Goal: Task Accomplishment & Management: Manage account settings

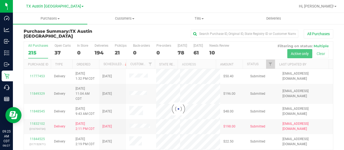
click at [56, 51] on div at bounding box center [178, 109] width 309 height 135
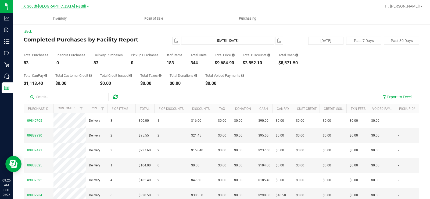
click at [55, 7] on span "TX South-Austin Retail" at bounding box center [53, 6] width 65 height 5
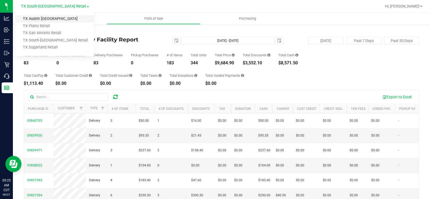
click at [52, 20] on link "TX Austin [GEOGRAPHIC_DATA]" at bounding box center [55, 18] width 78 height 7
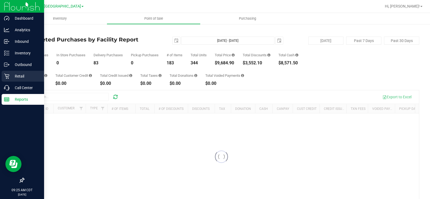
click at [15, 72] on div "Retail" at bounding box center [23, 76] width 42 height 11
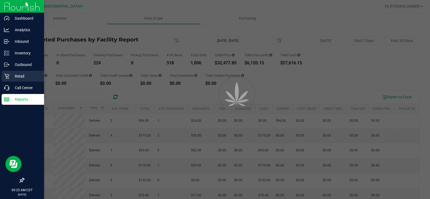
click at [14, 74] on p "Retail" at bounding box center [25, 76] width 32 height 6
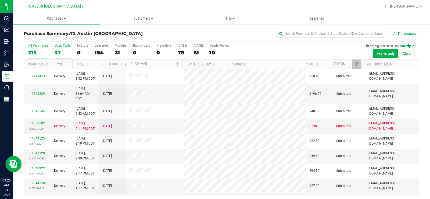
click at [59, 46] on div "Open Carts" at bounding box center [63, 46] width 16 height 4
click at [0, 0] on input "Open Carts 37" at bounding box center [0, 0] width 0 height 0
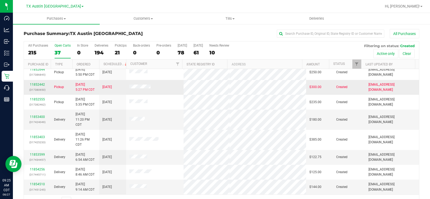
scroll to position [14, 0]
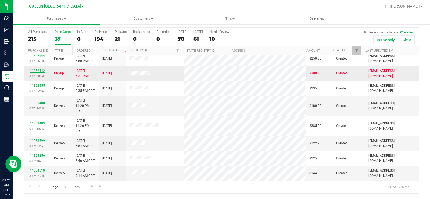
click at [40, 70] on link "11852442" at bounding box center [37, 71] width 15 height 4
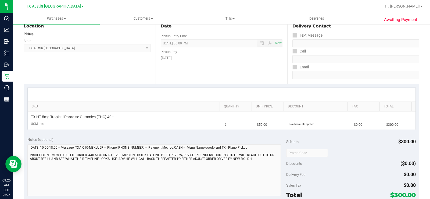
scroll to position [67, 0]
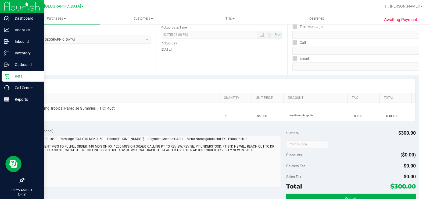
click at [12, 75] on p "Retail" at bounding box center [25, 76] width 32 height 6
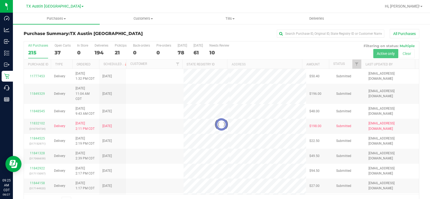
click at [58, 51] on div at bounding box center [221, 123] width 395 height 165
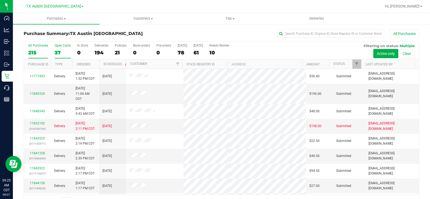
click at [58, 50] on div "37" at bounding box center [63, 52] width 16 height 6
click at [0, 0] on input "Open Carts 37" at bounding box center [0, 0] width 0 height 0
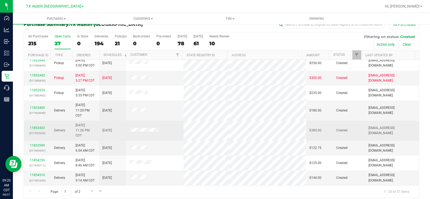
scroll to position [14, 0]
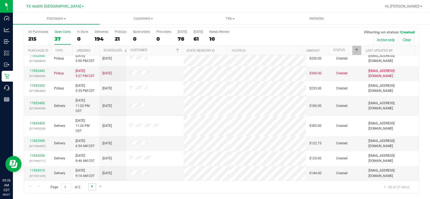
click at [91, 186] on span "Go to the next page" at bounding box center [92, 186] width 4 height 4
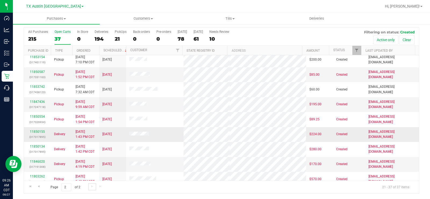
scroll to position [134, 0]
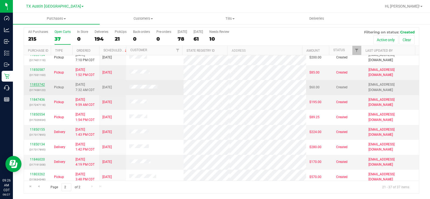
click at [39, 83] on link "11853742" at bounding box center [37, 84] width 15 height 4
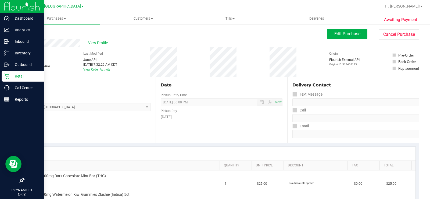
click at [12, 73] on p "Retail" at bounding box center [25, 76] width 32 height 6
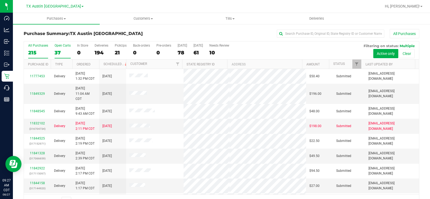
click at [61, 48] on label "Open Carts 37" at bounding box center [63, 51] width 16 height 15
click at [0, 0] on input "Open Carts 37" at bounding box center [0, 0] width 0 height 0
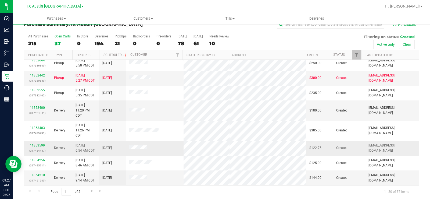
scroll to position [14, 0]
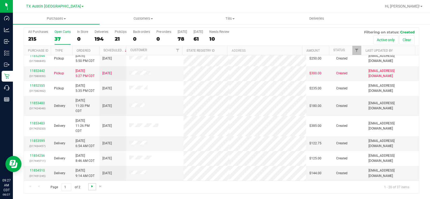
click at [93, 186] on span "Go to the next page" at bounding box center [92, 186] width 4 height 4
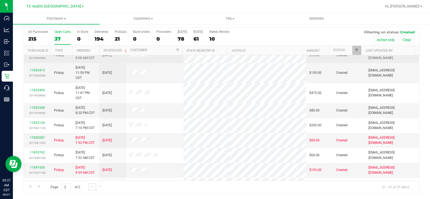
scroll to position [57, 0]
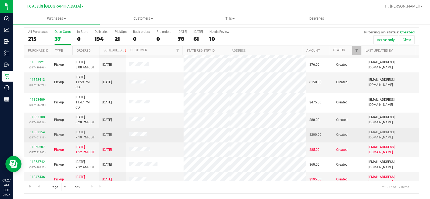
click at [41, 130] on link "11853154" at bounding box center [37, 132] width 15 height 4
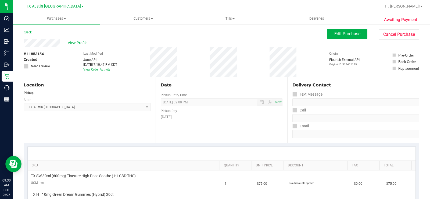
click at [329, 39] on div "View Profile # 11853154 Created Needs review Last Modified Jane API Aug 26, 202…" at bounding box center [221, 58] width 395 height 38
click at [331, 37] on button "Edit Purchase" at bounding box center [347, 34] width 40 height 10
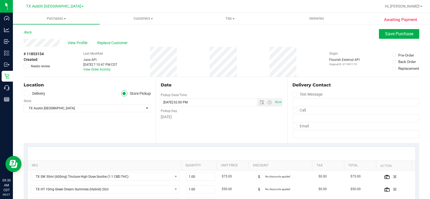
click at [27, 93] on icon at bounding box center [26, 93] width 3 height 0
click at [0, 0] on input "Delivery" at bounding box center [0, 0] width 0 height 0
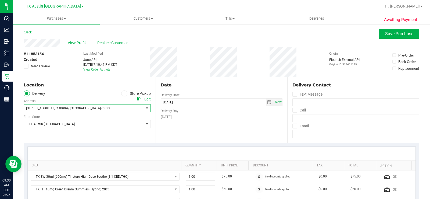
click at [44, 109] on span "1319 Hyde Park Blvd" at bounding box center [40, 108] width 28 height 4
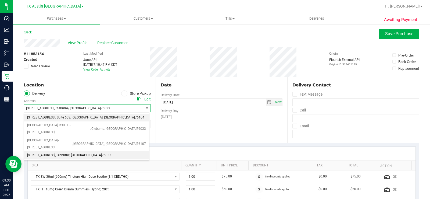
click at [55, 118] on span ", Suite 603" at bounding box center [62, 117] width 15 height 7
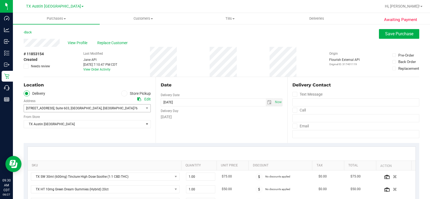
click at [54, 131] on div "Location Delivery Store Pickup Address Edit 1307 8th Ave , Suite 603 , Fort Wor…" at bounding box center [90, 110] width 132 height 66
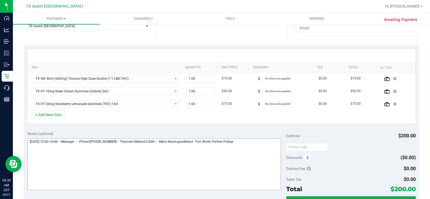
scroll to position [107, 0]
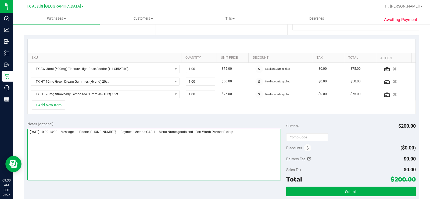
click at [246, 131] on textarea at bounding box center [153, 154] width 253 height 52
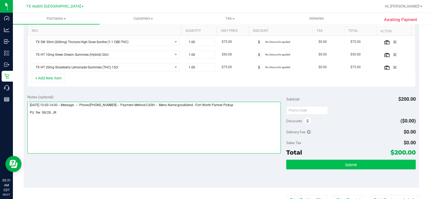
type textarea "Thursday 08/28/2025 10:00-14:00 -- Message: -- Phone:6829165786 -- Payment Meth…"
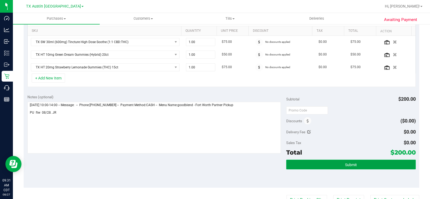
click at [304, 163] on button "Submit" at bounding box center [350, 164] width 129 height 10
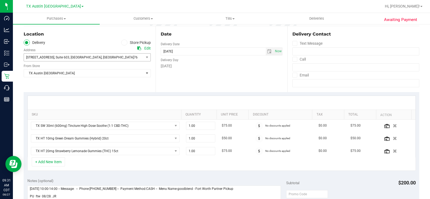
scroll to position [0, 0]
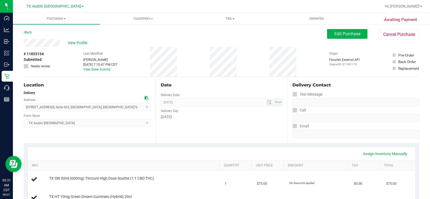
click at [75, 45] on span "View Profile" at bounding box center [78, 43] width 21 height 6
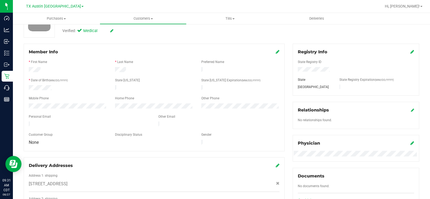
scroll to position [54, 0]
click at [29, 121] on div at bounding box center [89, 124] width 129 height 6
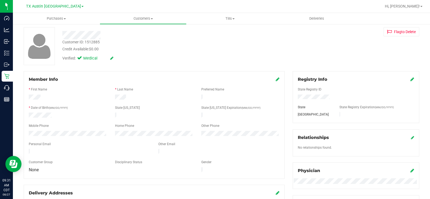
scroll to position [0, 0]
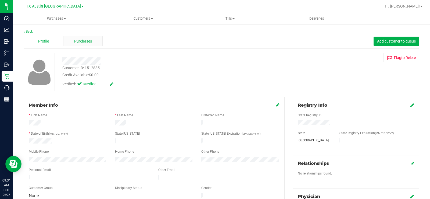
click at [81, 38] on div "Purchases" at bounding box center [82, 41] width 39 height 10
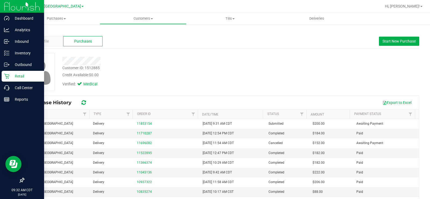
click at [6, 76] on icon at bounding box center [6, 76] width 5 height 5
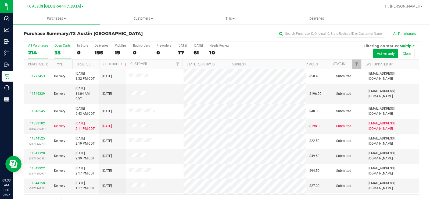
click at [56, 51] on div "35" at bounding box center [63, 52] width 16 height 6
click at [0, 0] on input "Open Carts 35" at bounding box center [0, 0] width 0 height 0
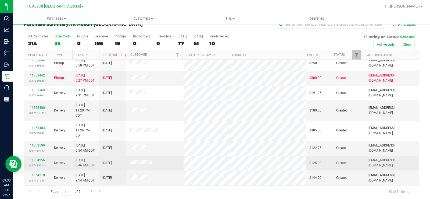
scroll to position [14, 0]
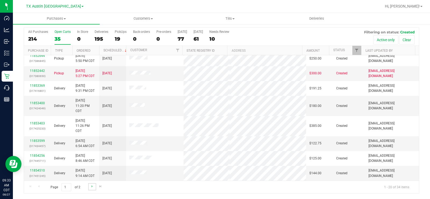
click at [89, 185] on link "Go to the next page" at bounding box center [92, 186] width 8 height 7
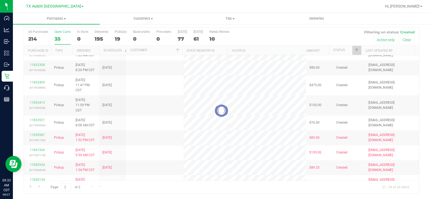
scroll to position [0, 0]
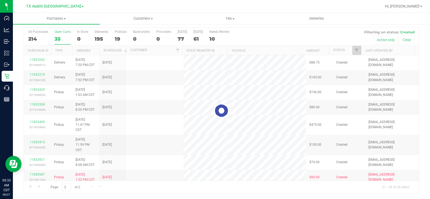
click at [37, 101] on div at bounding box center [221, 110] width 395 height 165
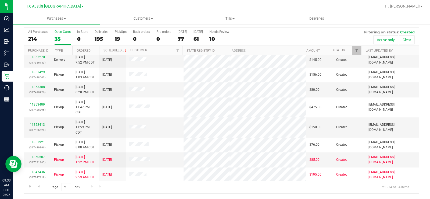
scroll to position [27, 0]
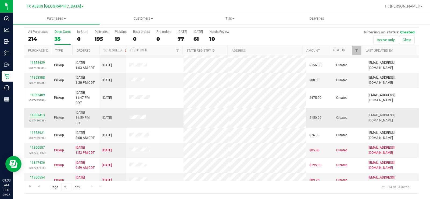
click at [34, 115] on link "11853413" at bounding box center [37, 115] width 15 height 4
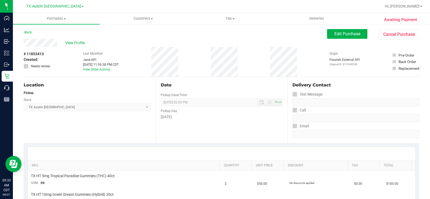
click at [41, 44] on div "View Profile" at bounding box center [175, 43] width 303 height 8
click at [344, 32] on span "Edit Purchase" at bounding box center [347, 33] width 26 height 5
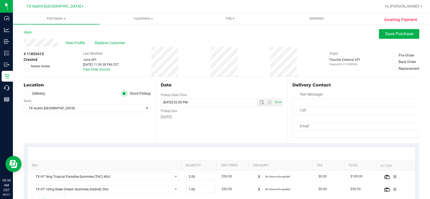
click at [26, 93] on icon at bounding box center [26, 93] width 3 height 0
click at [0, 0] on input "Delivery" at bounding box center [0, 0] width 0 height 0
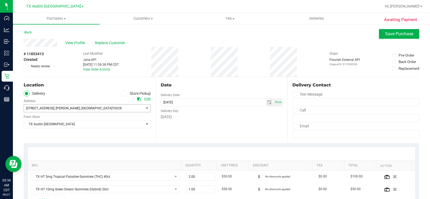
click at [36, 109] on span "9717 County Road 529A" at bounding box center [40, 108] width 28 height 4
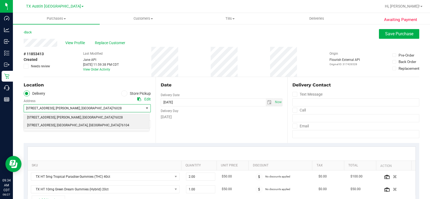
click at [40, 125] on span "1307 8th Ave suite 603" at bounding box center [41, 125] width 28 height 7
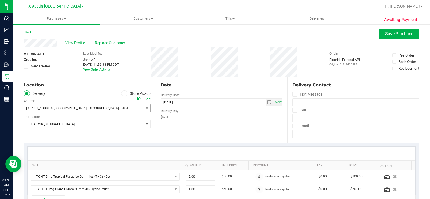
click at [48, 138] on div "Location Delivery Store Pickup Address Edit 1307 8th Ave suite 603 , Fort Worth…" at bounding box center [90, 110] width 132 height 66
click at [186, 121] on div "Date Delivery Date 08/28/2025 Now 08/28/2025 02:00 PM Now Delivery Day Thursday" at bounding box center [222, 110] width 132 height 66
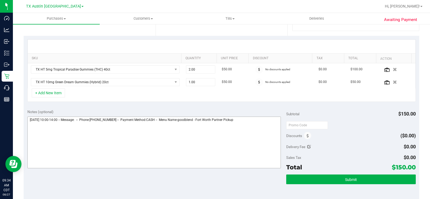
scroll to position [107, 0]
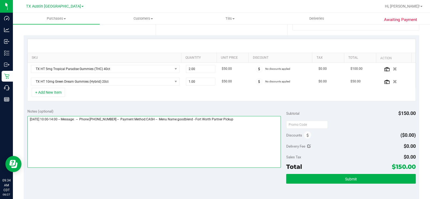
click at [250, 121] on textarea at bounding box center [153, 142] width 253 height 52
type textarea "Thursday 08/28/2025 10:00-14:00 -- Message: -- Phone:8173193525 -- Payment Meth…"
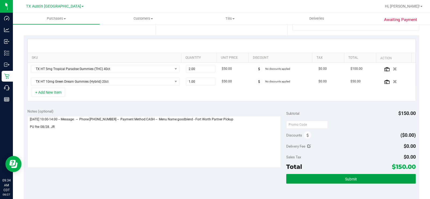
click at [320, 179] on button "Submit" at bounding box center [350, 179] width 129 height 10
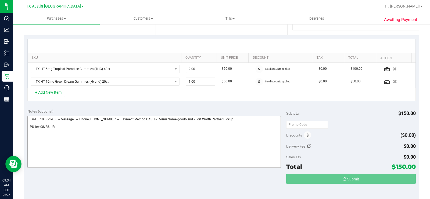
scroll to position [0, 0]
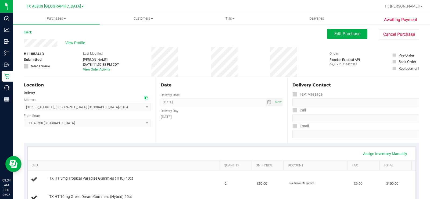
click at [73, 41] on span "View Profile" at bounding box center [75, 43] width 21 height 6
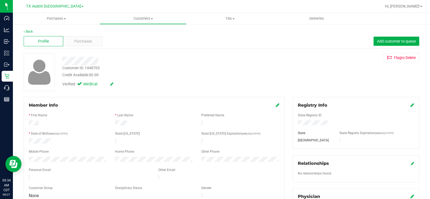
scroll to position [27, 0]
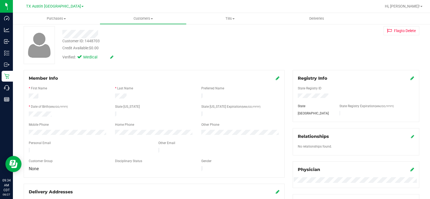
drag, startPoint x: 67, startPoint y: 147, endPoint x: 26, endPoint y: 146, distance: 41.1
click at [26, 147] on div at bounding box center [89, 150] width 129 height 6
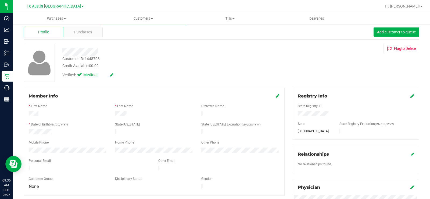
scroll to position [0, 0]
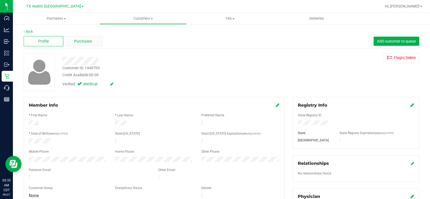
click at [87, 38] on span "Purchases" at bounding box center [83, 41] width 18 height 6
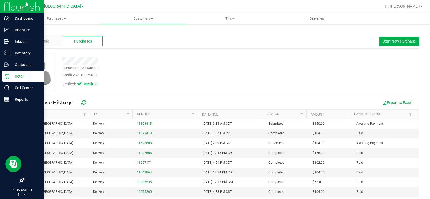
click at [12, 75] on p "Retail" at bounding box center [25, 76] width 32 height 6
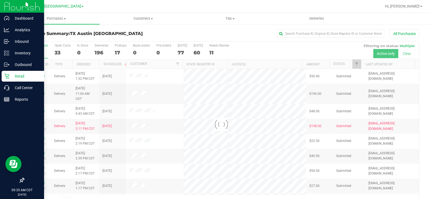
click at [59, 49] on div at bounding box center [221, 123] width 395 height 165
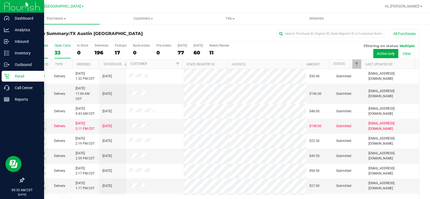
click at [59, 51] on div "33" at bounding box center [63, 52] width 16 height 6
click at [0, 0] on input "Open Carts 33" at bounding box center [0, 0] width 0 height 0
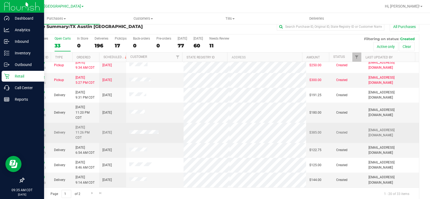
scroll to position [14, 0]
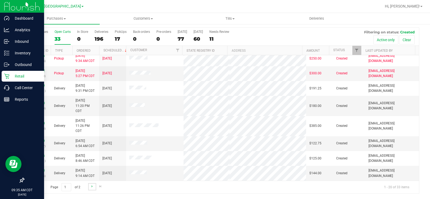
click at [92, 189] on link "Go to the next page" at bounding box center [92, 186] width 8 height 7
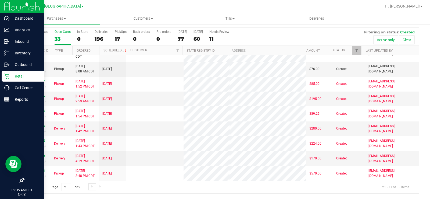
scroll to position [0, 0]
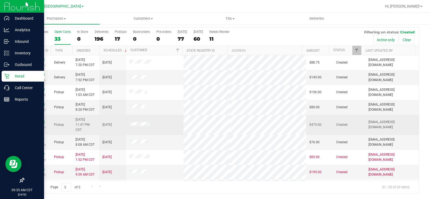
click at [42, 121] on link "11853409" at bounding box center [37, 122] width 15 height 4
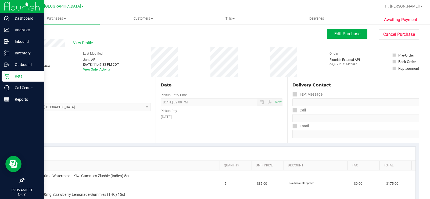
click at [44, 43] on div "View Profile" at bounding box center [175, 43] width 303 height 8
click at [65, 42] on div "View Profile" at bounding box center [175, 43] width 303 height 8
click at [42, 43] on div "View Profile" at bounding box center [175, 43] width 303 height 8
click at [23, 78] on p "Retail" at bounding box center [25, 76] width 32 height 6
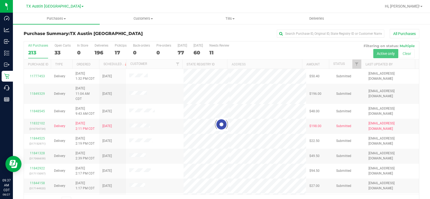
click at [57, 51] on div at bounding box center [221, 123] width 395 height 165
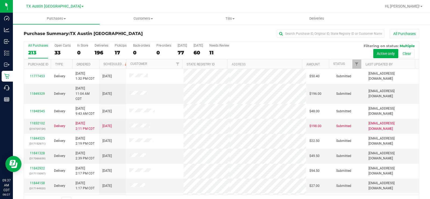
click at [57, 51] on div "33" at bounding box center [63, 52] width 16 height 6
click at [0, 0] on input "Open Carts 33" at bounding box center [0, 0] width 0 height 0
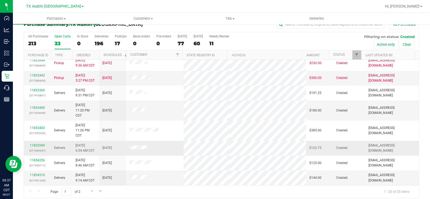
scroll to position [14, 0]
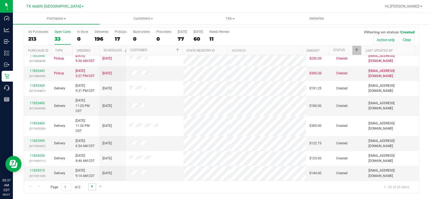
click at [90, 186] on span "Go to the next page" at bounding box center [92, 186] width 4 height 4
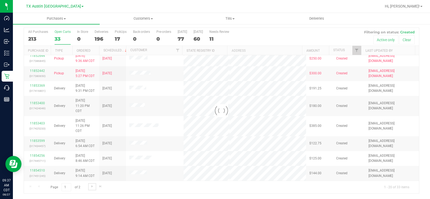
scroll to position [0, 0]
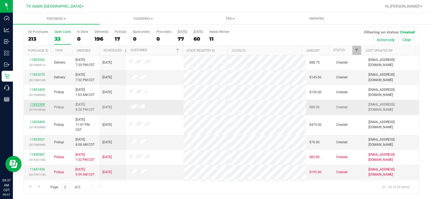
click at [40, 103] on link "11853308" at bounding box center [37, 104] width 15 height 4
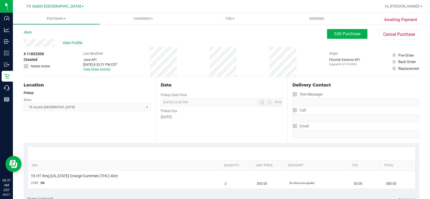
click at [39, 42] on div "View Profile" at bounding box center [175, 43] width 303 height 8
click at [338, 29] on button "Edit Purchase" at bounding box center [347, 34] width 40 height 10
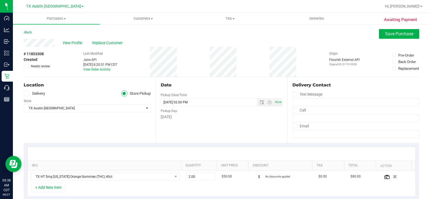
click at [27, 93] on icon at bounding box center [26, 93] width 3 height 0
click at [0, 0] on input "Delivery" at bounding box center [0, 0] width 0 height 0
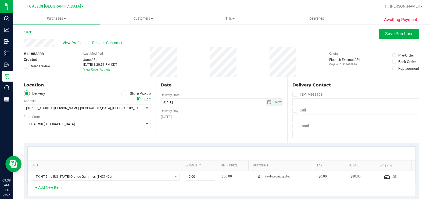
click at [60, 134] on div "Location Delivery Store Pickup Address Edit 9432 Katy Fwy #400 , Houston , TX 7…" at bounding box center [90, 110] width 132 height 66
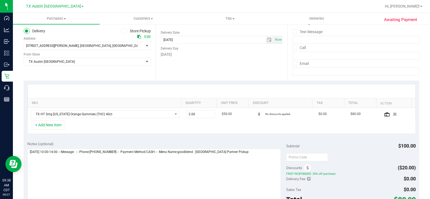
scroll to position [107, 0]
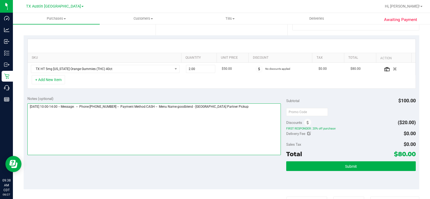
click at [252, 110] on textarea at bounding box center [153, 129] width 253 height 52
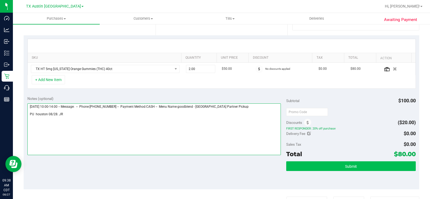
type textarea "Thursday 08/28/2025 10:00-14:00 -- Message: -- Phone:8323487424 -- Payment Meth…"
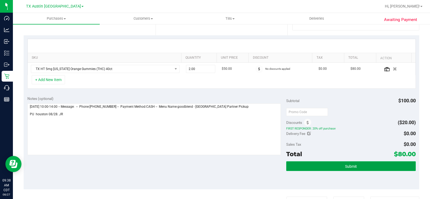
click at [300, 164] on button "Submit" at bounding box center [350, 166] width 129 height 10
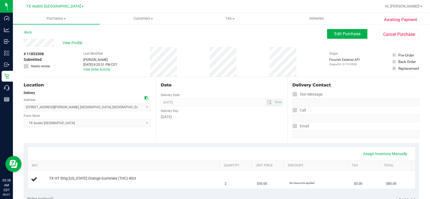
click at [24, 42] on div "View Profile" at bounding box center [175, 43] width 303 height 8
click at [73, 43] on span "View Profile" at bounding box center [73, 43] width 21 height 6
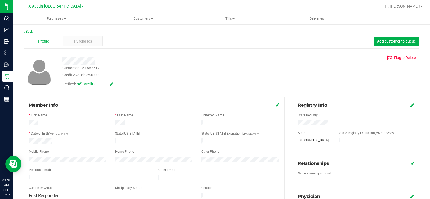
scroll to position [54, 0]
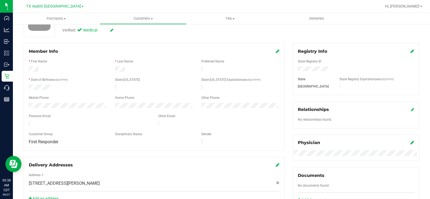
drag, startPoint x: 79, startPoint y: 121, endPoint x: 26, endPoint y: 119, distance: 53.2
click at [26, 121] on div at bounding box center [89, 124] width 129 height 6
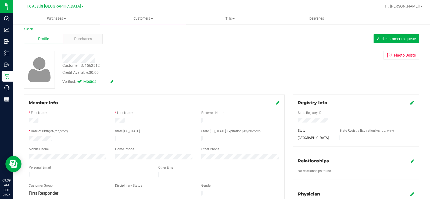
scroll to position [0, 0]
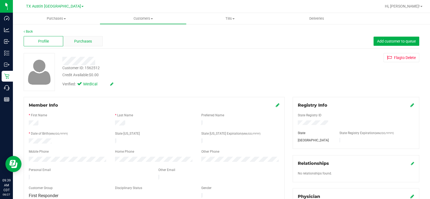
click at [86, 41] on span "Purchases" at bounding box center [83, 41] width 18 height 6
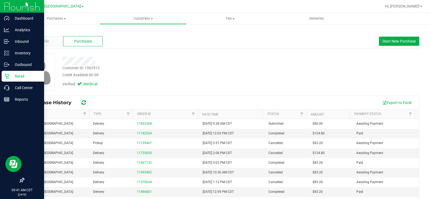
click at [10, 77] on p "Retail" at bounding box center [25, 76] width 32 height 6
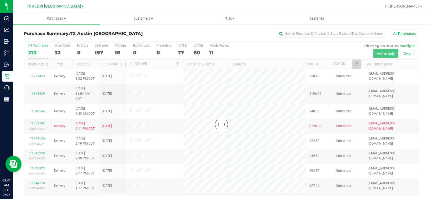
click at [58, 48] on div at bounding box center [221, 123] width 395 height 165
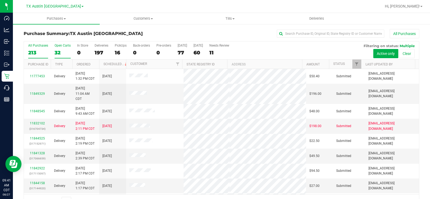
click at [58, 51] on div "32" at bounding box center [63, 52] width 16 height 6
click at [0, 0] on input "Open Carts 32" at bounding box center [0, 0] width 0 height 0
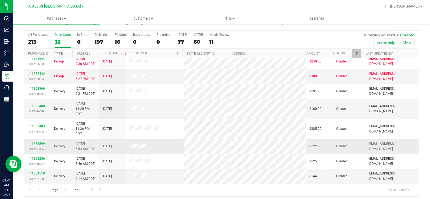
scroll to position [14, 0]
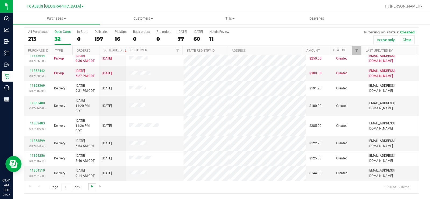
click at [91, 185] on span "Go to the next page" at bounding box center [92, 186] width 4 height 4
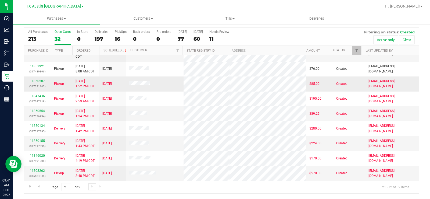
scroll to position [31, 0]
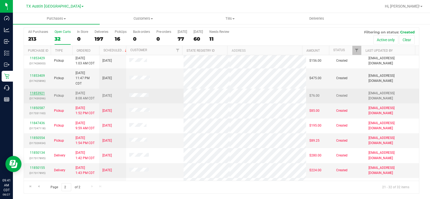
click at [34, 92] on link "11853921" at bounding box center [37, 93] width 15 height 4
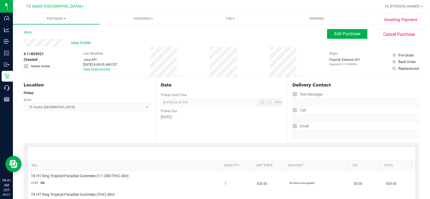
click at [42, 44] on div "View Profile" at bounding box center [175, 43] width 303 height 8
click at [337, 34] on span "Edit Purchase" at bounding box center [347, 33] width 26 height 5
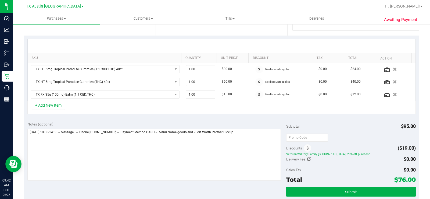
scroll to position [107, 0]
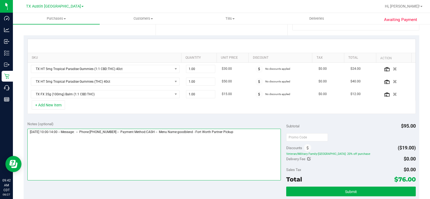
click at [245, 133] on textarea at bounding box center [153, 154] width 253 height 52
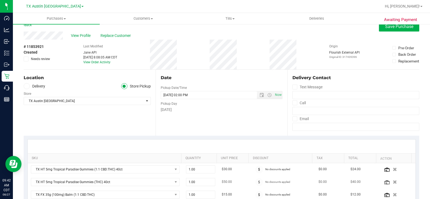
scroll to position [0, 0]
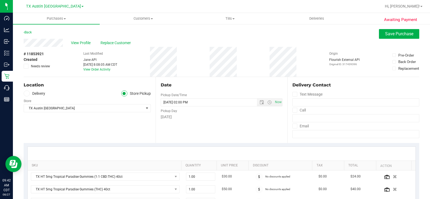
type textarea "Thursday 08/28/2025 10:00-14:00 -- Message: -- Phone:6825583983 -- Payment Meth…"
click at [27, 93] on icon at bounding box center [26, 93] width 3 height 0
click at [0, 0] on input "Delivery" at bounding box center [0, 0] width 0 height 0
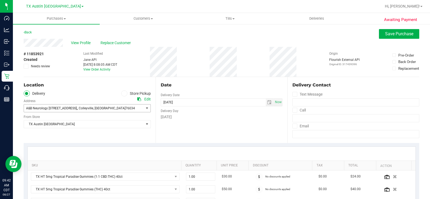
click at [36, 108] on span "A&B Neurology 6213 Colleyville Blvd, Suite 100," at bounding box center [51, 108] width 51 height 4
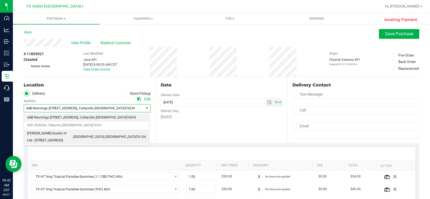
click at [40, 135] on span "Clarke Quality of Life - 1307 8th Ave" at bounding box center [49, 137] width 45 height 14
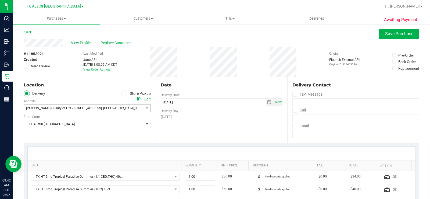
click at [41, 135] on div "Location Delivery Store Pickup Address Edit Clarke Quality of Life - 1307 8th A…" at bounding box center [90, 110] width 132 height 66
click at [215, 129] on div "Date Delivery Date 08/28/2025 Now 08/28/2025 02:00 PM Now Delivery Day Thursday" at bounding box center [222, 110] width 132 height 66
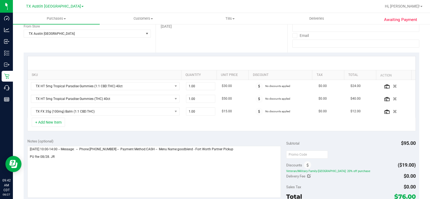
scroll to position [107, 0]
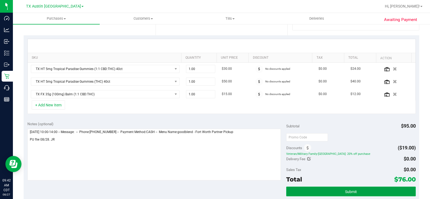
click at [323, 190] on button "Submit" at bounding box center [350, 191] width 129 height 10
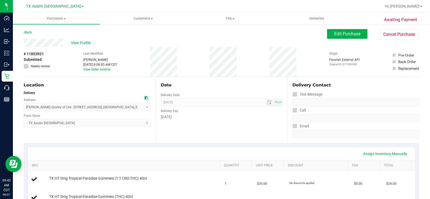
drag, startPoint x: 64, startPoint y: 42, endPoint x: 22, endPoint y: 42, distance: 41.6
click at [84, 40] on span "View Profile" at bounding box center [81, 43] width 21 height 6
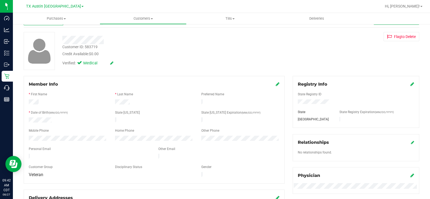
scroll to position [27, 0]
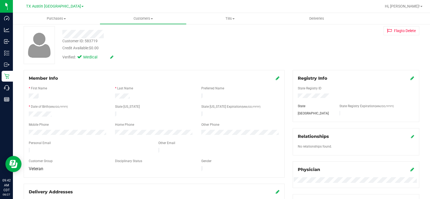
drag, startPoint x: 88, startPoint y: 145, endPoint x: 24, endPoint y: 146, distance: 63.4
click at [25, 147] on div at bounding box center [89, 150] width 129 height 6
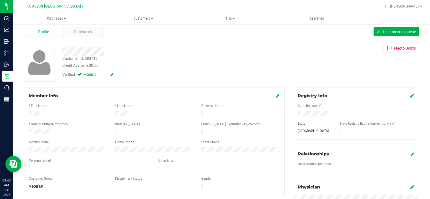
scroll to position [0, 0]
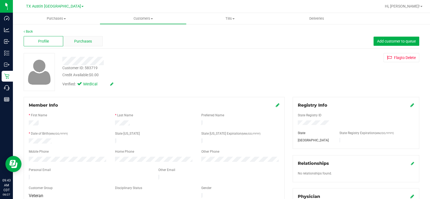
click at [87, 41] on span "Purchases" at bounding box center [83, 41] width 18 height 6
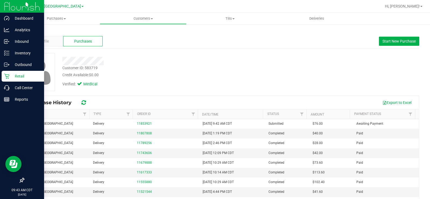
click at [14, 71] on div "Retail" at bounding box center [23, 76] width 42 height 11
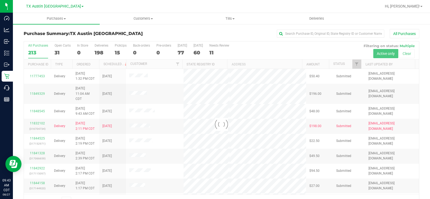
click at [55, 46] on div at bounding box center [221, 123] width 395 height 165
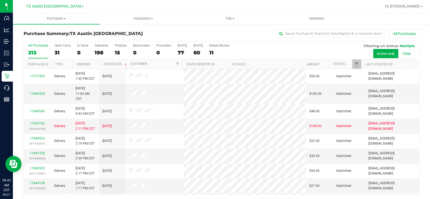
click at [56, 46] on div "Open Carts" at bounding box center [63, 46] width 16 height 4
click at [0, 0] on input "Open Carts 31" at bounding box center [0, 0] width 0 height 0
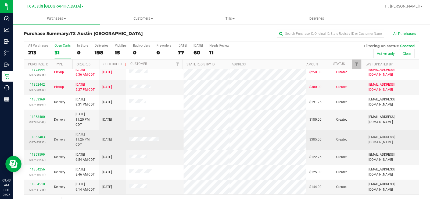
scroll to position [14, 0]
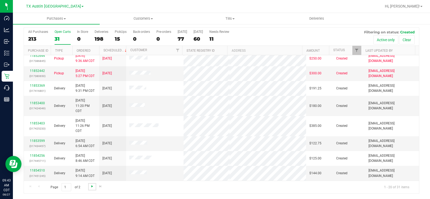
click at [91, 188] on span "Go to the next page" at bounding box center [92, 186] width 4 height 4
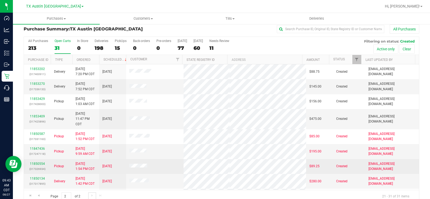
scroll to position [0, 0]
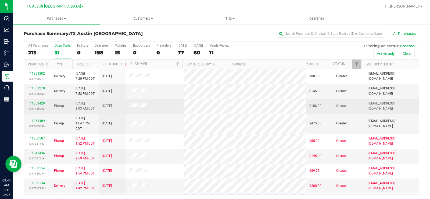
click at [42, 104] on link "11853429" at bounding box center [37, 103] width 15 height 4
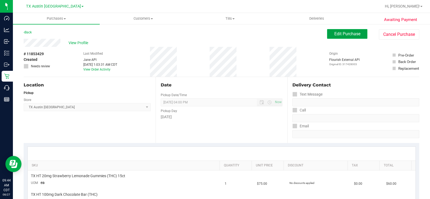
click at [342, 34] on span "Edit Purchase" at bounding box center [347, 33] width 26 height 5
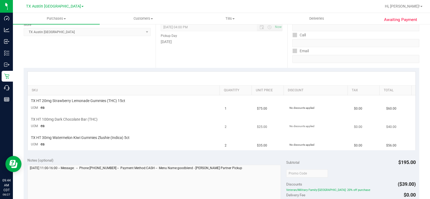
scroll to position [81, 0]
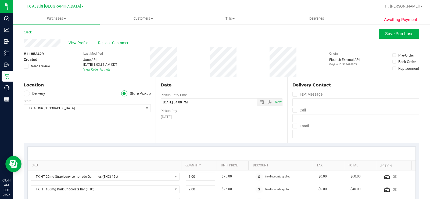
click at [26, 91] on span at bounding box center [27, 93] width 6 height 6
click at [0, 0] on input "Delivery" at bounding box center [0, 0] width 0 height 0
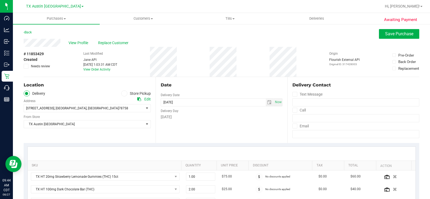
click at [70, 137] on div "Location Delivery Store Pickup Address Edit 2217 Park Bend Dr #300 , Austin , T…" at bounding box center [90, 110] width 132 height 66
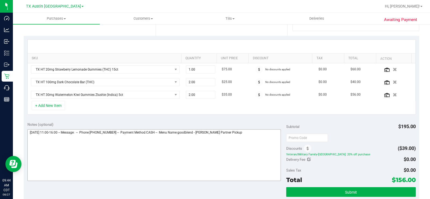
scroll to position [107, 0]
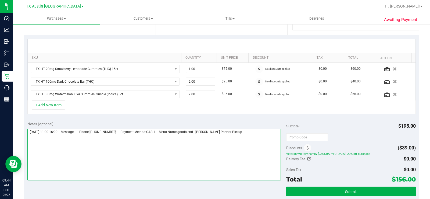
click at [246, 135] on textarea at bounding box center [153, 154] width 253 height 52
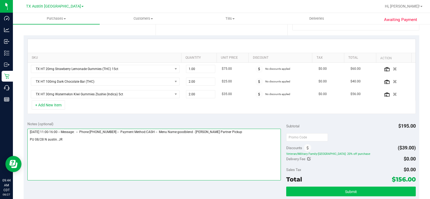
type textarea "Thursday 08/28/2025 11:00-16:00 -- Message: -- Phone:5122026711 -- Payment Meth…"
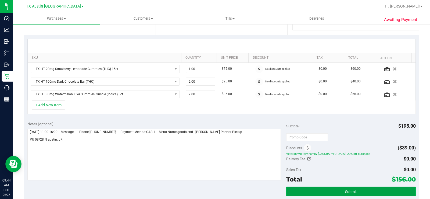
click at [309, 194] on button "Submit" at bounding box center [350, 191] width 129 height 10
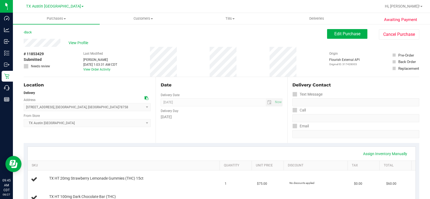
drag, startPoint x: 61, startPoint y: 44, endPoint x: 18, endPoint y: 41, distance: 43.1
click at [77, 44] on span "View Profile" at bounding box center [79, 43] width 21 height 6
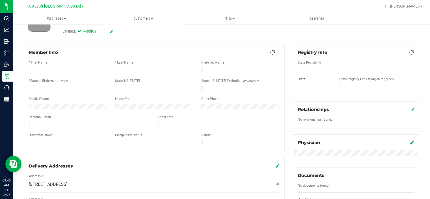
scroll to position [54, 0]
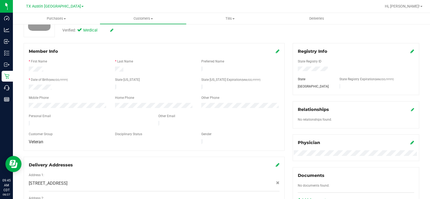
drag, startPoint x: 80, startPoint y: 119, endPoint x: 24, endPoint y: 119, distance: 56.7
click at [24, 119] on div "Member Info * First Name * Last Name Preferred Name * Date of Birth (MM/DD/YYYY…" at bounding box center [154, 96] width 261 height 107
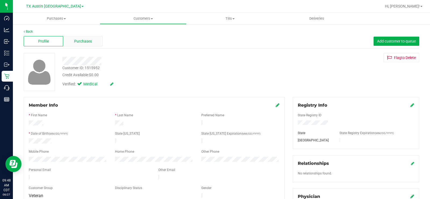
click at [82, 37] on div "Purchases" at bounding box center [82, 41] width 39 height 10
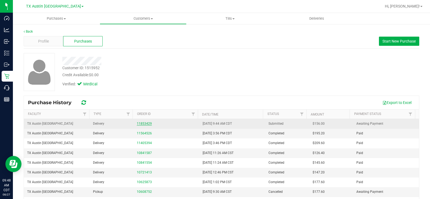
click at [142, 122] on link "11853429" at bounding box center [144, 123] width 15 height 4
click at [140, 123] on link "11853429" at bounding box center [144, 123] width 15 height 4
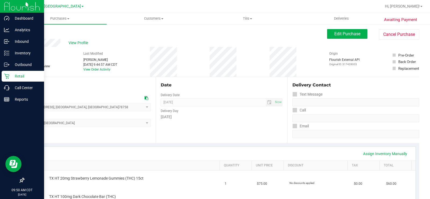
click at [19, 75] on p "Retail" at bounding box center [25, 76] width 32 height 6
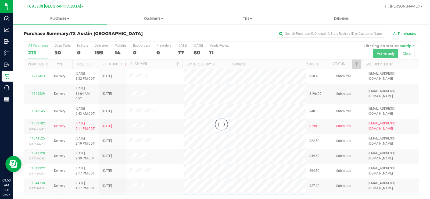
click at [57, 49] on div at bounding box center [221, 123] width 395 height 165
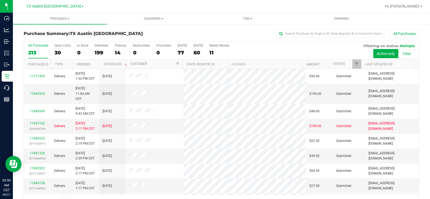
click at [57, 49] on div "30" at bounding box center [63, 52] width 16 height 6
click at [0, 0] on input "Open Carts 30" at bounding box center [0, 0] width 0 height 0
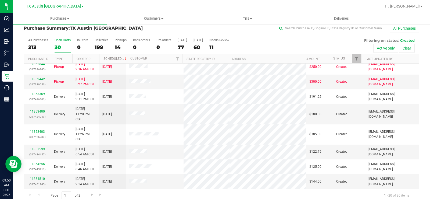
scroll to position [14, 0]
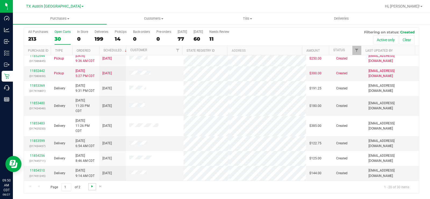
click at [92, 187] on span "Go to the next page" at bounding box center [92, 186] width 4 height 4
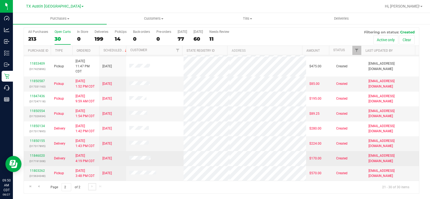
scroll to position [0, 0]
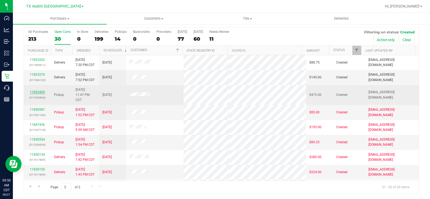
click at [41, 92] on link "11853409" at bounding box center [37, 92] width 15 height 4
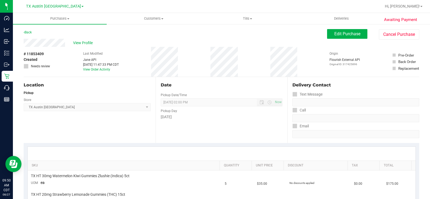
drag, startPoint x: 67, startPoint y: 43, endPoint x: 20, endPoint y: 42, distance: 47.0
click at [65, 43] on div "View Profile" at bounding box center [175, 43] width 303 height 8
click at [65, 41] on div "View Profile" at bounding box center [175, 43] width 303 height 8
click at [83, 45] on span "View Profile" at bounding box center [83, 43] width 21 height 6
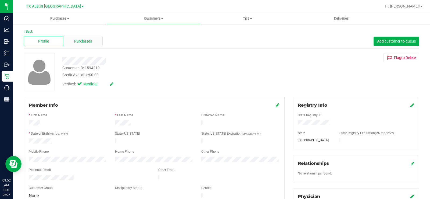
click at [77, 38] on span "Purchases" at bounding box center [83, 41] width 18 height 6
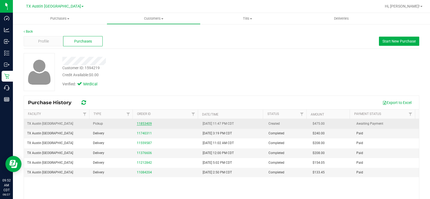
click at [143, 123] on link "11853409" at bounding box center [144, 123] width 15 height 4
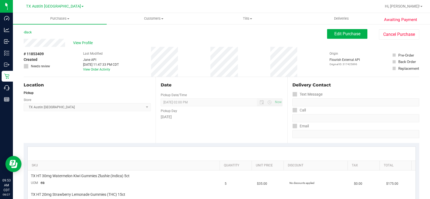
click at [260, 111] on div "Pickup Day" at bounding box center [222, 110] width 122 height 8
click at [347, 31] on button "Edit Purchase" at bounding box center [347, 34] width 40 height 10
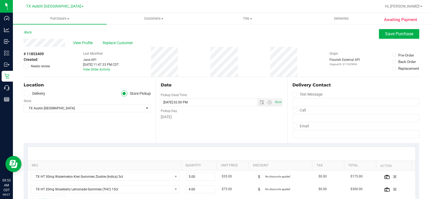
click at [26, 66] on icon at bounding box center [25, 66] width 3 height 0
click at [0, 0] on input "Needs review" at bounding box center [0, 0] width 0 height 0
click at [70, 89] on div "Location Delivery Store Pickup Store TX Austin DC Select Store Bonita Springs W…" at bounding box center [90, 110] width 132 height 66
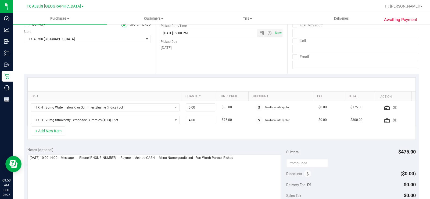
scroll to position [107, 0]
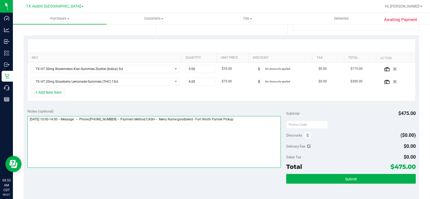
click at [248, 119] on textarea at bounding box center [153, 142] width 253 height 52
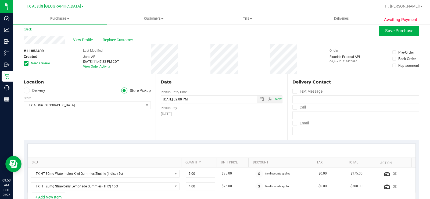
scroll to position [0, 0]
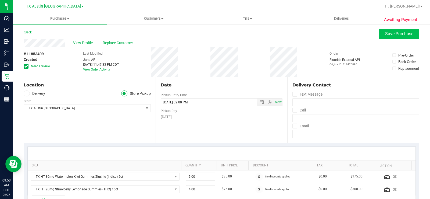
type textarea "Thursday 08/28/2025 10:00-14:00 -- Message: -- Phone:4698662156 -- Payment Meth…"
click at [383, 30] on button "Save Purchase" at bounding box center [399, 34] width 40 height 10
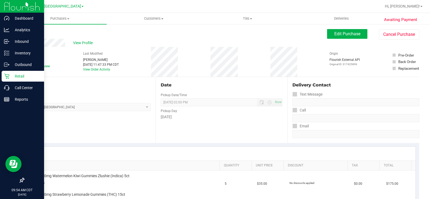
click at [10, 77] on p "Retail" at bounding box center [25, 76] width 32 height 6
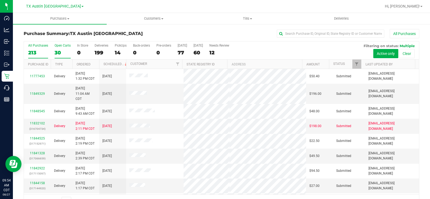
click at [57, 53] on div "30" at bounding box center [63, 52] width 16 height 6
click at [0, 0] on input "Open Carts 30" at bounding box center [0, 0] width 0 height 0
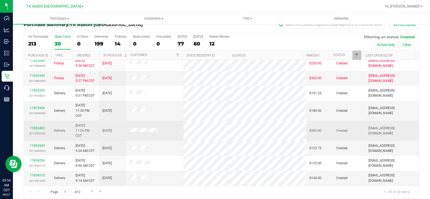
scroll to position [14, 0]
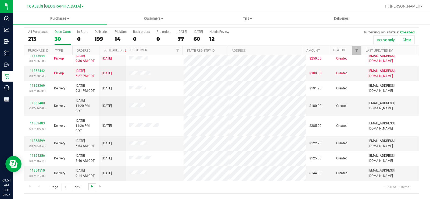
click at [92, 185] on span "Go to the next page" at bounding box center [92, 186] width 4 height 4
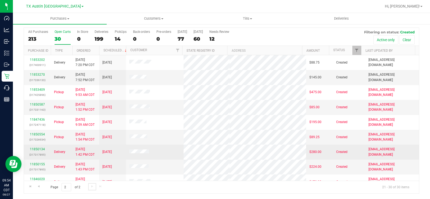
scroll to position [23, 0]
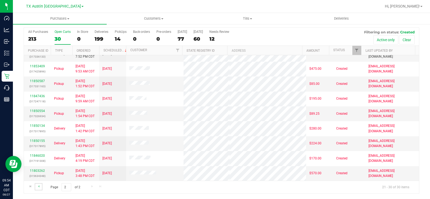
click at [36, 185] on link "Go to the previous page" at bounding box center [39, 186] width 8 height 7
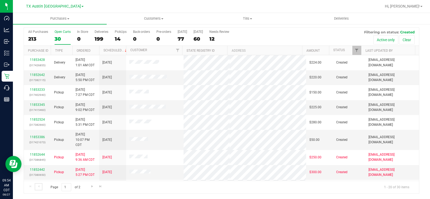
scroll to position [80, 0]
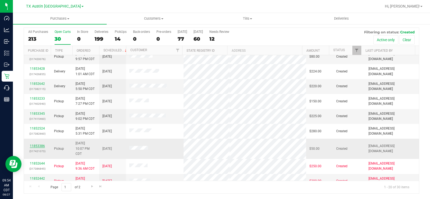
click at [41, 145] on link "11853386" at bounding box center [37, 146] width 15 height 4
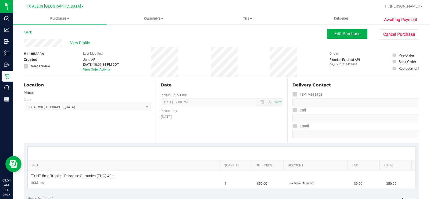
click at [46, 46] on div "View Profile" at bounding box center [175, 43] width 303 height 8
click at [87, 44] on span "View Profile" at bounding box center [80, 43] width 21 height 6
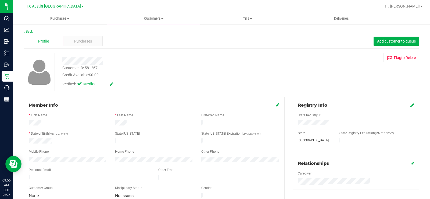
click at [78, 46] on div "Profile Purchases Add customer to queue" at bounding box center [221, 41] width 395 height 15
click at [78, 43] on span "Purchases" at bounding box center [83, 41] width 18 height 6
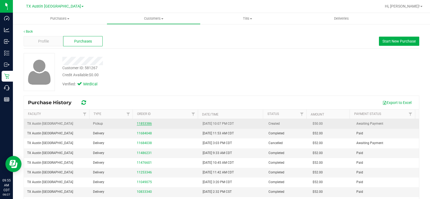
click at [141, 122] on link "11853386" at bounding box center [144, 123] width 15 height 4
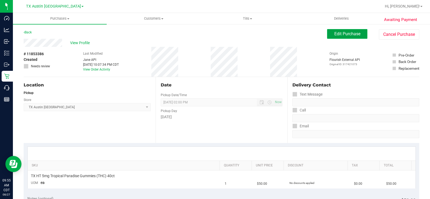
click at [330, 34] on button "Edit Purchase" at bounding box center [347, 34] width 40 height 10
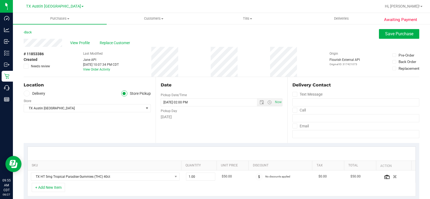
click at [27, 93] on icon at bounding box center [26, 93] width 3 height 0
click at [0, 0] on input "Delivery" at bounding box center [0, 0] width 0 height 0
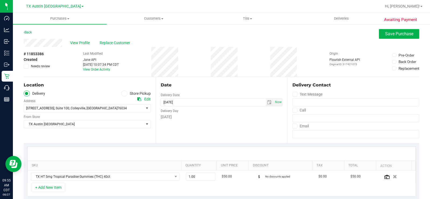
drag, startPoint x: 54, startPoint y: 131, endPoint x: 62, endPoint y: 133, distance: 8.3
click at [55, 131] on div "Location Delivery Store Pickup Address Edit 6213 Colleyville Blvd , Suite 100 ,…" at bounding box center [90, 110] width 132 height 66
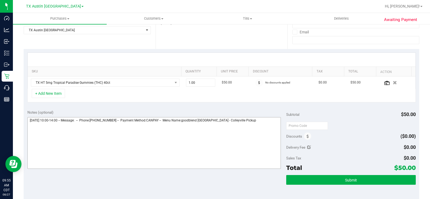
scroll to position [107, 0]
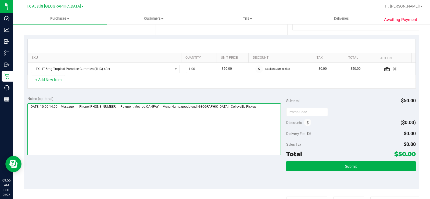
click at [254, 106] on textarea at bounding box center [153, 129] width 253 height 52
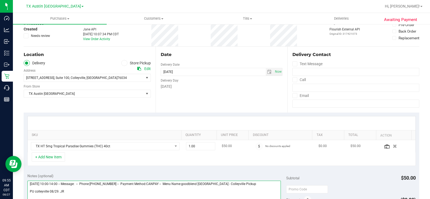
scroll to position [81, 0]
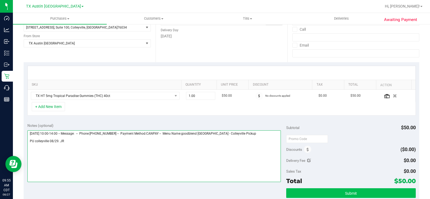
type textarea "Friday 08/29/2025 10:00-14:00 -- Message: -- Phone:9032358358 -- Payment Method…"
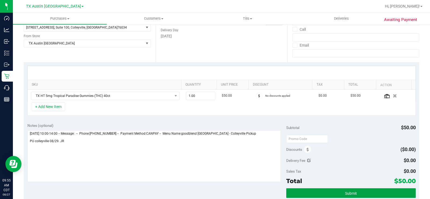
click at [328, 195] on button "Submit" at bounding box center [350, 193] width 129 height 10
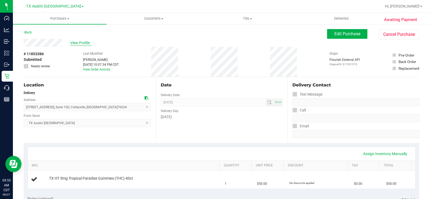
click at [74, 43] on span "View Profile" at bounding box center [80, 43] width 21 height 6
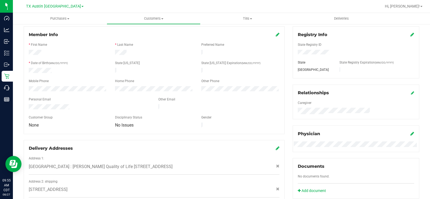
scroll to position [81, 0]
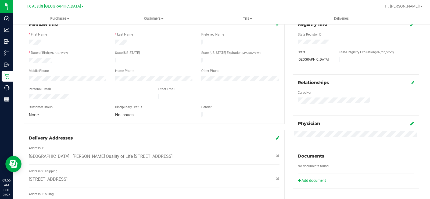
drag, startPoint x: 70, startPoint y: 95, endPoint x: 26, endPoint y: 95, distance: 44.3
click at [26, 95] on div at bounding box center [89, 97] width 129 height 6
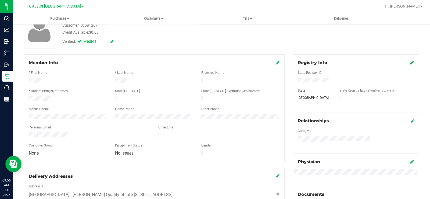
scroll to position [0, 0]
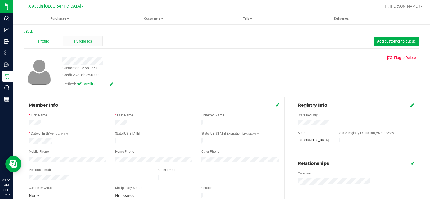
click at [81, 42] on span "Purchases" at bounding box center [83, 41] width 18 height 6
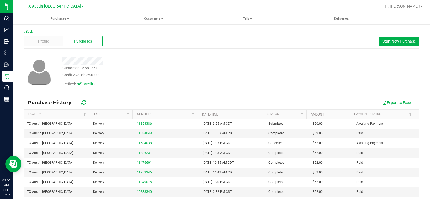
click at [62, 62] on div at bounding box center [159, 61] width 202 height 8
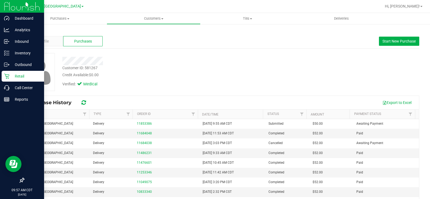
click at [17, 73] on div "Retail" at bounding box center [23, 76] width 42 height 11
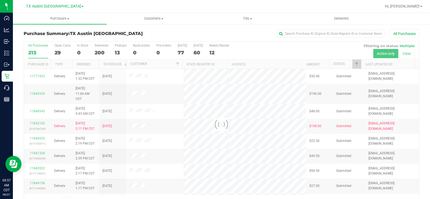
click at [57, 53] on div at bounding box center [221, 123] width 395 height 165
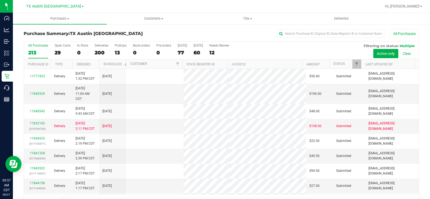
click at [57, 51] on div "29" at bounding box center [63, 52] width 16 height 6
click at [0, 0] on input "Open Carts 29" at bounding box center [0, 0] width 0 height 0
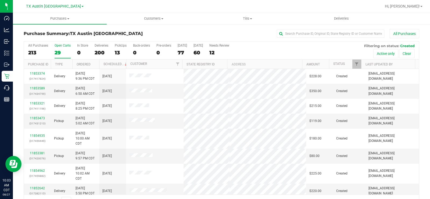
click at [58, 48] on label "Open Carts 29" at bounding box center [63, 51] width 16 height 15
click at [0, 0] on input "Open Carts 29" at bounding box center [0, 0] width 0 height 0
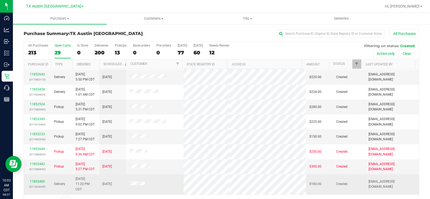
scroll to position [112, 0]
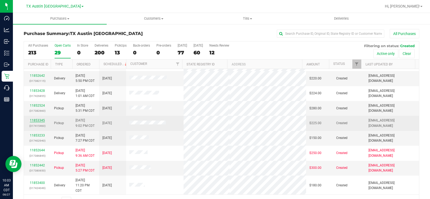
click at [39, 120] on link "11853345" at bounding box center [37, 120] width 15 height 4
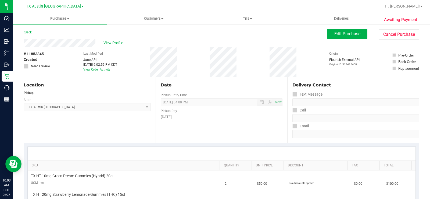
click at [74, 42] on div "View Profile" at bounding box center [175, 43] width 303 height 8
click at [336, 33] on span "Edit Purchase" at bounding box center [347, 33] width 26 height 5
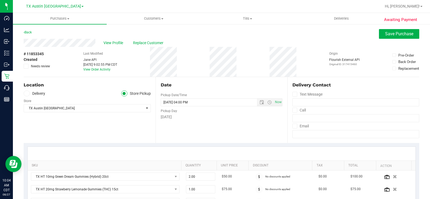
click at [26, 93] on icon at bounding box center [26, 93] width 3 height 0
click at [0, 0] on input "Delivery" at bounding box center [0, 0] width 0 height 0
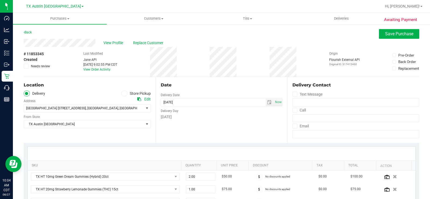
click at [61, 133] on div "Location Delivery Store Pickup Address Edit North austin 2217 Park Bend Drive ,…" at bounding box center [90, 110] width 132 height 66
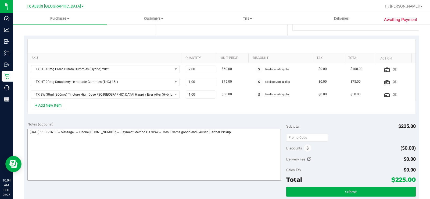
scroll to position [107, 0]
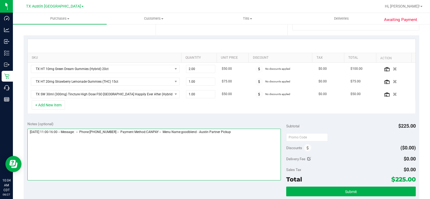
click at [244, 133] on textarea at bounding box center [153, 154] width 253 height 52
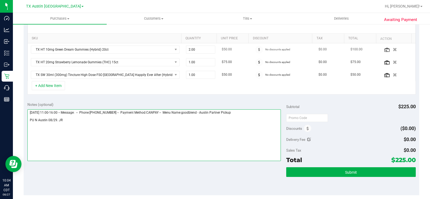
scroll to position [134, 0]
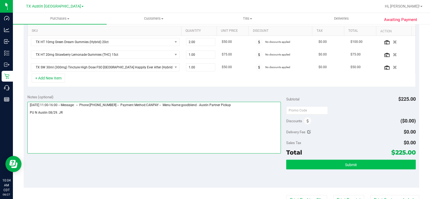
type textarea "Friday 08/29/2025 11:00-16:00 -- Message: -- Phone:5125871855 -- Payment Method…"
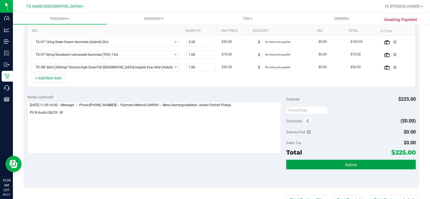
click at [324, 166] on button "Submit" at bounding box center [350, 164] width 129 height 10
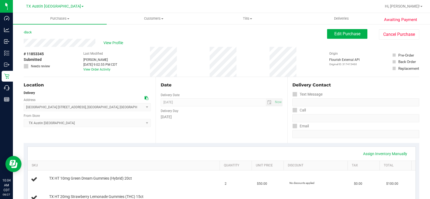
click at [24, 42] on div "View Profile" at bounding box center [175, 43] width 303 height 8
click at [107, 43] on span "View Profile" at bounding box center [113, 43] width 21 height 6
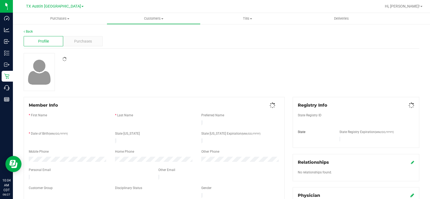
scroll to position [54, 0]
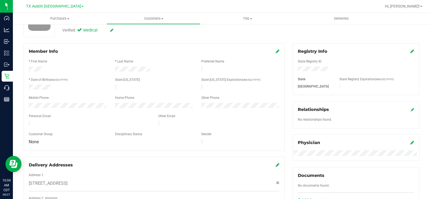
drag, startPoint x: 80, startPoint y: 119, endPoint x: 26, endPoint y: 118, distance: 54.0
click at [26, 121] on div at bounding box center [89, 124] width 129 height 6
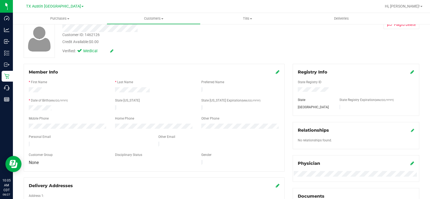
scroll to position [0, 0]
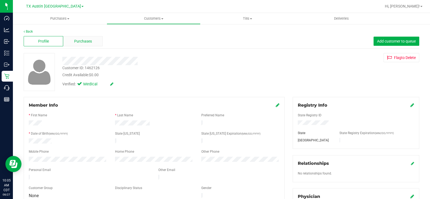
click at [85, 44] on span "Purchases" at bounding box center [83, 41] width 18 height 6
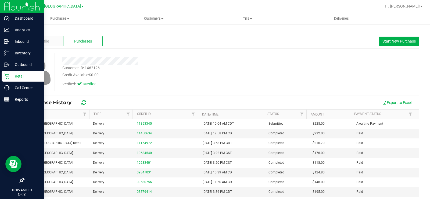
click at [3, 75] on div "Retail" at bounding box center [23, 76] width 42 height 11
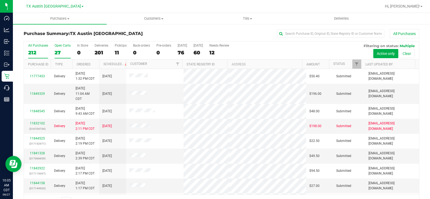
click at [58, 48] on label "Open Carts 27" at bounding box center [63, 51] width 16 height 15
click at [0, 0] on input "Open Carts 27" at bounding box center [0, 0] width 0 height 0
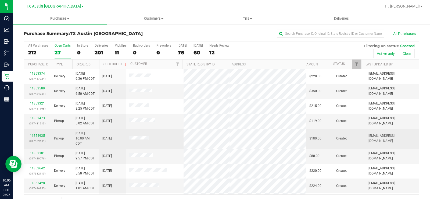
scroll to position [27, 0]
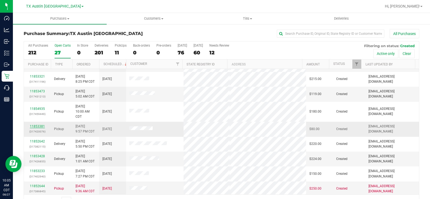
click at [37, 126] on link "11853381" at bounding box center [37, 126] width 15 height 4
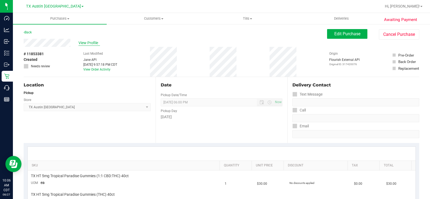
click at [82, 42] on span "View Profile" at bounding box center [88, 43] width 21 height 6
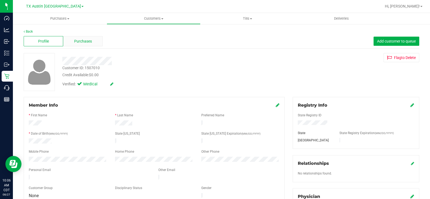
click at [87, 41] on span "Purchases" at bounding box center [83, 41] width 18 height 6
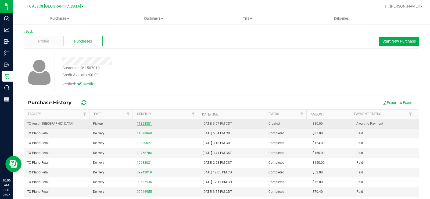
click at [137, 123] on link "11853381" at bounding box center [144, 123] width 15 height 4
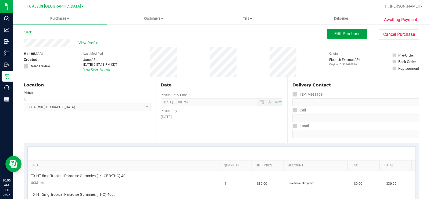
click at [334, 35] on span "Edit Purchase" at bounding box center [347, 33] width 26 height 5
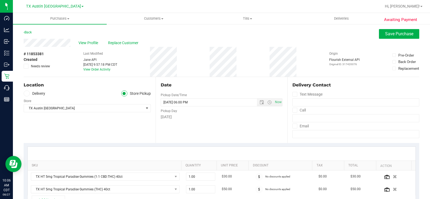
click at [24, 93] on span at bounding box center [27, 93] width 6 height 6
click at [0, 0] on input "Delivery" at bounding box center [0, 0] width 0 height 0
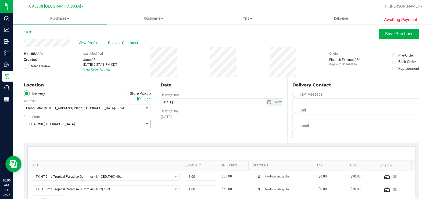
click at [48, 126] on span "TX Austin [GEOGRAPHIC_DATA]" at bounding box center [84, 124] width 120 height 8
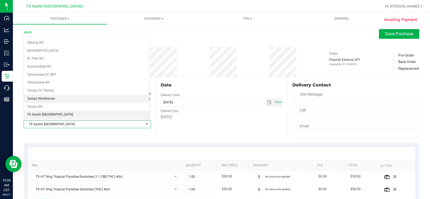
scroll to position [362, 0]
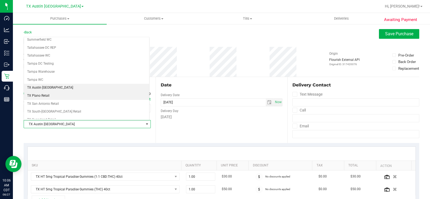
click at [56, 97] on li "TX Plano Retail" at bounding box center [86, 96] width 125 height 8
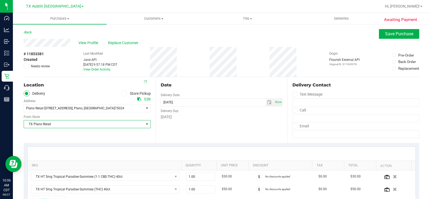
click at [188, 129] on div "Date Delivery Date 08/29/2025 Now 08/29/2025 06:00 PM Now Delivery Day Friday" at bounding box center [222, 110] width 132 height 66
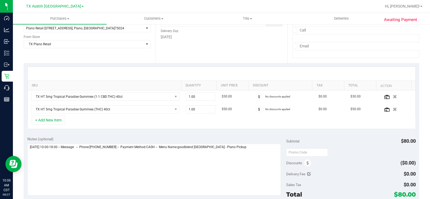
scroll to position [81, 0]
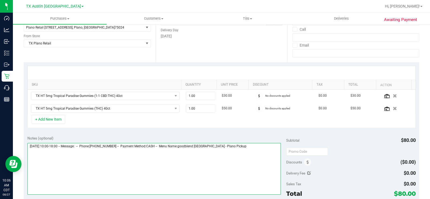
click at [258, 145] on textarea at bounding box center [153, 169] width 253 height 52
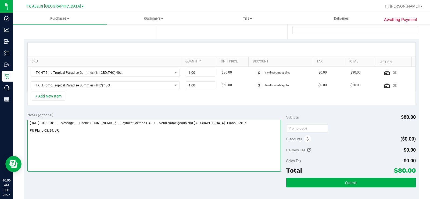
scroll to position [134, 0]
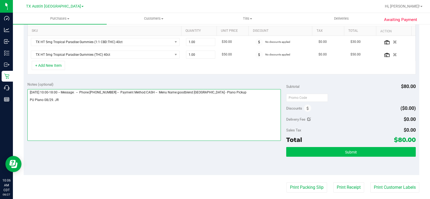
type textarea "Friday 08/29/2025 10:00-18:00 -- Message: -- Phone:2146322115 -- Payment Method…"
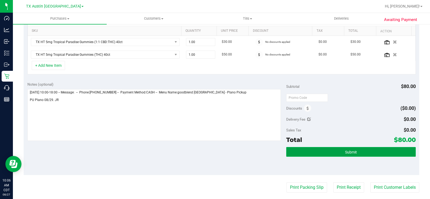
click at [314, 152] on button "Submit" at bounding box center [350, 152] width 129 height 10
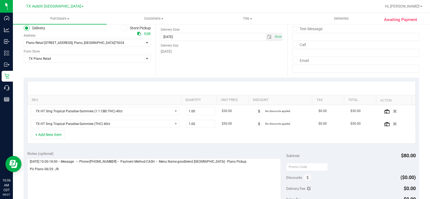
scroll to position [0, 0]
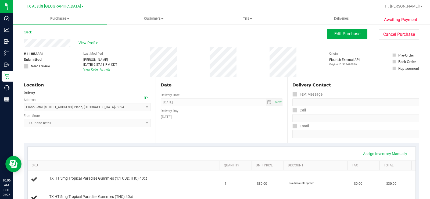
drag, startPoint x: 71, startPoint y: 42, endPoint x: 21, endPoint y: 44, distance: 49.8
click at [88, 42] on span "View Profile" at bounding box center [88, 43] width 21 height 6
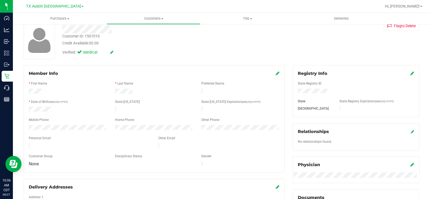
scroll to position [81, 0]
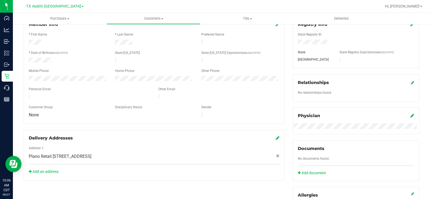
drag, startPoint x: 74, startPoint y: 93, endPoint x: 36, endPoint y: 90, distance: 38.1
click at [36, 90] on form "Member Info * First Name * Last Name Preferred Name * Date of Birth (MM/DD/YYYY…" at bounding box center [154, 69] width 251 height 97
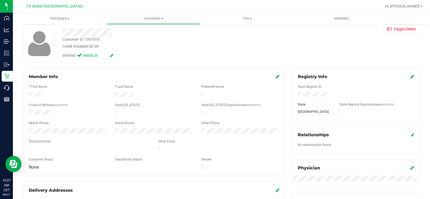
scroll to position [0, 0]
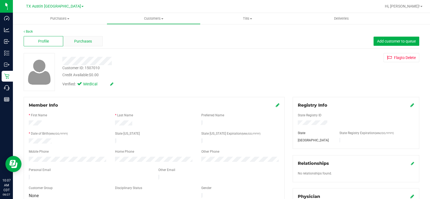
click at [80, 41] on span "Purchases" at bounding box center [83, 41] width 18 height 6
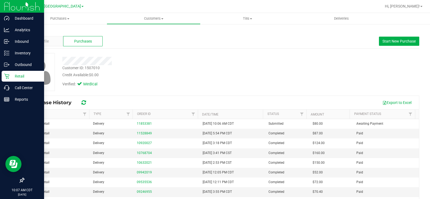
click at [24, 74] on p "Retail" at bounding box center [25, 76] width 32 height 6
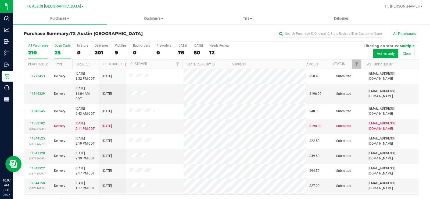
click at [57, 52] on div "25" at bounding box center [63, 52] width 16 height 6
click at [0, 0] on input "Open Carts 25" at bounding box center [0, 0] width 0 height 0
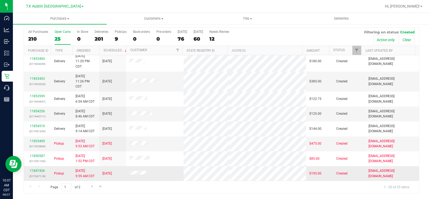
scroll to position [188, 0]
click at [92, 186] on span "Go to the next page" at bounding box center [92, 186] width 4 height 4
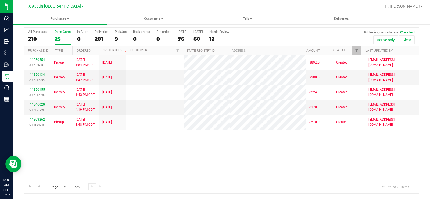
scroll to position [0, 0]
click at [39, 186] on span "Go to the previous page" at bounding box center [39, 186] width 4 height 4
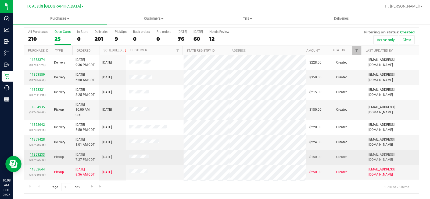
click at [37, 153] on link "11853233" at bounding box center [37, 154] width 15 height 4
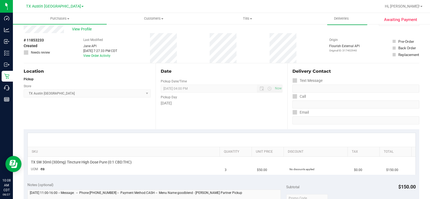
drag, startPoint x: 66, startPoint y: 30, endPoint x: 23, endPoint y: 33, distance: 42.8
click at [66, 31] on div "View Profile" at bounding box center [175, 29] width 303 height 8
click at [64, 30] on div "View Profile" at bounding box center [175, 29] width 303 height 8
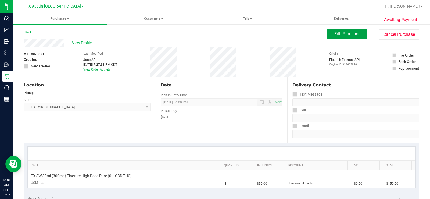
click at [340, 37] on button "Edit Purchase" at bounding box center [347, 34] width 40 height 10
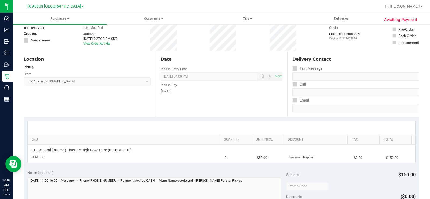
scroll to position [81, 0]
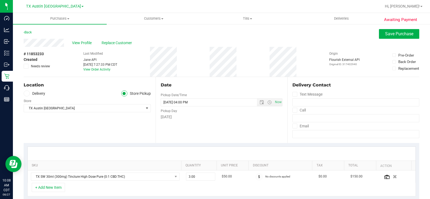
click at [25, 93] on icon at bounding box center [26, 93] width 3 height 0
click at [0, 0] on input "Delivery" at bounding box center [0, 0] width 0 height 0
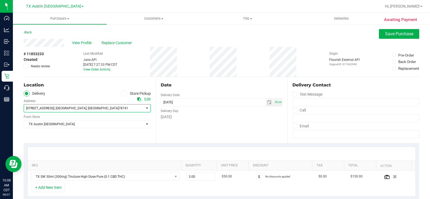
click at [40, 108] on span "7105 E. Riverside Dr." at bounding box center [40, 108] width 28 height 4
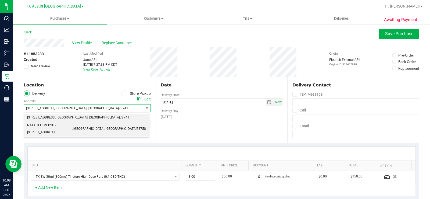
click at [44, 126] on span "NATX TELEMED2U - 2217 PARK BEND DRIVE #300" at bounding box center [49, 129] width 45 height 14
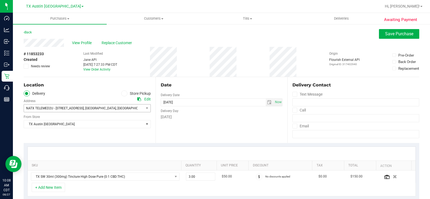
click at [60, 138] on div "Location Delivery Store Pickup Address Edit NATX TELEMED2U - 2217 PARK BEND DRI…" at bounding box center [90, 110] width 132 height 66
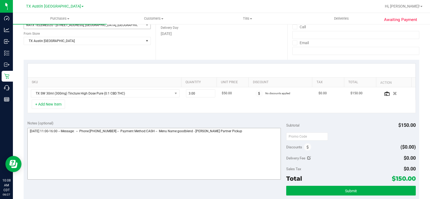
scroll to position [107, 0]
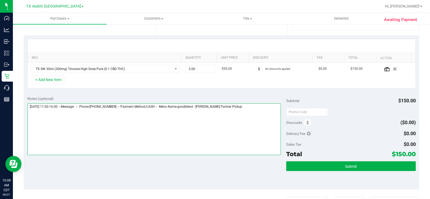
click at [237, 105] on textarea at bounding box center [153, 129] width 253 height 52
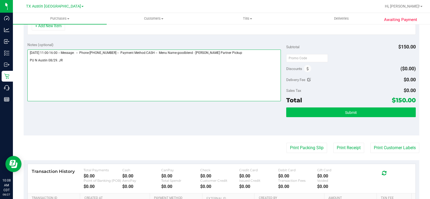
type textarea "Friday 08/29/2025 11:00-16:00 -- Message: -- Phone:6232170436 -- Payment Method…"
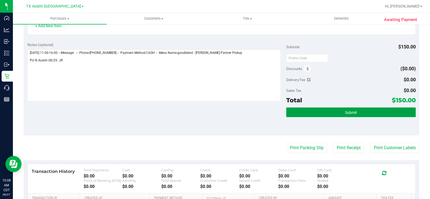
click at [300, 115] on button "Submit" at bounding box center [350, 112] width 129 height 10
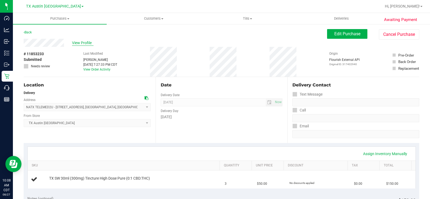
click at [81, 43] on span "View Profile" at bounding box center [82, 43] width 21 height 6
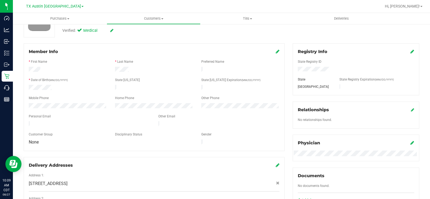
scroll to position [54, 0]
click at [26, 122] on div at bounding box center [89, 124] width 129 height 6
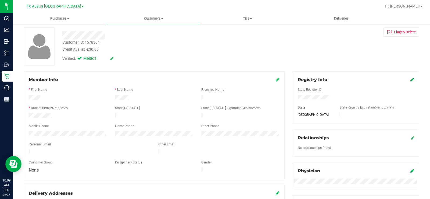
scroll to position [0, 0]
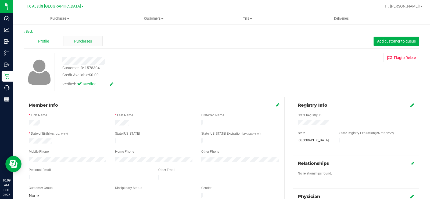
click at [79, 42] on span "Purchases" at bounding box center [83, 41] width 18 height 6
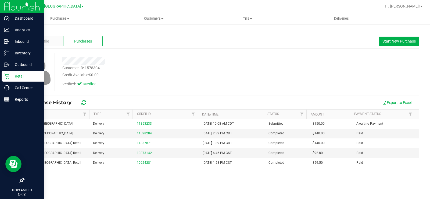
click at [10, 76] on p "Retail" at bounding box center [25, 76] width 32 height 6
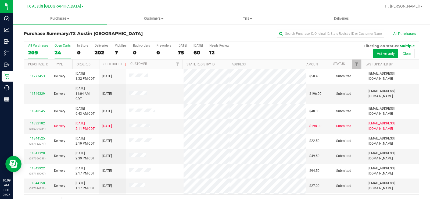
click at [60, 55] on div "24" at bounding box center [63, 52] width 16 height 6
click at [0, 0] on input "Open Carts 24" at bounding box center [0, 0] width 0 height 0
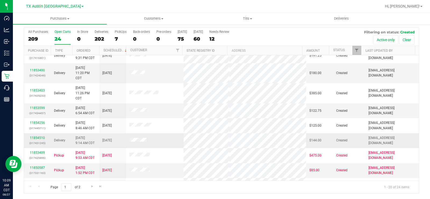
scroll to position [134, 0]
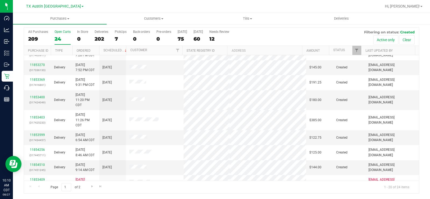
click at [60, 33] on div "Open Carts" at bounding box center [63, 32] width 16 height 4
click at [0, 0] on input "Open Carts 24" at bounding box center [0, 0] width 0 height 0
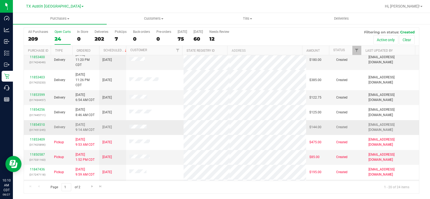
scroll to position [161, 0]
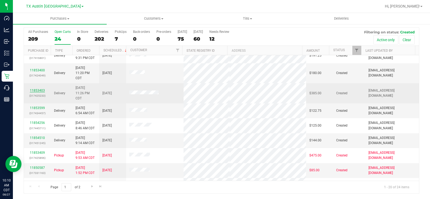
click at [35, 91] on link "11853403" at bounding box center [37, 90] width 15 height 4
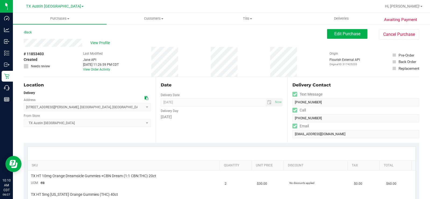
click at [53, 43] on div "View Profile" at bounding box center [175, 43] width 303 height 8
click at [145, 97] on icon at bounding box center [147, 98] width 4 height 4
click at [174, 117] on div "Thursday" at bounding box center [222, 117] width 122 height 6
drag, startPoint x: 84, startPoint y: 41, endPoint x: 20, endPoint y: 42, distance: 64.5
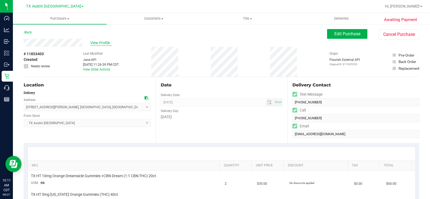
click at [94, 44] on span "View Profile" at bounding box center [100, 43] width 21 height 6
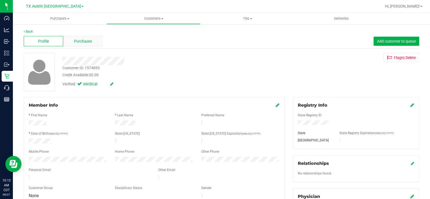
click at [80, 37] on div "Purchases" at bounding box center [82, 41] width 39 height 10
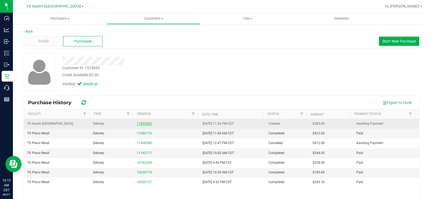
click at [140, 122] on link "11853403" at bounding box center [144, 123] width 15 height 4
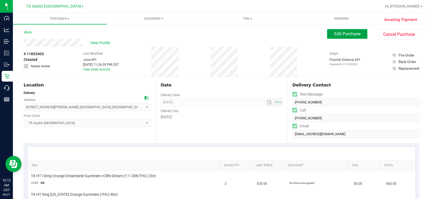
click at [334, 34] on span "Edit Purchase" at bounding box center [347, 33] width 26 height 5
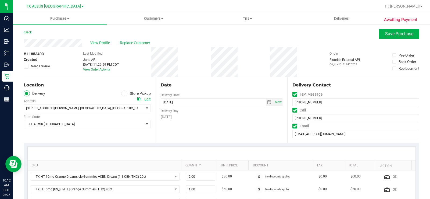
click at [26, 66] on icon at bounding box center [25, 66] width 3 height 0
click at [0, 0] on input "Needs review" at bounding box center [0, 0] width 0 height 0
click at [56, 75] on div "# 11853403 Created Needs review Last Modified Jane API Aug 26, 2025 11:26:59 PM…" at bounding box center [221, 62] width 395 height 30
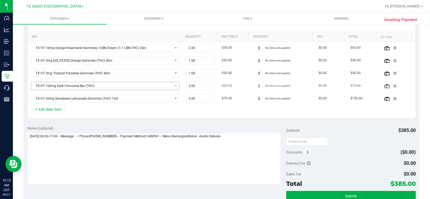
scroll to position [134, 0]
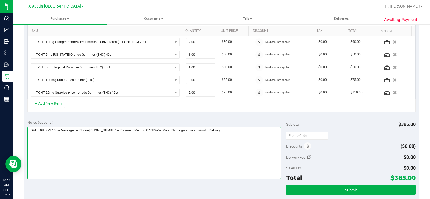
click at [236, 132] on textarea at bounding box center [153, 153] width 253 height 52
click at [100, 138] on textarea at bounding box center [153, 153] width 253 height 52
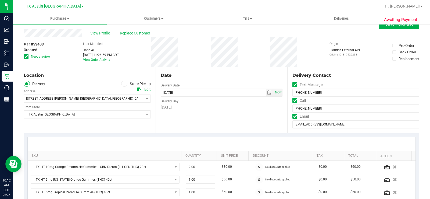
scroll to position [0, 0]
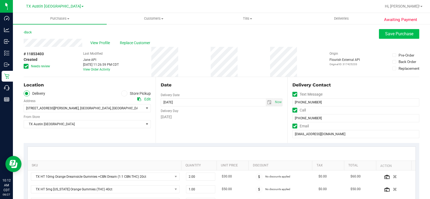
type textarea "Thursday 08/28/2025 08:00-17:00 -- Message: -- Phone:2149910558 -- Payment Meth…"
click at [399, 34] on span "Save Purchase" at bounding box center [399, 33] width 28 height 5
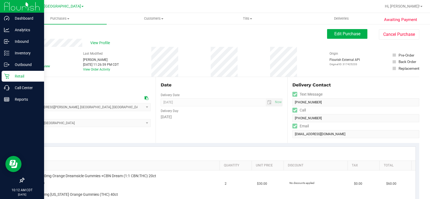
click at [19, 76] on p "Retail" at bounding box center [25, 76] width 32 height 6
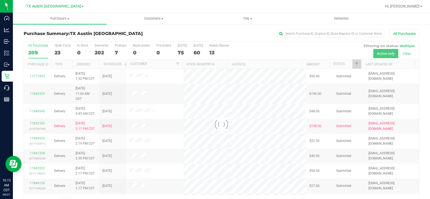
click at [57, 52] on div at bounding box center [221, 123] width 395 height 165
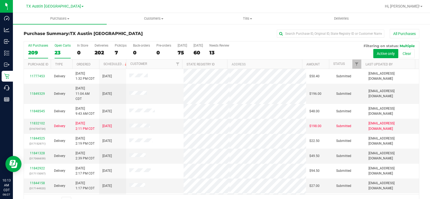
click at [56, 51] on div "23" at bounding box center [63, 52] width 16 height 6
click at [0, 0] on input "Open Carts 23" at bounding box center [0, 0] width 0 height 0
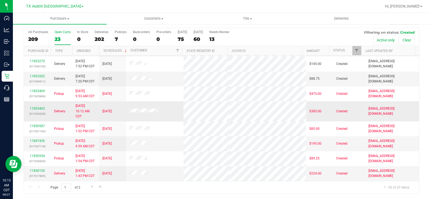
scroll to position [14, 0]
click at [35, 141] on link "11847436" at bounding box center [37, 140] width 15 height 4
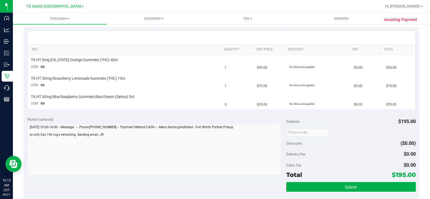
scroll to position [121, 0]
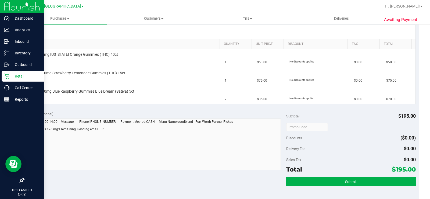
click at [9, 75] on icon at bounding box center [6, 75] width 5 height 5
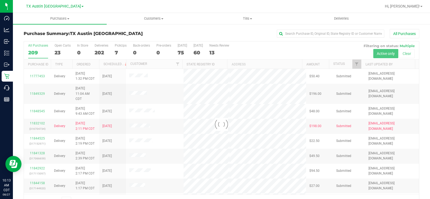
click at [58, 49] on div at bounding box center [221, 123] width 395 height 165
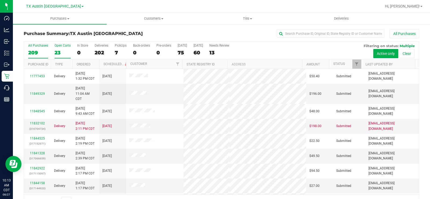
click at [55, 52] on div "23" at bounding box center [63, 52] width 16 height 6
click at [0, 0] on input "Open Carts 23" at bounding box center [0, 0] width 0 height 0
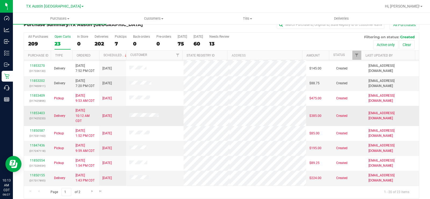
scroll to position [14, 0]
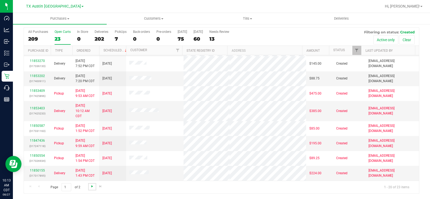
click at [93, 184] on span "Go to the next page" at bounding box center [92, 186] width 4 height 4
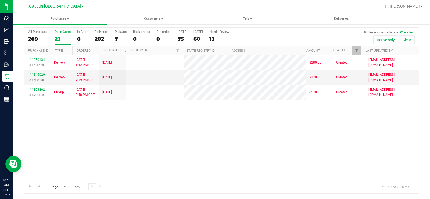
scroll to position [0, 0]
click at [37, 186] on span "Go to the previous page" at bounding box center [39, 186] width 4 height 4
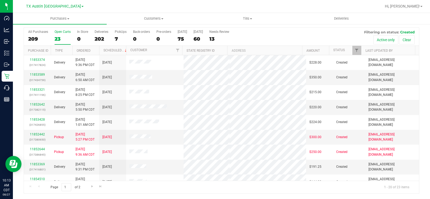
click at [57, 33] on div "Open Carts" at bounding box center [63, 32] width 16 height 4
click at [0, 0] on input "Open Carts 23" at bounding box center [0, 0] width 0 height 0
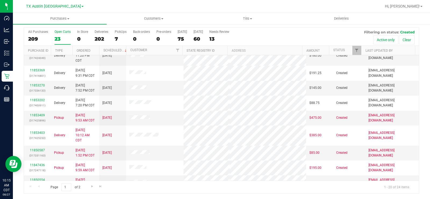
scroll to position [188, 0]
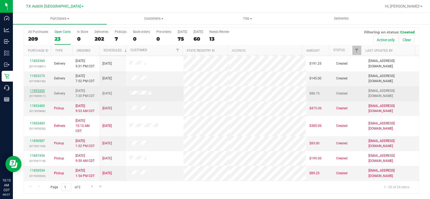
click at [35, 91] on link "11853202" at bounding box center [37, 91] width 15 height 4
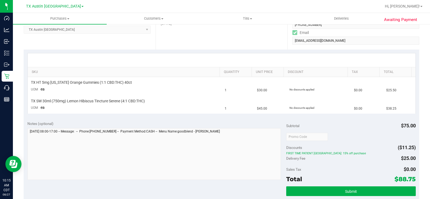
scroll to position [94, 0]
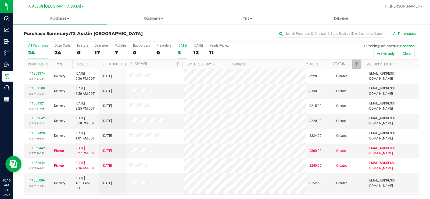
click at [183, 46] on div "[DATE]" at bounding box center [182, 46] width 9 height 4
click at [0, 0] on input "Today 5" at bounding box center [0, 0] width 0 height 0
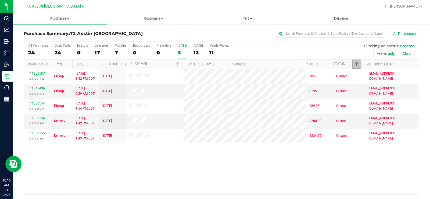
click at [354, 64] on span "Filter" at bounding box center [356, 64] width 4 height 4
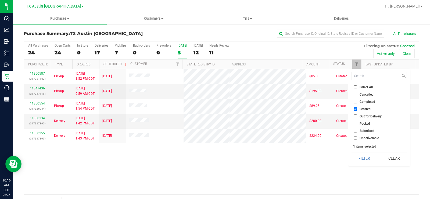
click at [356, 116] on input "Out for Delivery" at bounding box center [355, 115] width 3 height 3
checkbox input "true"
click at [355, 123] on input "Packed" at bounding box center [355, 122] width 3 height 3
checkbox input "true"
click at [355, 131] on input "Submitted" at bounding box center [355, 130] width 3 height 3
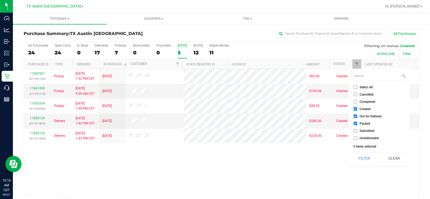
checkbox input "true"
click at [362, 156] on button "Filter" at bounding box center [364, 158] width 26 height 12
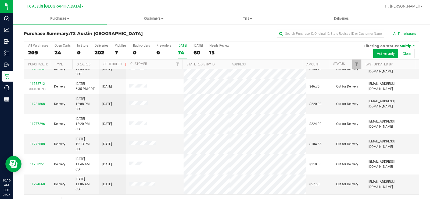
scroll to position [14, 0]
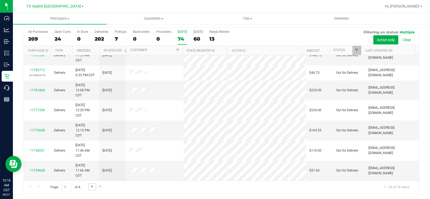
click at [91, 188] on span "Go to the next page" at bounding box center [92, 186] width 4 height 4
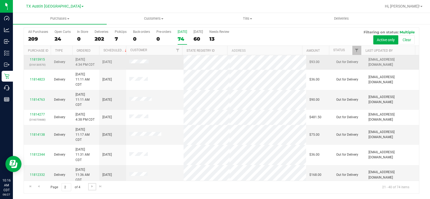
scroll to position [224, 0]
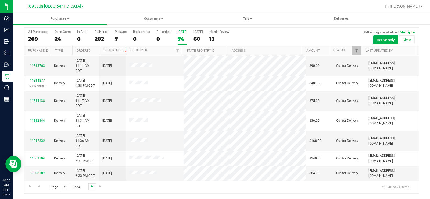
click at [93, 185] on span "Go to the next page" at bounding box center [92, 186] width 4 height 4
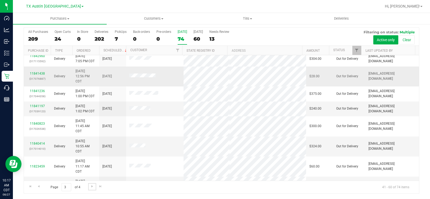
scroll to position [81, 0]
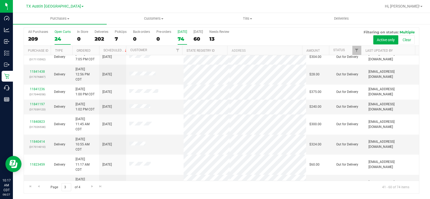
click at [59, 33] on div "Open Carts" at bounding box center [63, 32] width 16 height 4
click at [0, 0] on input "Open Carts 24" at bounding box center [0, 0] width 0 height 0
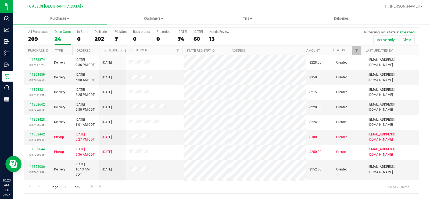
click at [59, 37] on div "24" at bounding box center [63, 39] width 16 height 6
click at [0, 0] on input "Open Carts 24" at bounding box center [0, 0] width 0 height 0
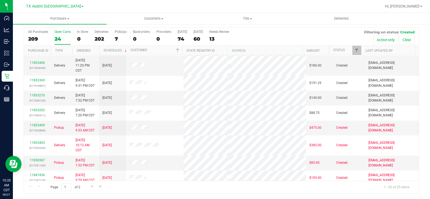
scroll to position [188, 0]
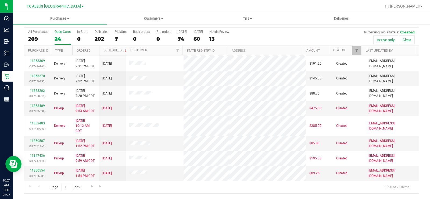
click at [57, 35] on label "Open Carts 24" at bounding box center [63, 37] width 16 height 15
click at [0, 0] on input "Open Carts 24" at bounding box center [0, 0] width 0 height 0
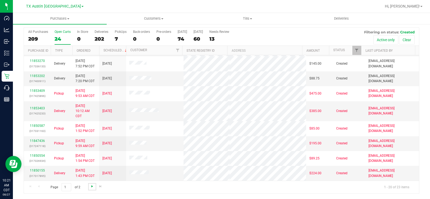
click at [92, 186] on span "Go to the next page" at bounding box center [92, 186] width 4 height 4
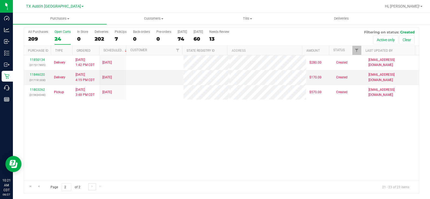
scroll to position [0, 0]
click at [57, 34] on label "Open Carts 24" at bounding box center [63, 37] width 16 height 15
click at [0, 0] on input "Open Carts 24" at bounding box center [0, 0] width 0 height 0
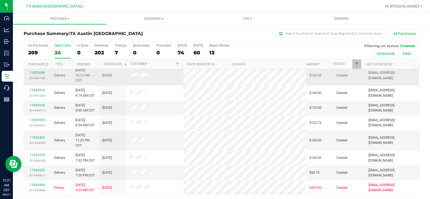
scroll to position [81, 0]
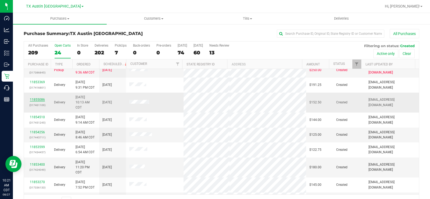
click at [35, 98] on link "11855086" at bounding box center [37, 100] width 15 height 4
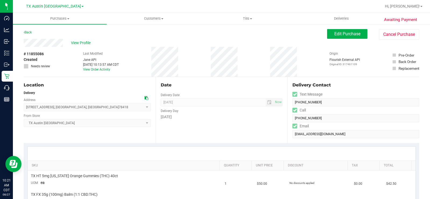
click at [146, 98] on icon at bounding box center [147, 98] width 4 height 4
click at [329, 33] on button "Edit Purchase" at bounding box center [347, 34] width 40 height 10
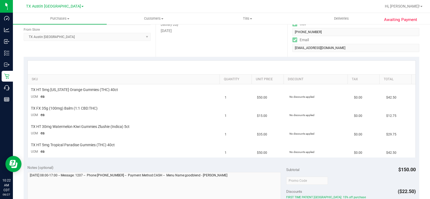
scroll to position [107, 0]
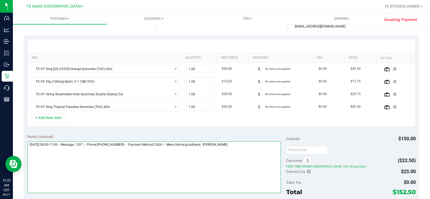
click at [239, 146] on textarea at bounding box center [153, 167] width 253 height 52
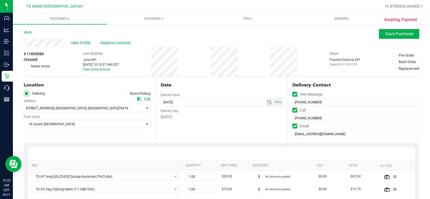
type textarea "Thursday 08/28/2025 08:00-17:00 -- Message: 1207 -- Phone:3615482003 -- Payment…"
drag, startPoint x: 63, startPoint y: 42, endPoint x: 19, endPoint y: 43, distance: 43.8
click at [127, 134] on div "Location Delivery Store Pickup Address Edit 15122 Cane Harbor Blvd , Corpus Chr…" at bounding box center [90, 110] width 132 height 66
click at [110, 127] on span "TX Austin [GEOGRAPHIC_DATA]" at bounding box center [84, 124] width 120 height 8
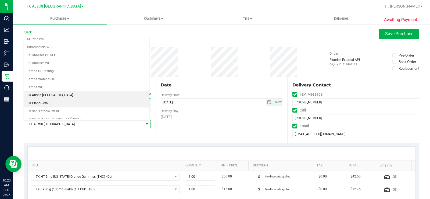
scroll to position [362, 0]
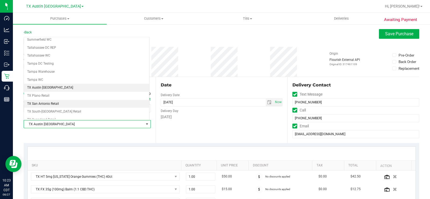
click at [56, 105] on li "TX San Antonio Retail" at bounding box center [86, 104] width 125 height 8
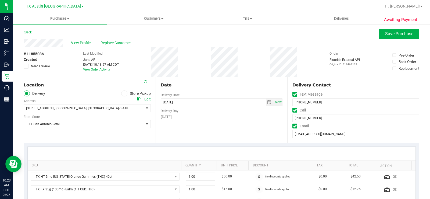
click at [191, 127] on div "Date Delivery Date 08/28/2025 Now 08/28/2025 05:00 PM Now Delivery Day Thursday" at bounding box center [222, 110] width 132 height 66
click at [379, 35] on button "Save Purchase" at bounding box center [399, 34] width 40 height 10
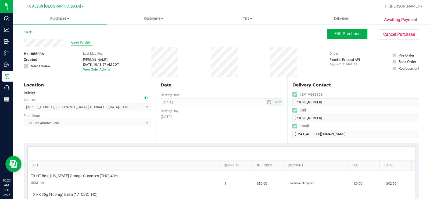
click at [78, 41] on span "View Profile" at bounding box center [81, 43] width 21 height 6
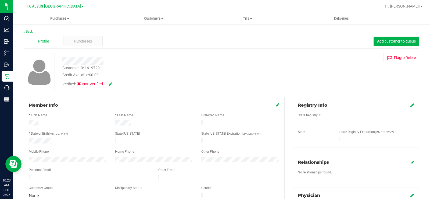
click at [81, 60] on div at bounding box center [159, 61] width 202 height 8
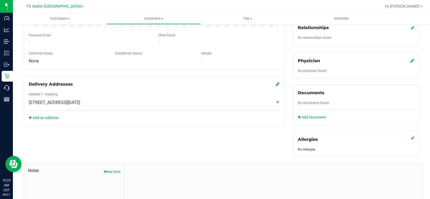
scroll to position [184, 0]
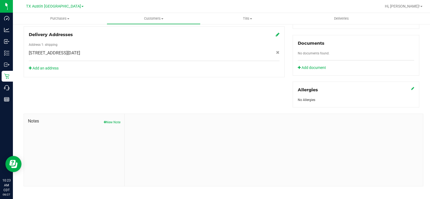
drag, startPoint x: 112, startPoint y: 117, endPoint x: 120, endPoint y: 120, distance: 8.1
click at [114, 120] on button "New Note" at bounding box center [112, 122] width 17 height 5
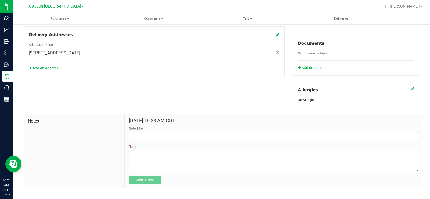
click at [140, 132] on input "Note Title" at bounding box center [274, 136] width 290 height 8
type input "CURT Info"
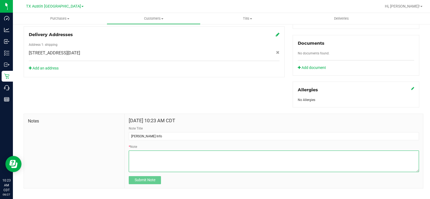
drag, startPoint x: 153, startPoint y: 139, endPoint x: 157, endPoint y: 152, distance: 12.9
click at [157, 152] on textarea "* Note" at bounding box center [274, 160] width 290 height 21
paste textarea "Patient Name: penn thomas Address: 15122 cane harbor blvd corpus christi, TX, 7…"
type textarea "Patient Name: penn thomas Address: 15122 cane harbor blvd corpus christi, TX, 7…"
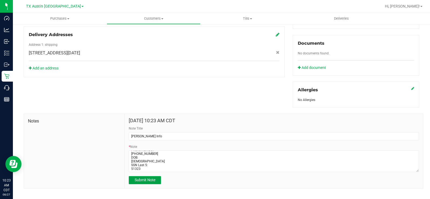
click at [154, 177] on span "Submit Note" at bounding box center [145, 179] width 21 height 4
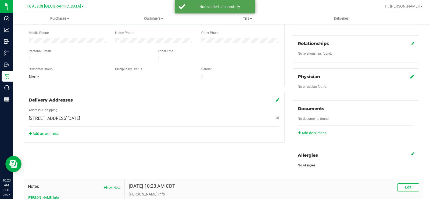
scroll to position [103, 0]
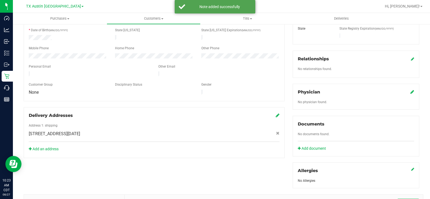
click at [410, 89] on icon at bounding box center [412, 91] width 4 height 4
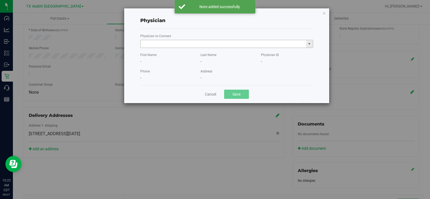
click at [175, 46] on input "text" at bounding box center [223, 44] width 165 height 8
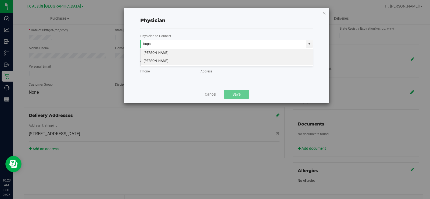
click at [167, 60] on li "CHERYL-LYNN BUGAILISKIS" at bounding box center [227, 61] width 172 height 8
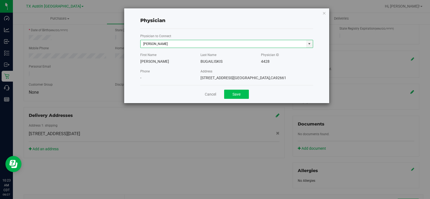
type input "CHERYL-LYNN BUGAILISKIS"
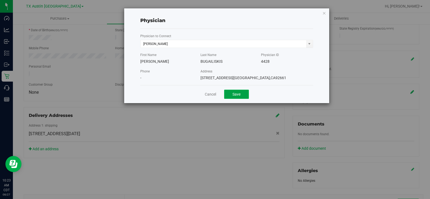
click at [237, 97] on button "Save" at bounding box center [236, 93] width 25 height 9
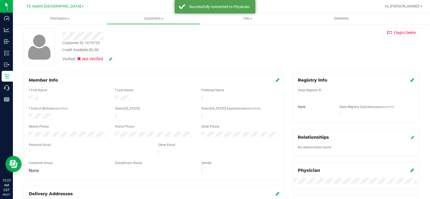
scroll to position [23, 0]
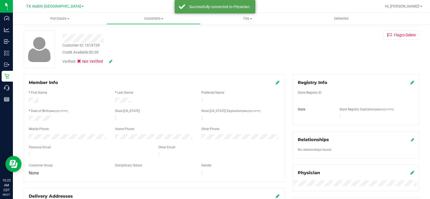
click at [410, 81] on icon at bounding box center [412, 82] width 4 height 4
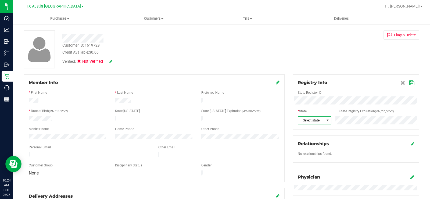
click at [325, 120] on span at bounding box center [327, 120] width 4 height 4
click at [409, 83] on icon at bounding box center [411, 83] width 5 height 4
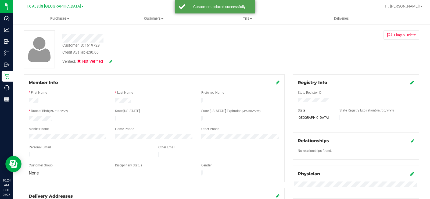
click at [110, 61] on icon at bounding box center [110, 61] width 3 height 4
click at [80, 62] on icon at bounding box center [80, 62] width 3 height 0
click at [0, 0] on input "Medical" at bounding box center [0, 0] width 0 height 0
click at [118, 63] on icon at bounding box center [118, 62] width 4 height 4
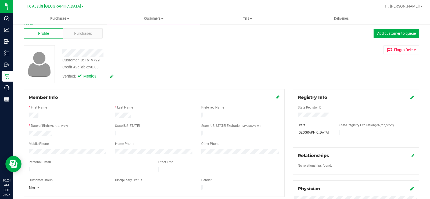
scroll to position [0, 0]
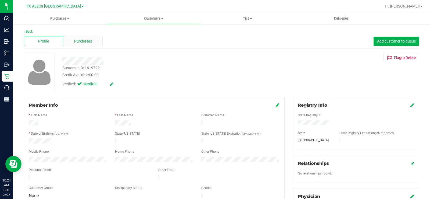
click at [84, 42] on span "Purchases" at bounding box center [83, 41] width 18 height 6
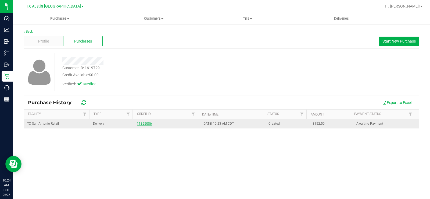
click at [140, 123] on link "11855086" at bounding box center [144, 123] width 15 height 4
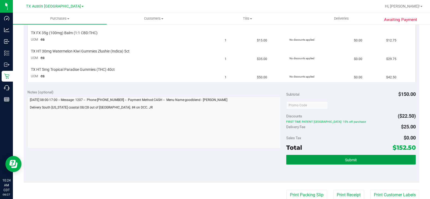
click at [312, 159] on button "Submit" at bounding box center [350, 159] width 129 height 10
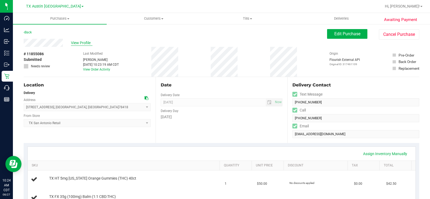
click at [85, 43] on span "View Profile" at bounding box center [81, 43] width 21 height 6
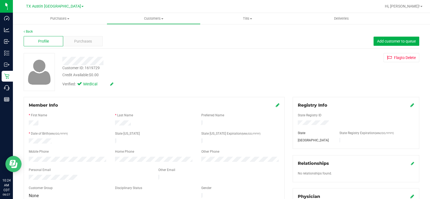
click at [17, 156] on body "Dashboard Analytics Inbound Inventory Outbound Retail Call Center Reports 10:24…" at bounding box center [215, 99] width 430 height 199
click at [63, 60] on div at bounding box center [159, 61] width 202 height 8
drag, startPoint x: 78, startPoint y: 172, endPoint x: 28, endPoint y: 173, distance: 50.8
click at [28, 174] on div at bounding box center [89, 177] width 129 height 6
click at [76, 42] on span "Purchases" at bounding box center [83, 41] width 18 height 6
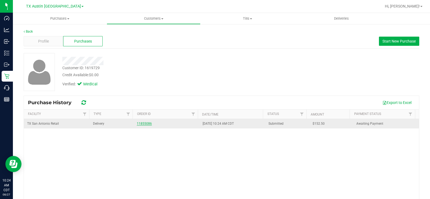
click at [146, 123] on link "11855086" at bounding box center [144, 123] width 15 height 4
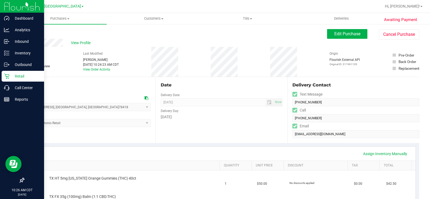
click at [10, 75] on p "Retail" at bounding box center [25, 76] width 32 height 6
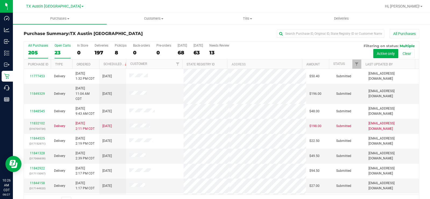
click at [59, 53] on div "23" at bounding box center [63, 52] width 16 height 6
click at [0, 0] on input "Open Carts 23" at bounding box center [0, 0] width 0 height 0
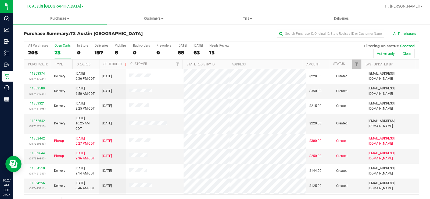
click at [60, 52] on div "23" at bounding box center [63, 52] width 16 height 6
click at [0, 0] on input "Open Carts 23" at bounding box center [0, 0] width 0 height 0
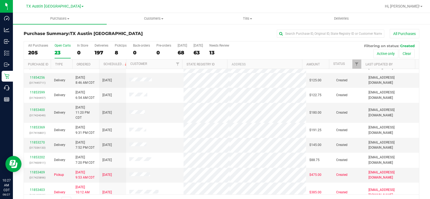
scroll to position [107, 0]
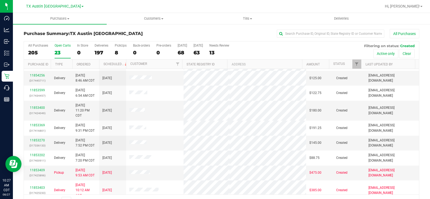
click at [63, 44] on div "Open Carts" at bounding box center [63, 46] width 16 height 4
click at [0, 0] on input "Open Carts 23" at bounding box center [0, 0] width 0 height 0
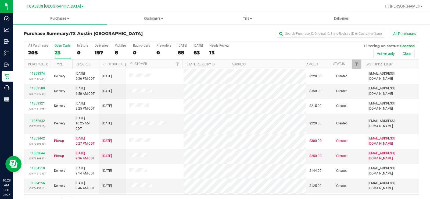
click at [57, 49] on label "Open Carts 23" at bounding box center [63, 51] width 16 height 15
click at [0, 0] on input "Open Carts 23" at bounding box center [0, 0] width 0 height 0
click at [60, 53] on div "23" at bounding box center [63, 52] width 16 height 6
click at [0, 0] on input "Open Carts 23" at bounding box center [0, 0] width 0 height 0
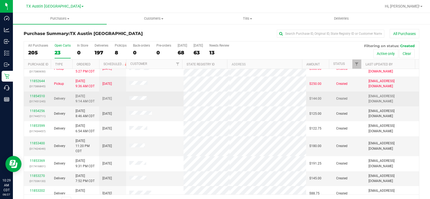
scroll to position [81, 0]
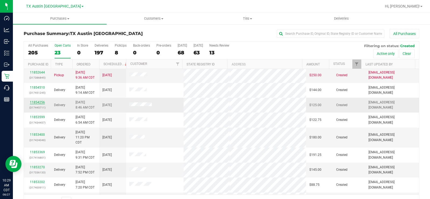
click at [36, 101] on link "11854256" at bounding box center [37, 102] width 15 height 4
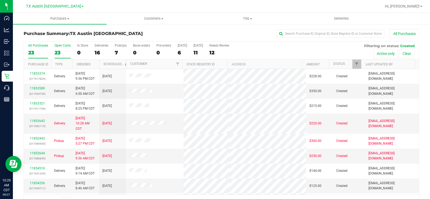
click at [58, 51] on div "23" at bounding box center [63, 52] width 16 height 6
click at [0, 0] on input "Open Carts 23" at bounding box center [0, 0] width 0 height 0
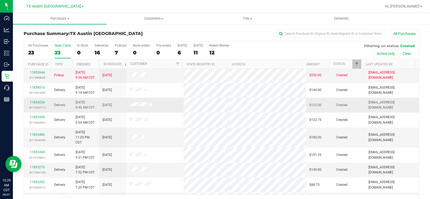
scroll to position [107, 0]
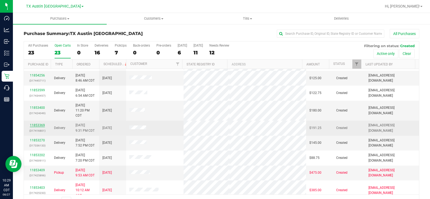
click at [37, 124] on link "11853369" at bounding box center [37, 125] width 15 height 4
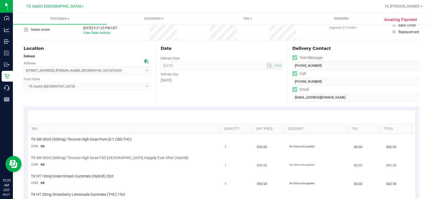
scroll to position [27, 0]
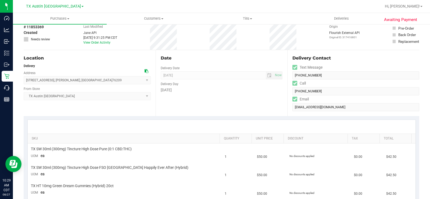
click at [145, 70] on icon at bounding box center [147, 71] width 4 height 4
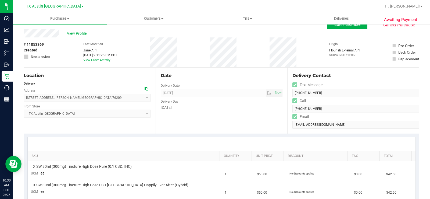
scroll to position [0, 0]
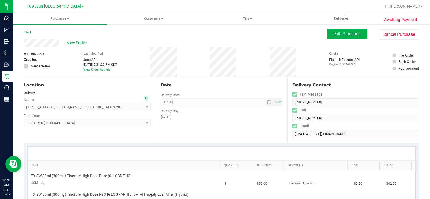
drag, startPoint x: 60, startPoint y: 45, endPoint x: 22, endPoint y: 42, distance: 37.7
click at [82, 42] on span "View Profile" at bounding box center [77, 43] width 21 height 6
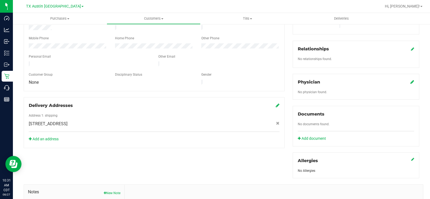
scroll to position [161, 0]
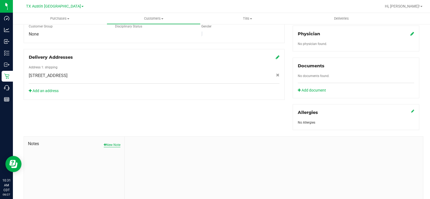
drag, startPoint x: 110, startPoint y: 134, endPoint x: 111, endPoint y: 139, distance: 5.2
click at [110, 136] on div "Notes New Note" at bounding box center [74, 172] width 101 height 72
click at [112, 142] on button "New Note" at bounding box center [112, 144] width 17 height 5
click at [137, 154] on input "Note Title" at bounding box center [274, 158] width 290 height 8
type input "CURT Info"
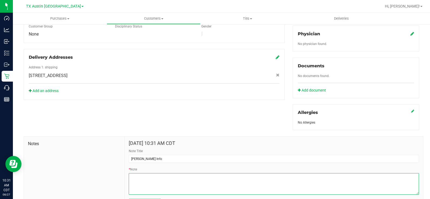
click at [141, 179] on textarea "* Note" at bounding box center [274, 183] width 290 height 21
paste textarea "Patient Name: Emily Bruno Address: 816 Vine Street Argyle, TX, 76226 Phone Numb…"
type textarea "Patient Name: Emily Bruno Address: 816 Vine Street Argyle, TX, 76226 Phone Numb…"
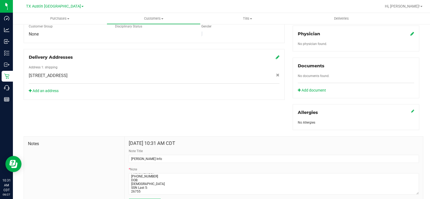
click at [150, 198] on span "Submit Note" at bounding box center [145, 202] width 21 height 4
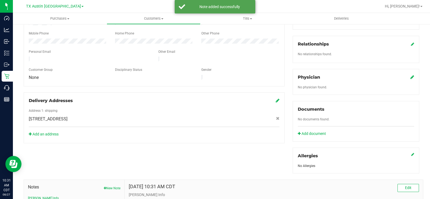
scroll to position [107, 0]
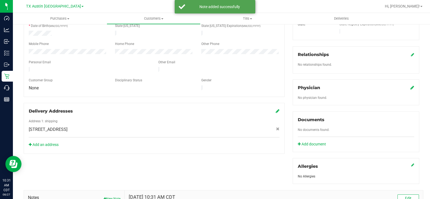
click at [410, 85] on icon at bounding box center [412, 87] width 4 height 4
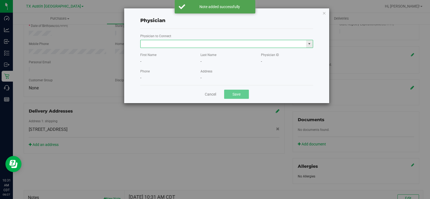
click at [145, 42] on input "text" at bounding box center [223, 44] width 165 height 8
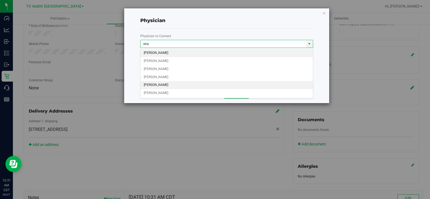
click at [176, 83] on li "ANGELA STRAFACE" at bounding box center [227, 85] width 172 height 8
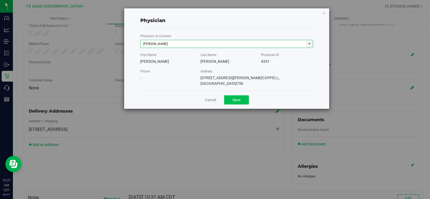
type input "ANGELA STRAFACE"
click at [235, 96] on button "Save" at bounding box center [236, 99] width 25 height 9
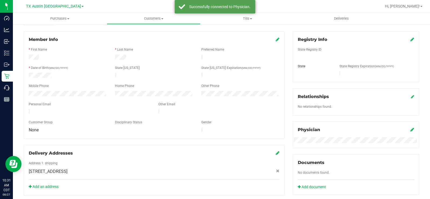
scroll to position [54, 0]
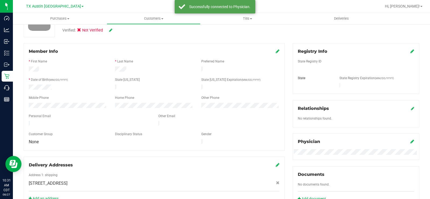
click at [404, 52] on div "Registry Info" at bounding box center [356, 51] width 116 height 6
click at [410, 52] on icon at bounding box center [412, 51] width 4 height 4
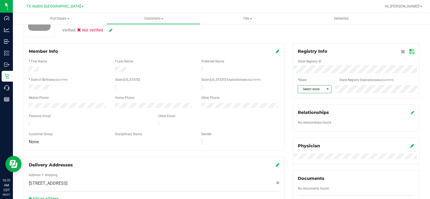
click at [325, 90] on span at bounding box center [327, 89] width 4 height 4
click at [409, 52] on icon at bounding box center [411, 51] width 5 height 4
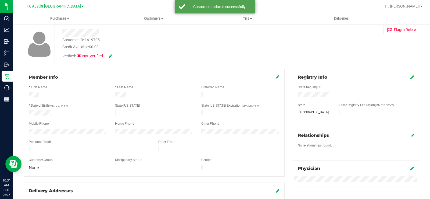
scroll to position [0, 0]
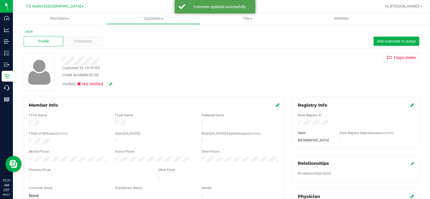
click at [112, 83] on icon at bounding box center [110, 84] width 3 height 4
click at [80, 85] on icon at bounding box center [80, 85] width 3 height 0
click at [0, 0] on input "Medical" at bounding box center [0, 0] width 0 height 0
click at [120, 85] on icon at bounding box center [118, 84] width 4 height 4
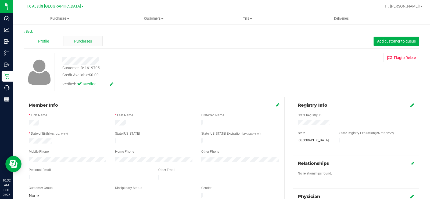
click at [84, 38] on span "Purchases" at bounding box center [83, 41] width 18 height 6
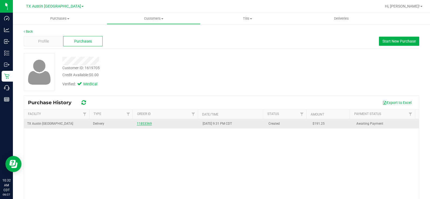
click at [146, 124] on link "11853369" at bounding box center [144, 123] width 15 height 4
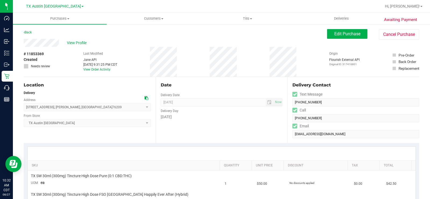
click at [172, 127] on div "Date Delivery Date 08/28/2025 Now 08/28/2025 05:00 PM Now Delivery Day Thursday" at bounding box center [222, 110] width 132 height 66
click at [112, 87] on div "Location" at bounding box center [87, 85] width 127 height 6
click at [82, 44] on span "View Profile" at bounding box center [77, 43] width 21 height 6
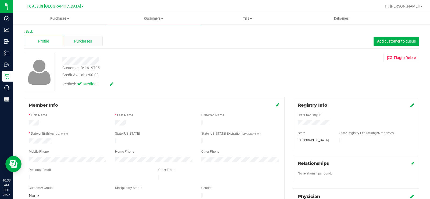
click at [88, 43] on span "Purchases" at bounding box center [83, 41] width 18 height 6
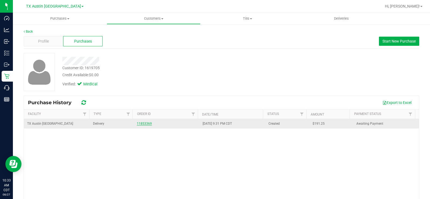
click at [147, 123] on link "11853369" at bounding box center [144, 123] width 15 height 4
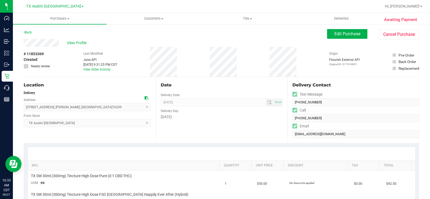
click at [195, 132] on div "Date Delivery Date 08/28/2025 Now 08/28/2025 05:00 PM Now Delivery Day Thursday" at bounding box center [222, 110] width 132 height 66
click at [153, 139] on div "Location Delivery Address 816 Vine St , Denton , TX 76209 Select address 816 Vi…" at bounding box center [90, 110] width 132 height 66
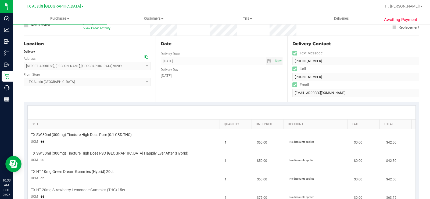
scroll to position [27, 0]
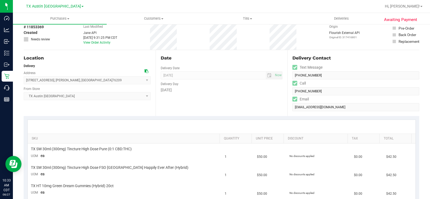
click at [209, 105] on div "Date Delivery Date 08/28/2025 Now 08/28/2025 05:00 PM Now Delivery Day Thursday" at bounding box center [222, 83] width 132 height 66
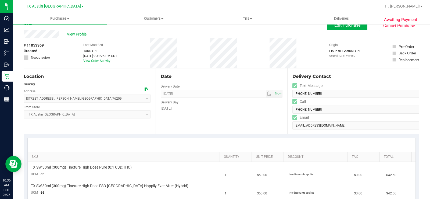
scroll to position [0, 0]
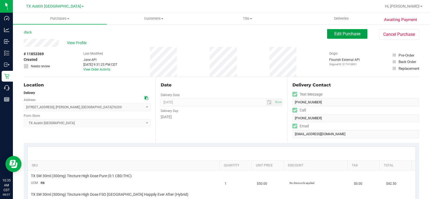
drag, startPoint x: 328, startPoint y: 32, endPoint x: 329, endPoint y: 40, distance: 8.4
click at [328, 32] on button "Edit Purchase" at bounding box center [347, 34] width 40 height 10
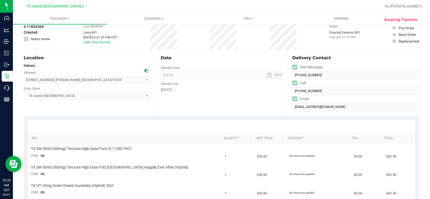
scroll to position [81, 0]
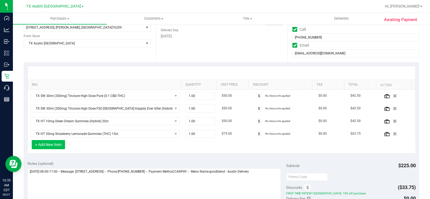
click at [45, 144] on button "+ Add New Item" at bounding box center [48, 144] width 33 height 9
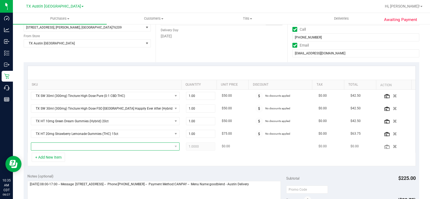
click at [48, 144] on span "NO DATA FOUND" at bounding box center [101, 146] width 141 height 8
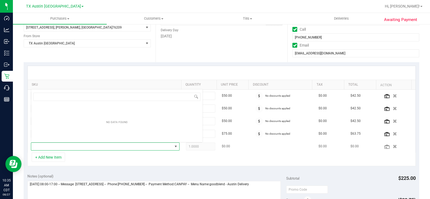
scroll to position [8, 144]
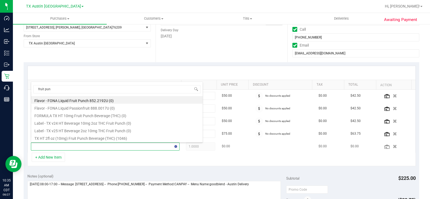
type input "fruit punc"
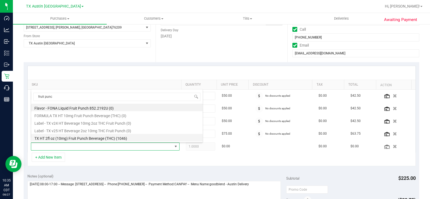
click at [87, 134] on li "TX HT 2fl oz (10mg) Fruit Punch Beverage (THC) (1046)" at bounding box center [116, 138] width 171 height 8
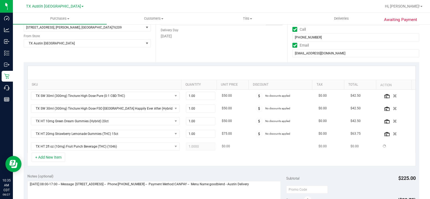
click at [198, 146] on span "1.0000 1" at bounding box center [200, 146] width 29 height 8
drag, startPoint x: 191, startPoint y: 145, endPoint x: 167, endPoint y: 149, distance: 24.4
click at [167, 149] on tr "TX HT 2fl oz (10mg) Fruit Punch Beverage (THC) 1.00 1 $5.00 No discounts applie…" at bounding box center [222, 146] width 388 height 12
type input "2"
type input "2.00"
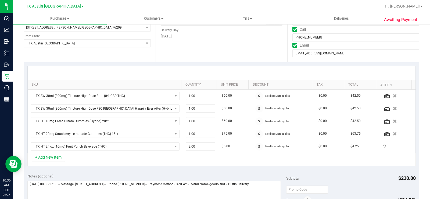
click at [179, 159] on div "+ Add New Item" at bounding box center [221, 158] width 388 height 13
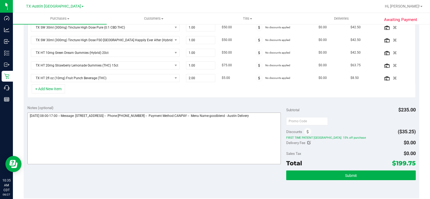
scroll to position [161, 0]
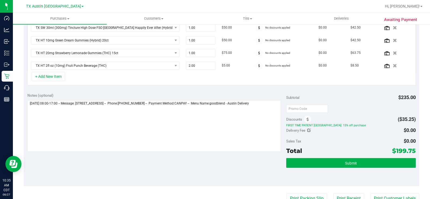
click at [210, 86] on div "SKU Quantity Unit Price Discount Tax Total Action TX SW 30ml (300mg) Tincture H…" at bounding box center [221, 34] width 395 height 107
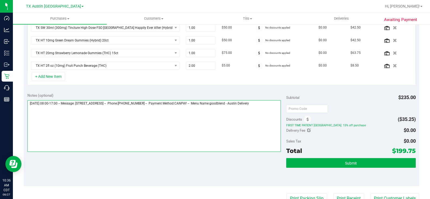
click at [275, 103] on textarea at bounding box center [153, 126] width 253 height 52
click at [225, 146] on textarea at bounding box center [153, 126] width 253 height 52
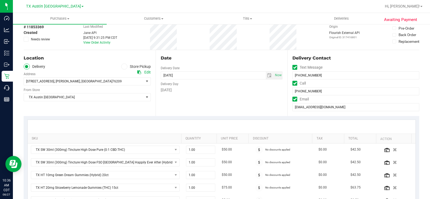
scroll to position [0, 0]
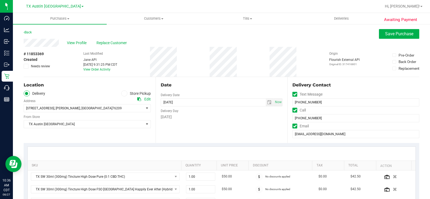
type textarea "Thursday 08/28/2025 08:00-17:00 -- Message: 816 Vine St Argyle, TX 76226 -- Pho…"
click at [215, 126] on div "Date Delivery Date 08/28/2025 Now 08/28/2025 07:00 AM Now Delivery Day Thursday" at bounding box center [222, 110] width 132 height 66
click at [69, 124] on span "TX Austin [GEOGRAPHIC_DATA]" at bounding box center [84, 124] width 120 height 8
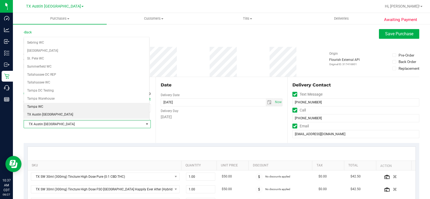
scroll to position [362, 0]
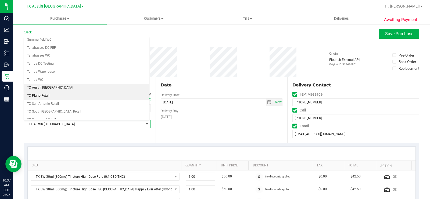
click at [58, 98] on li "TX Plano Retail" at bounding box center [86, 96] width 125 height 8
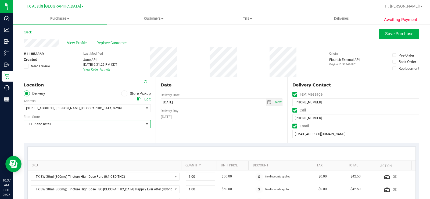
click at [202, 128] on div "Date Delivery Date 08/28/2025 Now 08/28/2025 07:00 AM Now Delivery Day Thursday" at bounding box center [222, 110] width 132 height 66
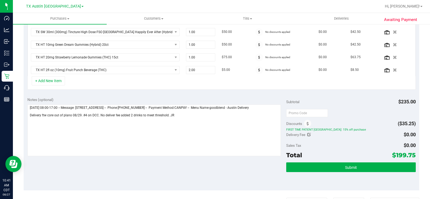
scroll to position [161, 0]
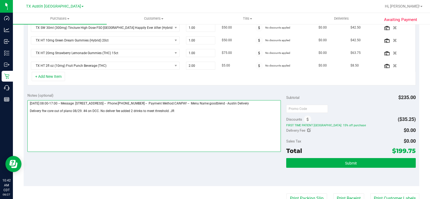
drag, startPoint x: 96, startPoint y: 103, endPoint x: 138, endPoint y: 103, distance: 41.1
click at [138, 103] on textarea at bounding box center [153, 126] width 253 height 52
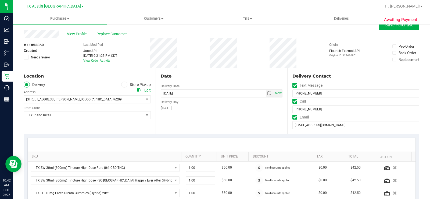
scroll to position [0, 0]
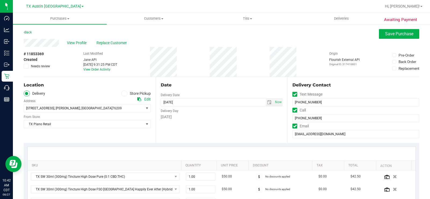
click at [145, 99] on div "Edit" at bounding box center [147, 99] width 6 height 6
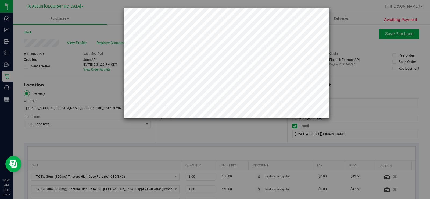
click at [111, 59] on div at bounding box center [217, 63] width 225 height 110
click at [119, 89] on div at bounding box center [217, 63] width 225 height 110
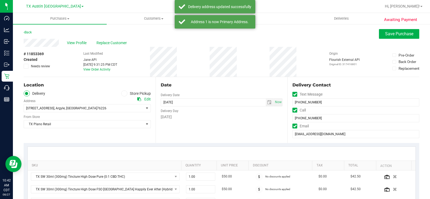
click at [139, 99] on icon at bounding box center [139, 99] width 4 height 4
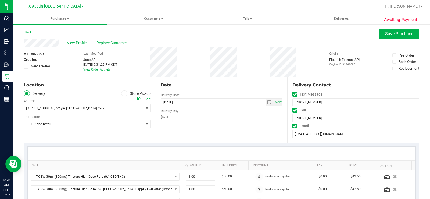
click at [137, 98] on icon at bounding box center [139, 99] width 4 height 4
drag, startPoint x: 73, startPoint y: 108, endPoint x: 22, endPoint y: 108, distance: 51.0
click at [27, 108] on span "816 Vine St" at bounding box center [40, 108] width 28 height 4
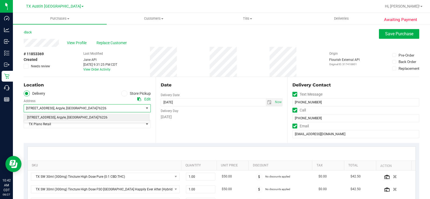
drag, startPoint x: 72, startPoint y: 115, endPoint x: 29, endPoint y: 109, distance: 43.4
click at [35, 116] on li "816 Vine St , Argyle , TX 76226" at bounding box center [86, 117] width 125 height 8
drag, startPoint x: 25, startPoint y: 108, endPoint x: 69, endPoint y: 110, distance: 43.6
click at [69, 110] on span "816 Vine St , Argyle , TX 76226" at bounding box center [81, 108] width 114 height 8
click at [69, 107] on span "816 Vine St , Argyle , TX 76226" at bounding box center [81, 108] width 114 height 8
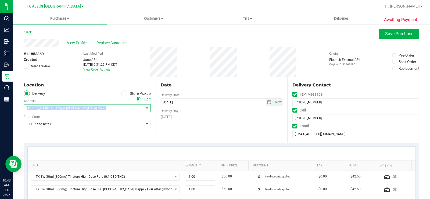
drag, startPoint x: 69, startPoint y: 107, endPoint x: 27, endPoint y: 108, distance: 41.9
click at [27, 108] on span "816 Vine St , Argyle , TX 76226" at bounding box center [81, 108] width 114 height 8
copy span "816 Vine St , Argyle , TX 76226"
click at [191, 123] on div "Date Delivery Date 08/28/2025 Now 08/28/2025 07:00 AM Now Delivery Day Thursday" at bounding box center [222, 110] width 132 height 66
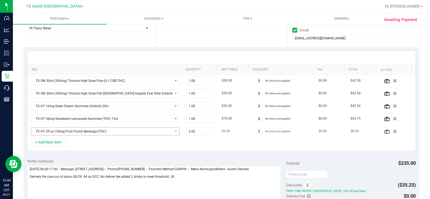
scroll to position [161, 0]
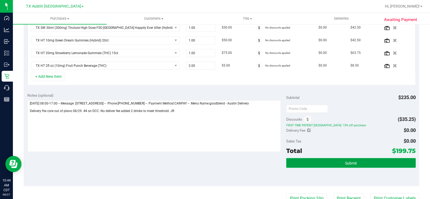
click at [325, 159] on button "Submit" at bounding box center [350, 163] width 129 height 10
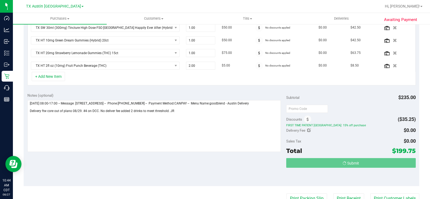
scroll to position [153, 0]
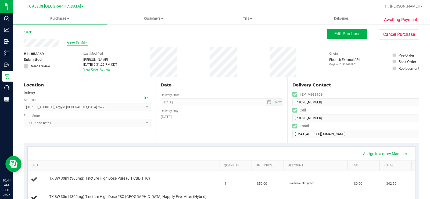
click at [81, 44] on span "View Profile" at bounding box center [77, 43] width 21 height 6
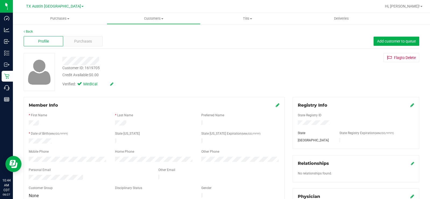
click at [23, 156] on div "Member Info * First Name * Last Name Preferred Name * Date of Birth (MM/DD/YYYY…" at bounding box center [154, 179] width 269 height 164
click at [62, 62] on div at bounding box center [159, 61] width 202 height 8
drag, startPoint x: 84, startPoint y: 174, endPoint x: 28, endPoint y: 176, distance: 55.7
click at [28, 176] on div at bounding box center [89, 177] width 129 height 6
click at [77, 44] on div "Purchases" at bounding box center [82, 41] width 39 height 10
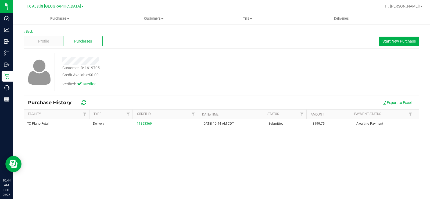
drag, startPoint x: 77, startPoint y: 44, endPoint x: 237, endPoint y: 73, distance: 162.1
click at [237, 73] on div "Credit Available: $0.00" at bounding box center [159, 75] width 194 height 6
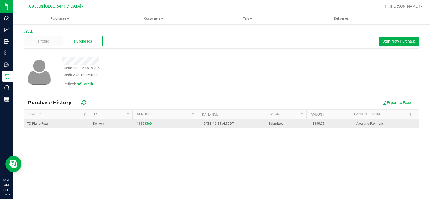
click at [140, 124] on link "11853369" at bounding box center [144, 123] width 15 height 4
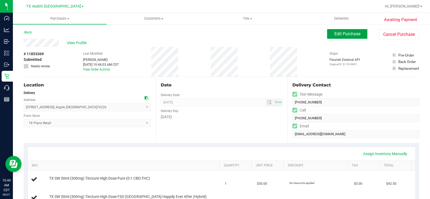
click at [334, 34] on span "Edit Purchase" at bounding box center [347, 33] width 26 height 5
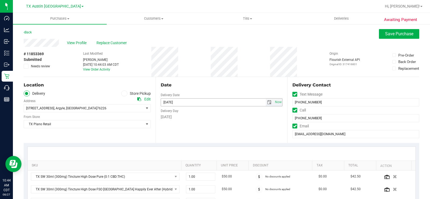
click at [267, 103] on span "select" at bounding box center [269, 102] width 4 height 4
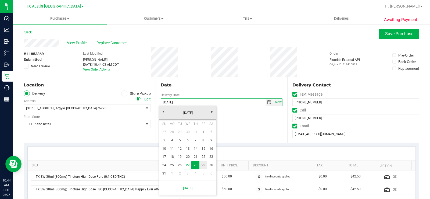
click at [204, 165] on link "29" at bounding box center [203, 165] width 8 height 8
type input "08/29/2025"
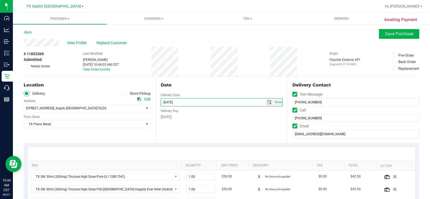
click at [204, 135] on div "Date Delivery Date 08/29/2025 Now 08/29/2025 07:00 AM Now Delivery Day Friday" at bounding box center [222, 110] width 132 height 66
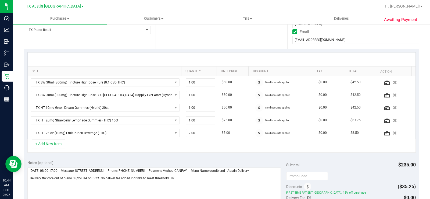
scroll to position [107, 0]
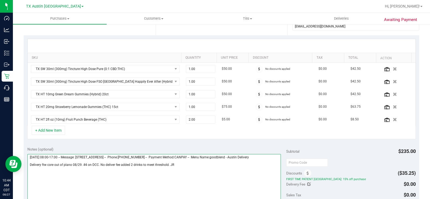
click at [193, 168] on textarea at bounding box center [153, 180] width 253 height 52
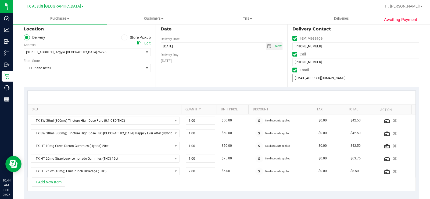
scroll to position [0, 0]
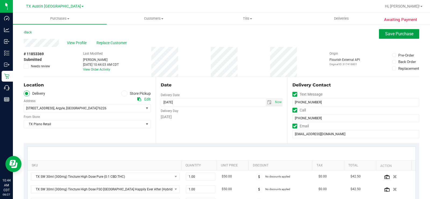
click at [394, 34] on span "Save Purchase" at bounding box center [399, 33] width 28 height 5
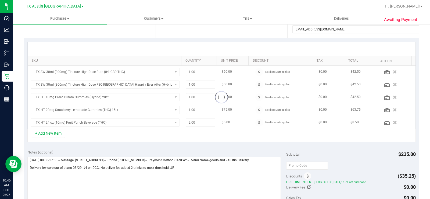
scroll to position [107, 0]
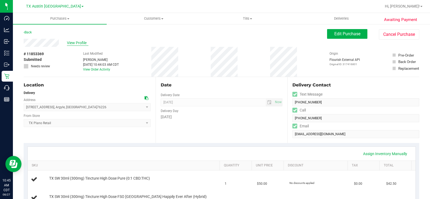
click at [71, 43] on span "View Profile" at bounding box center [77, 43] width 21 height 6
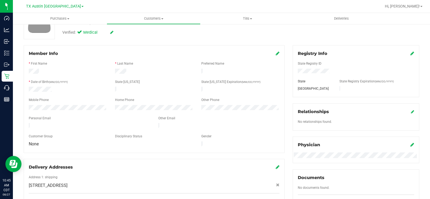
scroll to position [54, 0]
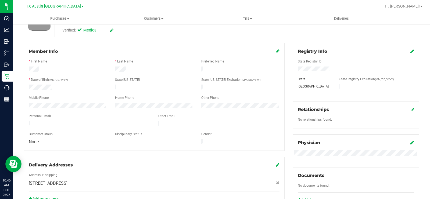
drag, startPoint x: 85, startPoint y: 119, endPoint x: 26, endPoint y: 122, distance: 59.4
click at [26, 122] on div at bounding box center [89, 124] width 129 height 6
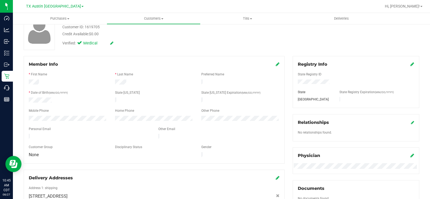
scroll to position [0, 0]
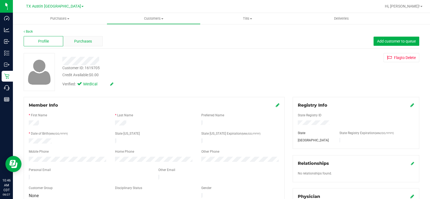
click at [84, 44] on span "Purchases" at bounding box center [83, 41] width 18 height 6
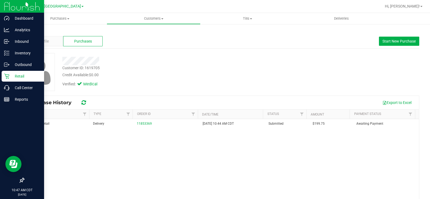
click at [8, 75] on icon at bounding box center [6, 75] width 5 height 5
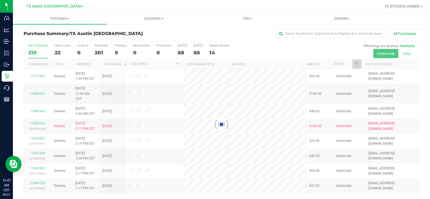
click at [59, 49] on div at bounding box center [221, 123] width 395 height 165
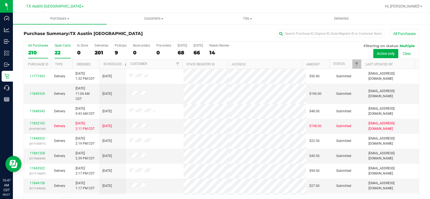
click at [57, 49] on div "22" at bounding box center [63, 52] width 16 height 6
click at [0, 0] on input "Open Carts 22" at bounding box center [0, 0] width 0 height 0
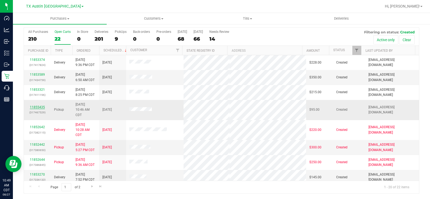
click at [42, 106] on link "11855435" at bounding box center [37, 107] width 15 height 4
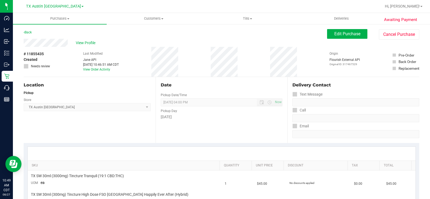
click at [49, 44] on div "View Profile" at bounding box center [175, 43] width 303 height 8
click at [329, 35] on button "Edit Purchase" at bounding box center [347, 34] width 40 height 10
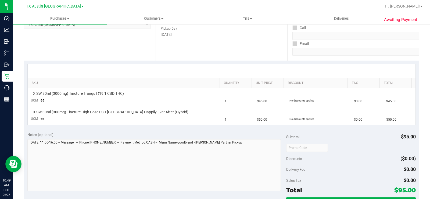
scroll to position [107, 0]
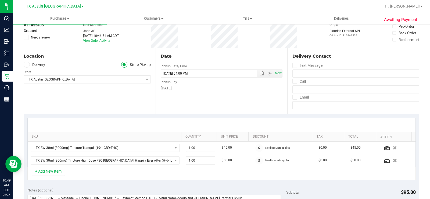
scroll to position [27, 0]
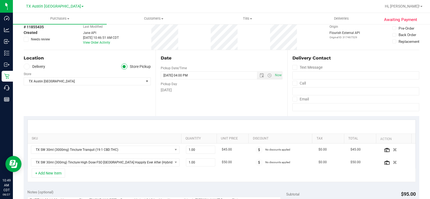
click at [28, 66] on icon at bounding box center [26, 66] width 3 height 0
click at [0, 0] on input "Delivery" at bounding box center [0, 0] width 0 height 0
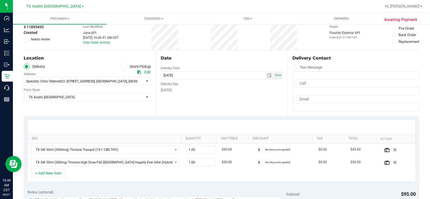
click at [64, 108] on div "Location Delivery Store Pickup Address Edit Specialty Clinic-Telemed2U- 2217 Pa…" at bounding box center [90, 83] width 132 height 66
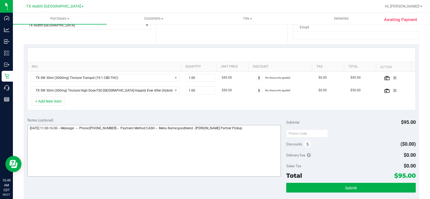
scroll to position [134, 0]
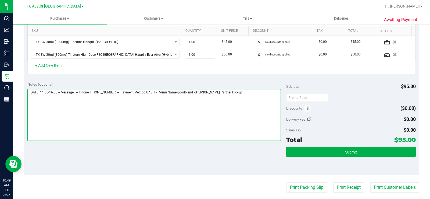
click at [239, 92] on textarea at bounding box center [153, 115] width 253 height 52
click at [40, 100] on textarea at bounding box center [153, 115] width 253 height 52
click at [72, 101] on textarea at bounding box center [153, 115] width 253 height 52
type textarea "Friday 08/29/2025 11:00-16:00 -- Message: -- Phone:5129257037 -- Payment Method…"
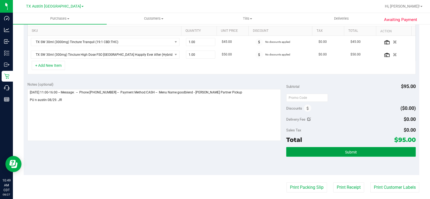
click at [332, 153] on button "Submit" at bounding box center [350, 152] width 129 height 10
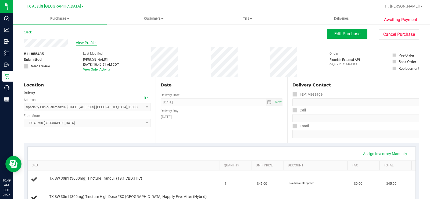
click at [82, 42] on span "View Profile" at bounding box center [86, 43] width 21 height 6
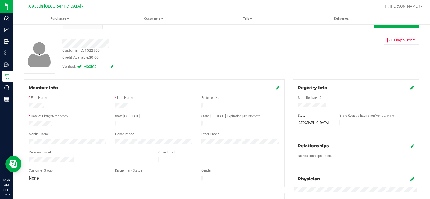
scroll to position [27, 0]
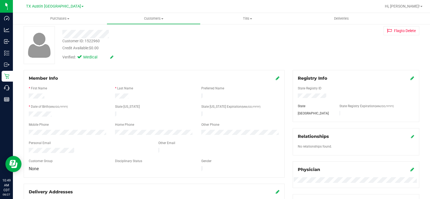
drag, startPoint x: 75, startPoint y: 149, endPoint x: 25, endPoint y: 147, distance: 50.0
click at [25, 147] on div at bounding box center [89, 150] width 129 height 6
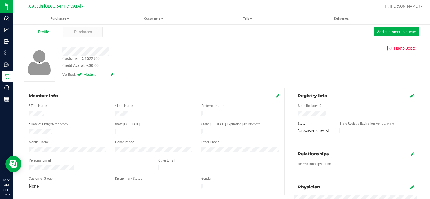
scroll to position [0, 0]
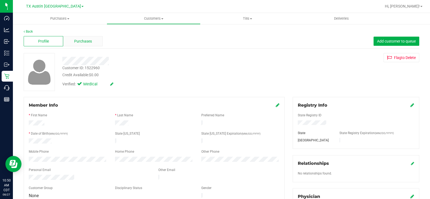
click at [76, 41] on span "Purchases" at bounding box center [83, 41] width 18 height 6
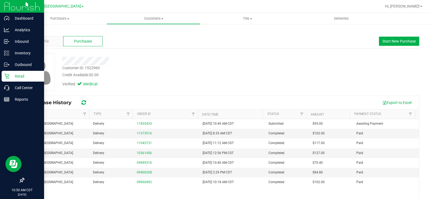
click at [8, 76] on icon at bounding box center [6, 76] width 5 height 5
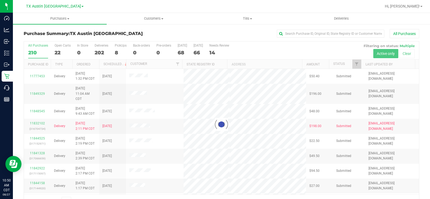
click at [56, 50] on div at bounding box center [221, 123] width 395 height 165
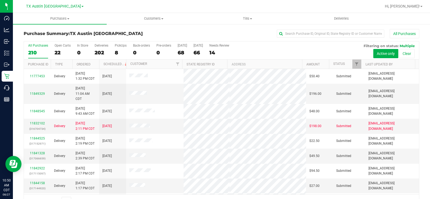
click at [56, 50] on div "22" at bounding box center [63, 52] width 16 height 6
click at [0, 0] on input "Open Carts 22" at bounding box center [0, 0] width 0 height 0
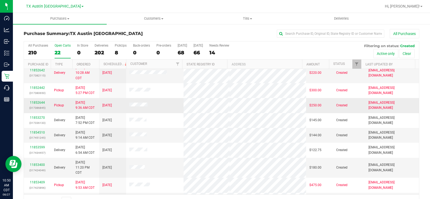
scroll to position [54, 0]
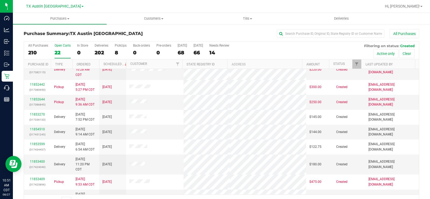
click at [57, 53] on div "22" at bounding box center [63, 52] width 16 height 6
click at [0, 0] on input "Open Carts 22" at bounding box center [0, 0] width 0 height 0
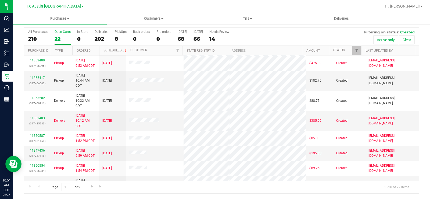
scroll to position [149, 0]
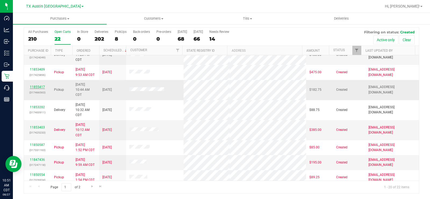
click at [34, 87] on link "11855417" at bounding box center [37, 87] width 15 height 4
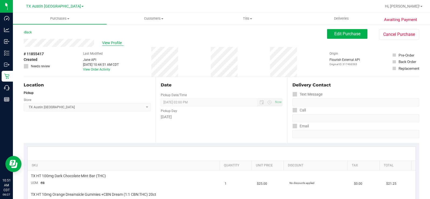
click at [111, 44] on span "View Profile" at bounding box center [112, 43] width 21 height 6
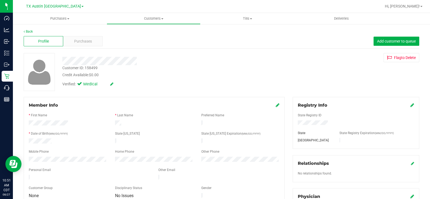
click at [126, 61] on div at bounding box center [159, 61] width 202 height 8
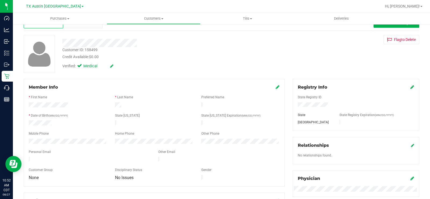
scroll to position [27, 0]
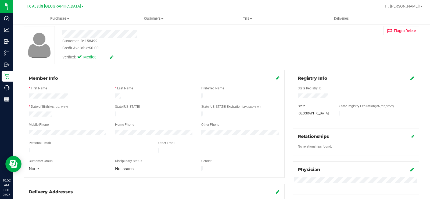
click at [276, 78] on icon at bounding box center [278, 78] width 4 height 4
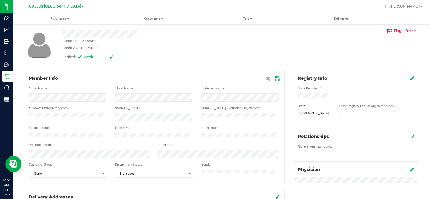
click at [81, 146] on div "Personal Email" at bounding box center [89, 145] width 129 height 6
click at [275, 77] on icon at bounding box center [277, 78] width 5 height 4
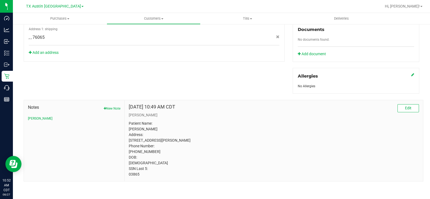
scroll to position [0, 0]
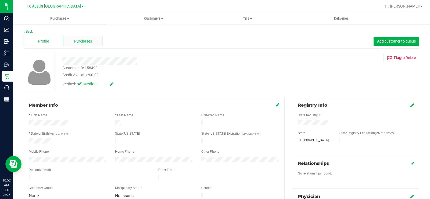
click at [81, 38] on span "Purchases" at bounding box center [83, 41] width 18 height 6
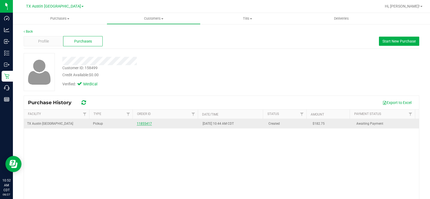
click at [138, 122] on link "11855417" at bounding box center [144, 123] width 15 height 4
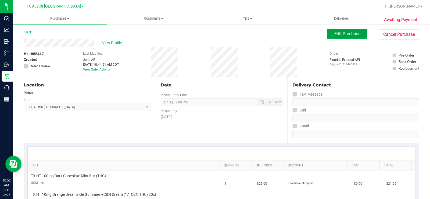
click at [348, 35] on span "Edit Purchase" at bounding box center [347, 33] width 26 height 5
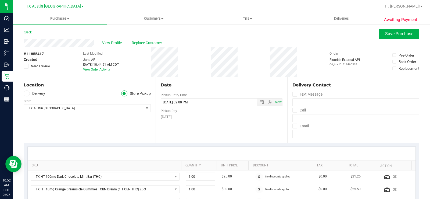
click at [29, 92] on span at bounding box center [27, 93] width 6 height 6
click at [0, 0] on input "Delivery" at bounding box center [0, 0] width 0 height 0
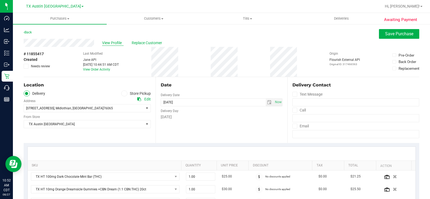
click at [110, 42] on span "View Profile" at bounding box center [112, 43] width 21 height 6
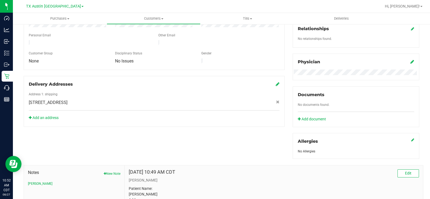
scroll to position [161, 0]
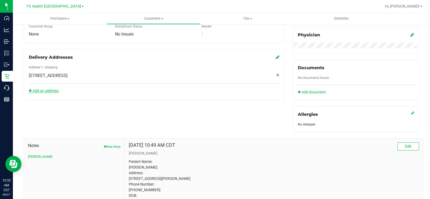
click at [48, 88] on link "Add an address" at bounding box center [44, 90] width 30 height 4
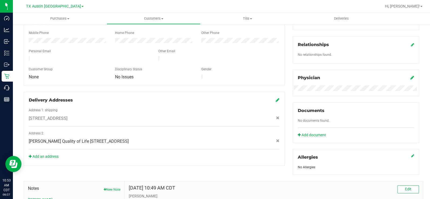
scroll to position [134, 0]
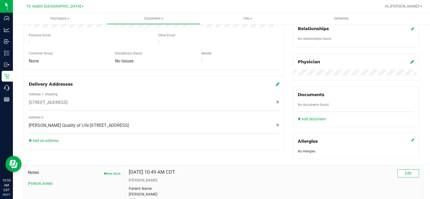
click at [129, 122] on span "Clarke Quality of Life 1307 8th ave , Fort Worth , TX 76208" at bounding box center [79, 125] width 100 height 6
click at [276, 82] on icon at bounding box center [278, 84] width 4 height 4
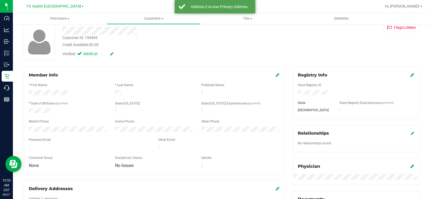
scroll to position [0, 0]
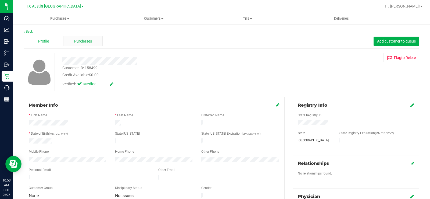
click at [84, 41] on span "Purchases" at bounding box center [83, 41] width 18 height 6
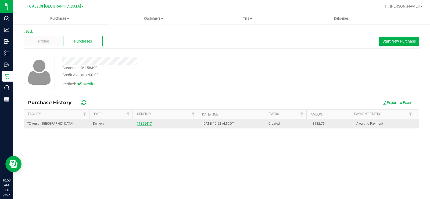
click at [142, 122] on link "11855417" at bounding box center [144, 123] width 15 height 4
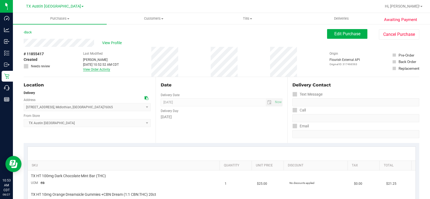
click at [103, 71] on link "View Order Activity" at bounding box center [96, 69] width 27 height 4
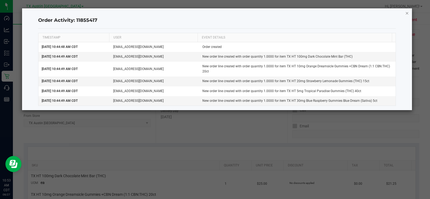
click at [408, 13] on icon "button" at bounding box center [407, 13] width 4 height 6
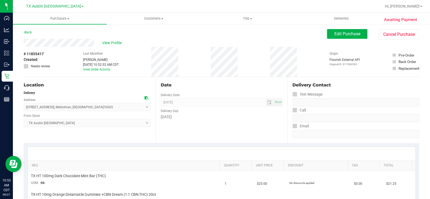
click at [214, 130] on div "Date Delivery Date 08/28/2025 Now 08/28/2025 07:00 AM Now Delivery Day Thursday" at bounding box center [222, 110] width 132 height 66
click at [334, 35] on span "Edit Purchase" at bounding box center [347, 33] width 26 height 5
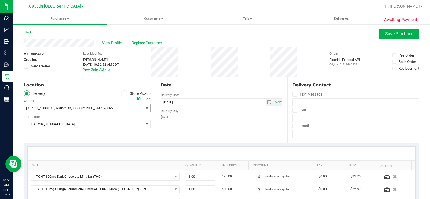
click at [102, 108] on span "1509 millbrook dr , Midlothian , TX 76065" at bounding box center [81, 108] width 114 height 8
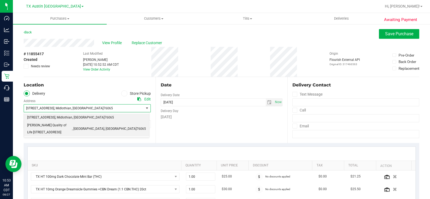
click at [82, 125] on span ", Fort Worth" at bounding box center [88, 128] width 32 height 7
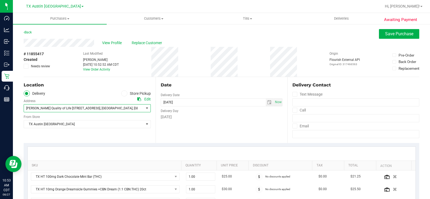
click at [198, 123] on div "Date Delivery Date 08/28/2025 Now 08/28/2025 07:00 AM Now Delivery Day Thursday" at bounding box center [222, 110] width 132 height 66
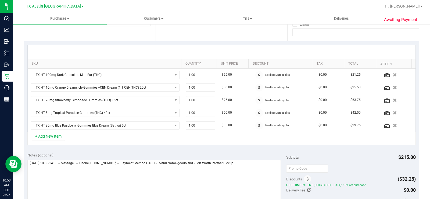
scroll to position [107, 0]
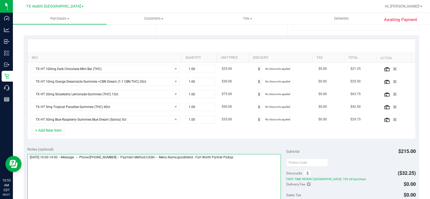
click at [250, 158] on textarea at bounding box center [153, 180] width 253 height 52
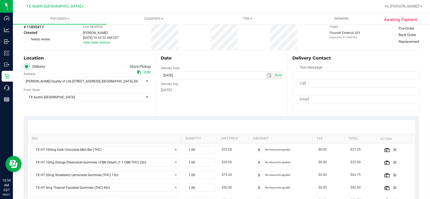
scroll to position [0, 0]
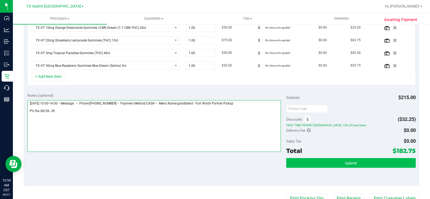
type textarea "Thursday 08/28/2025 10:00-14:00 -- Message: -- Phone:8175015699 -- Payment Meth…"
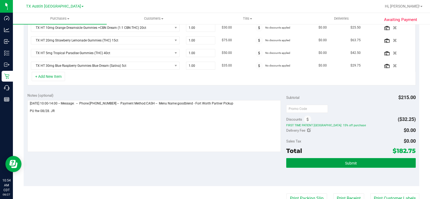
click at [300, 165] on button "Submit" at bounding box center [350, 163] width 129 height 10
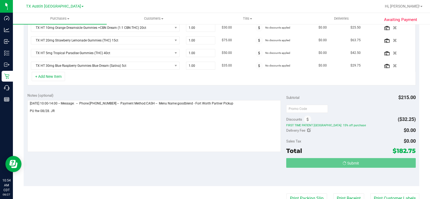
scroll to position [153, 0]
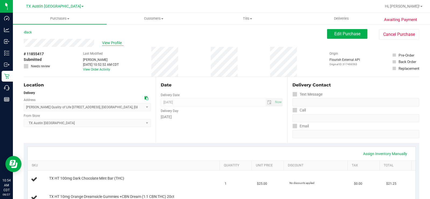
click at [107, 42] on span "View Profile" at bounding box center [112, 43] width 21 height 6
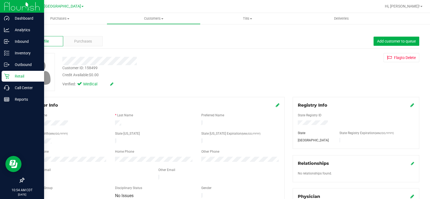
click at [19, 76] on p "Retail" at bounding box center [25, 76] width 32 height 6
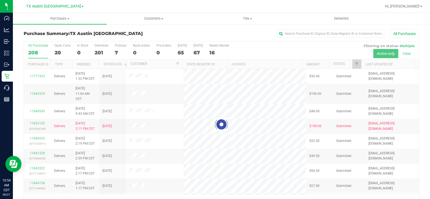
click at [59, 49] on div at bounding box center [221, 123] width 395 height 165
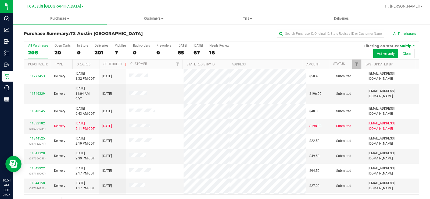
click at [58, 50] on div "20" at bounding box center [63, 52] width 16 height 6
click at [0, 0] on input "Open Carts 20" at bounding box center [0, 0] width 0 height 0
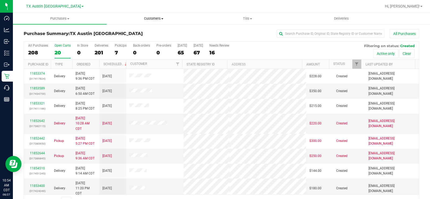
click at [157, 18] on span "Customers" at bounding box center [153, 18] width 93 height 5
click at [132, 35] on li "All customers" at bounding box center [154, 32] width 94 height 6
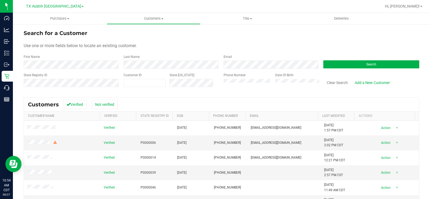
click at [95, 61] on div "First Name" at bounding box center [72, 61] width 96 height 14
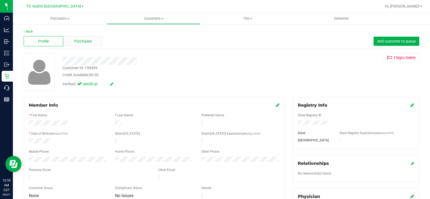
click at [83, 41] on span "Purchases" at bounding box center [83, 41] width 18 height 6
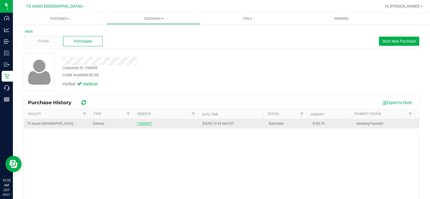
click at [140, 122] on link "11855417" at bounding box center [144, 123] width 15 height 4
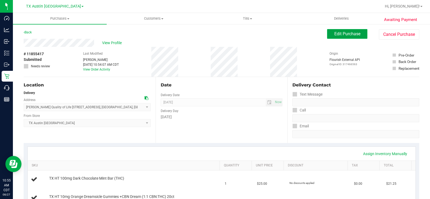
click at [341, 34] on span "Edit Purchase" at bounding box center [347, 33] width 26 height 5
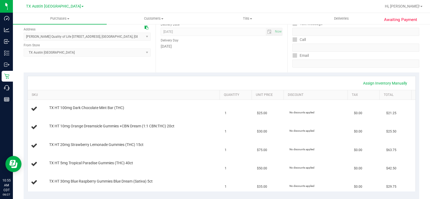
scroll to position [81, 0]
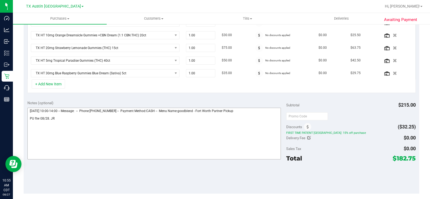
scroll to position [161, 0]
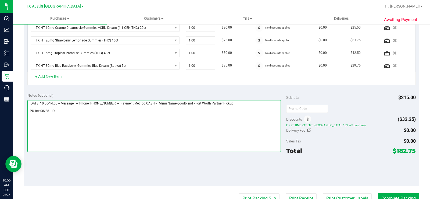
click at [70, 110] on textarea at bounding box center [153, 126] width 253 height 52
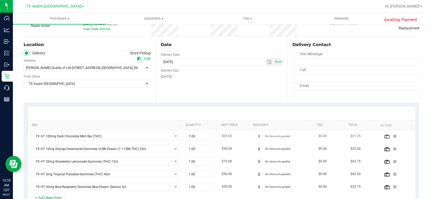
scroll to position [0, 0]
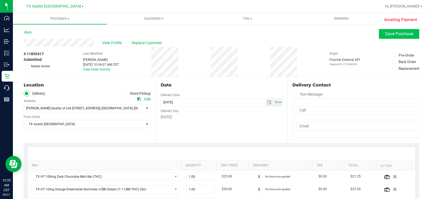
type textarea "Thursday 08/28/2025 10:00-14:00 -- Message: -- Phone:8175015699 -- Payment Meth…"
click at [385, 33] on span "Save Purchase" at bounding box center [399, 33] width 28 height 5
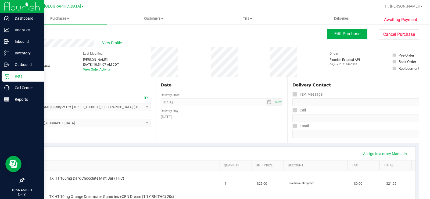
click at [9, 75] on icon at bounding box center [6, 76] width 5 height 5
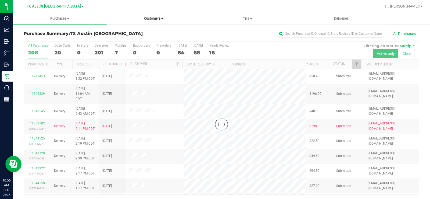
click at [152, 20] on span "Customers" at bounding box center [153, 18] width 93 height 5
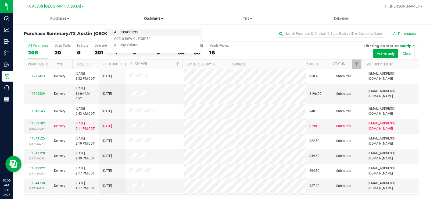
click at [127, 30] on span "All customers" at bounding box center [126, 32] width 39 height 5
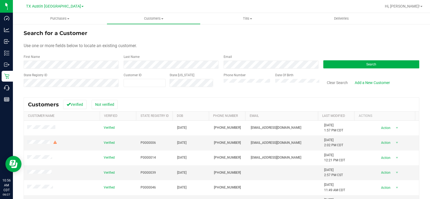
click at [172, 69] on form "Search for a Customer Use one or more fields below to locate an existing custom…" at bounding box center [221, 60] width 395 height 63
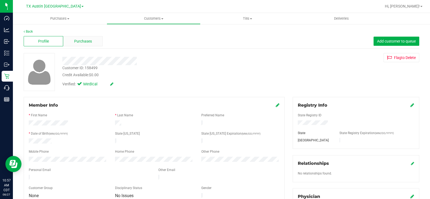
click at [75, 38] on span "Purchases" at bounding box center [83, 41] width 18 height 6
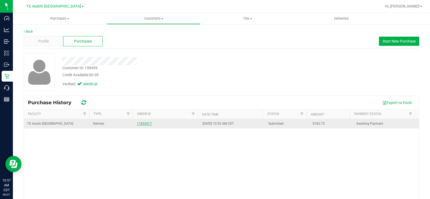
click at [144, 122] on link "11855417" at bounding box center [144, 123] width 15 height 4
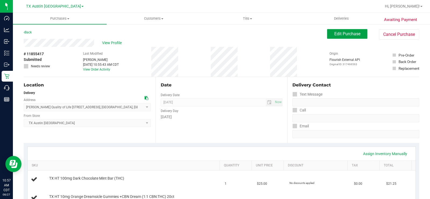
click at [334, 34] on span "Edit Purchase" at bounding box center [347, 33] width 26 height 5
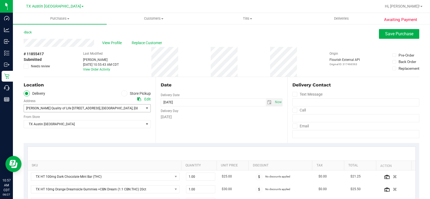
click at [36, 106] on span "Clarke Quality of Life 1307 8th ave" at bounding box center [63, 108] width 74 height 4
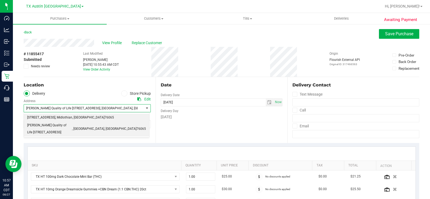
click at [38, 116] on span "1509 millbrook dr" at bounding box center [41, 117] width 28 height 7
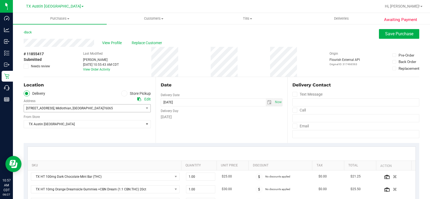
click at [57, 94] on ul "Delivery Store Pickup" at bounding box center [87, 93] width 127 height 6
click at [138, 99] on icon at bounding box center [139, 99] width 4 height 4
click at [55, 124] on span "TX Austin [GEOGRAPHIC_DATA]" at bounding box center [84, 124] width 120 height 8
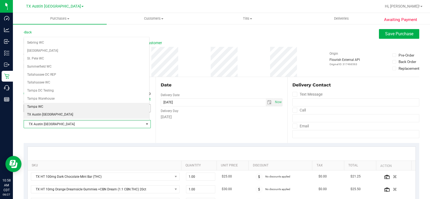
scroll to position [362, 0]
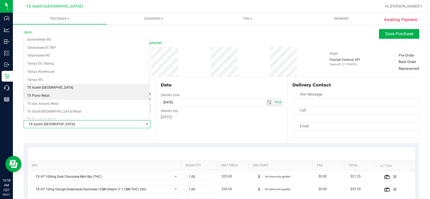
click at [46, 94] on li "TX Plano Retail" at bounding box center [86, 96] width 125 height 8
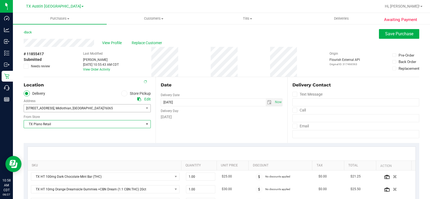
click at [194, 129] on div "Date Delivery Date 08/28/2025 Now 08/28/2025 07:00 AM Now Delivery Day Thursday" at bounding box center [222, 110] width 132 height 66
click at [267, 102] on span "select" at bounding box center [269, 102] width 4 height 4
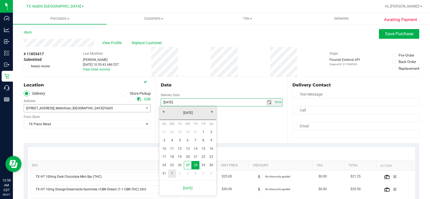
click at [171, 173] on link "1" at bounding box center [172, 173] width 8 height 8
type input "09/01/2025"
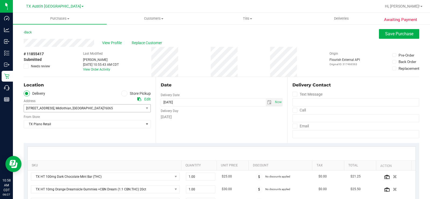
click at [196, 129] on div "Date Delivery Date 09/01/2025 Now 09/01/2025 07:00 AM Now Delivery Day Monday" at bounding box center [222, 110] width 132 height 66
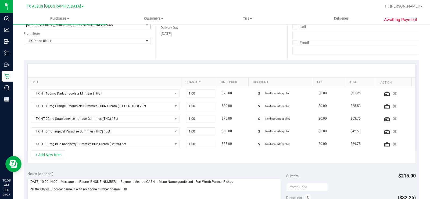
scroll to position [107, 0]
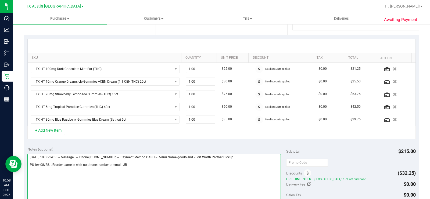
drag, startPoint x: 129, startPoint y: 165, endPoint x: 28, endPoint y: 163, distance: 101.3
click at [28, 163] on textarea at bounding box center [153, 180] width 253 height 52
click at [93, 163] on textarea at bounding box center [153, 180] width 253 height 52
click at [99, 165] on textarea at bounding box center [153, 180] width 253 height 52
click at [107, 166] on textarea at bounding box center [153, 180] width 253 height 52
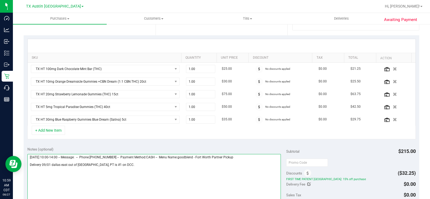
click at [136, 168] on textarea at bounding box center [153, 180] width 253 height 52
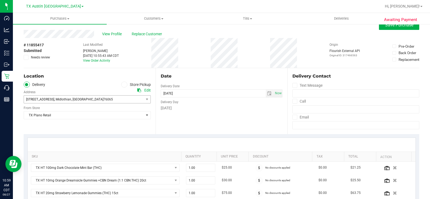
scroll to position [0, 0]
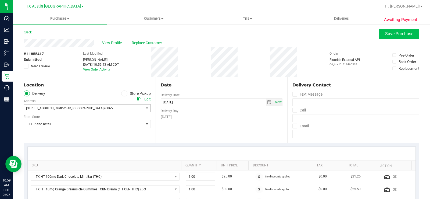
type textarea "Thursday 08/28/2025 10:00-14:00 -- Message: -- Phone:8175015699 -- Payment Meth…"
click at [385, 35] on span "Save Purchase" at bounding box center [399, 33] width 28 height 5
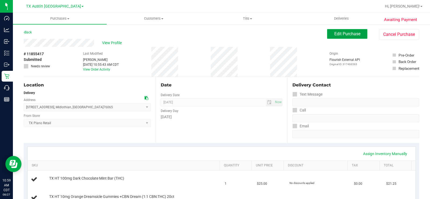
click at [347, 34] on span "Edit Purchase" at bounding box center [347, 33] width 26 height 5
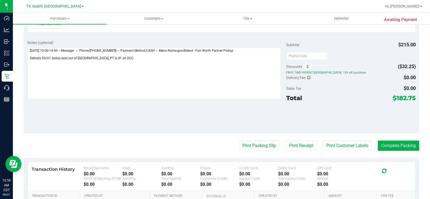
scroll to position [215, 0]
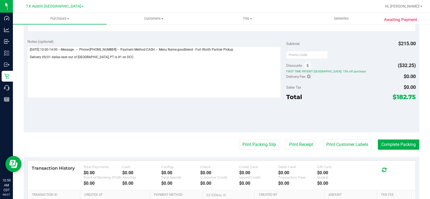
click at [308, 77] on icon at bounding box center [309, 76] width 4 height 4
type input "$0.00"
type input "0"
drag, startPoint x: 389, startPoint y: 79, endPoint x: 376, endPoint y: 77, distance: 13.6
click at [376, 77] on span at bounding box center [396, 77] width 40 height 9
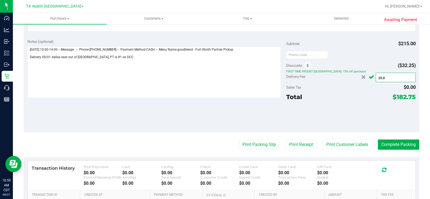
type input "25.00"
type input "$25.00"
click at [369, 77] on icon "Cancel button" at bounding box center [371, 77] width 5 height 4
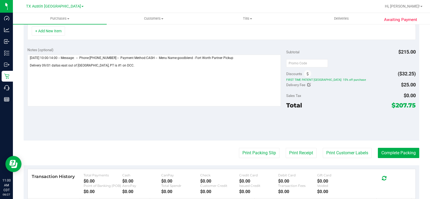
click at [354, 58] on div at bounding box center [350, 63] width 129 height 10
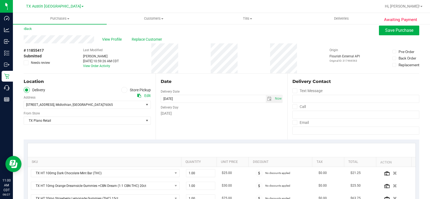
scroll to position [0, 0]
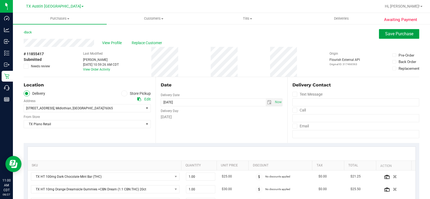
click at [382, 30] on button "Save Purchase" at bounding box center [399, 34] width 40 height 10
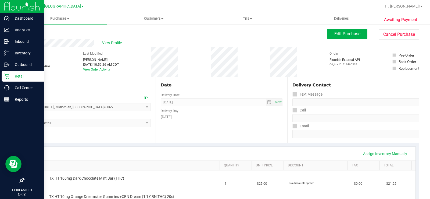
click at [9, 75] on p "Retail" at bounding box center [25, 76] width 32 height 6
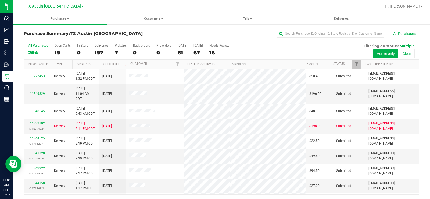
click at [57, 52] on div "19" at bounding box center [63, 52] width 16 height 6
click at [0, 0] on input "Open Carts 19" at bounding box center [0, 0] width 0 height 0
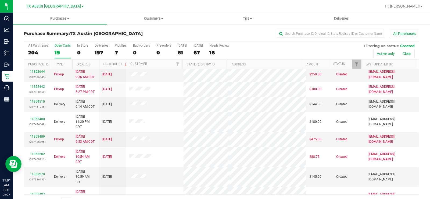
scroll to position [54, 0]
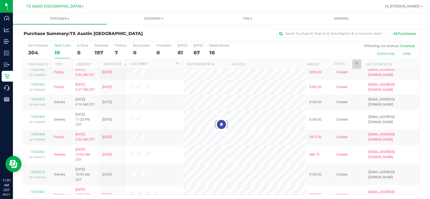
click at [58, 47] on div at bounding box center [221, 123] width 395 height 165
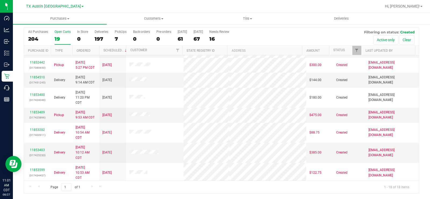
scroll to position [61, 0]
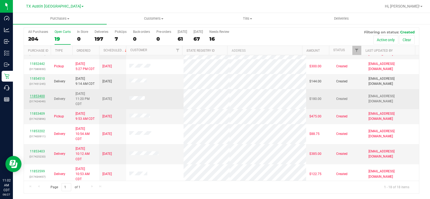
click at [40, 95] on link "11853400" at bounding box center [37, 96] width 15 height 4
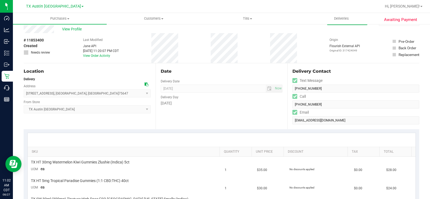
scroll to position [41, 0]
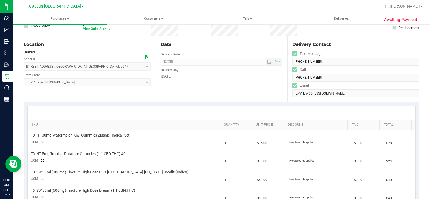
click at [145, 56] on icon at bounding box center [147, 57] width 4 height 4
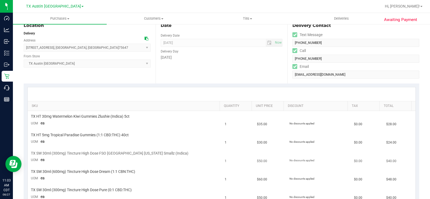
scroll to position [0, 0]
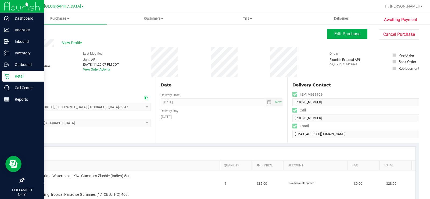
click at [9, 75] on icon at bounding box center [6, 76] width 5 height 5
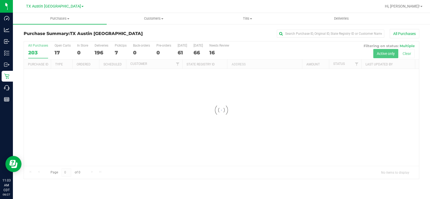
click at [57, 48] on div at bounding box center [221, 109] width 395 height 137
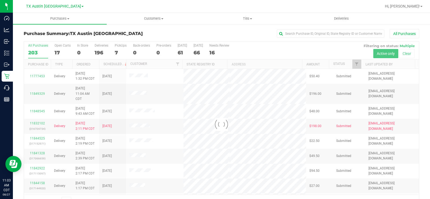
click at [59, 50] on div at bounding box center [221, 123] width 395 height 165
click at [56, 51] on div at bounding box center [221, 123] width 395 height 165
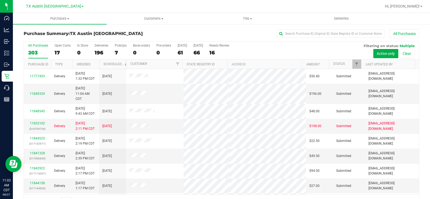
click at [54, 51] on div "All Purchases 203 Open Carts 17 In Store 0 Deliveries 196 PickUps 7 Back-orders…" at bounding box center [221, 50] width 395 height 18
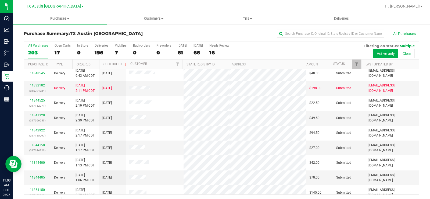
scroll to position [54, 0]
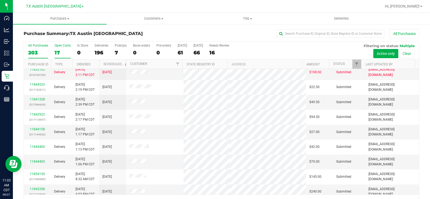
click at [58, 50] on div "17" at bounding box center [63, 52] width 16 height 6
click at [0, 0] on input "Open Carts 17" at bounding box center [0, 0] width 0 height 0
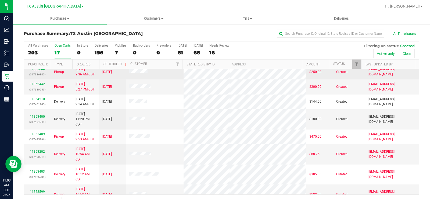
scroll to position [27, 0]
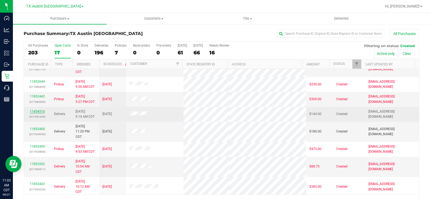
click at [39, 109] on link "11854510" at bounding box center [37, 111] width 15 height 4
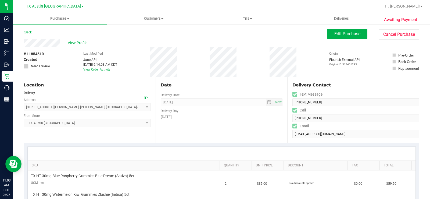
click at [145, 98] on icon at bounding box center [147, 98] width 4 height 4
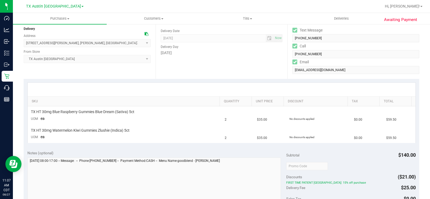
scroll to position [81, 0]
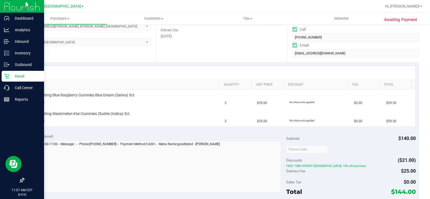
click at [16, 71] on div "Retail" at bounding box center [23, 76] width 42 height 11
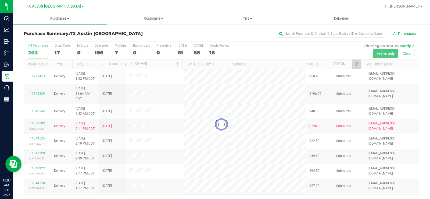
click at [59, 51] on div at bounding box center [221, 123] width 395 height 165
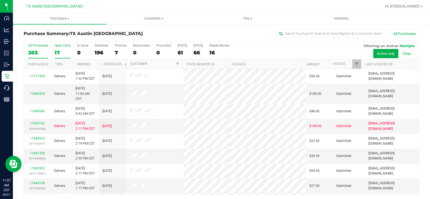
click at [56, 49] on div "17" at bounding box center [63, 52] width 16 height 6
click at [0, 0] on input "Open Carts 17" at bounding box center [0, 0] width 0 height 0
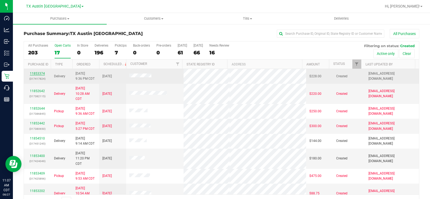
click at [39, 71] on link "11853374" at bounding box center [37, 73] width 15 height 4
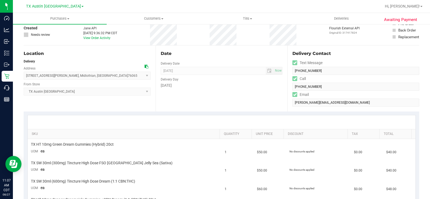
scroll to position [27, 0]
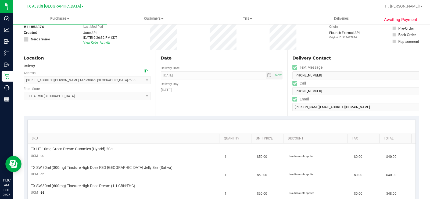
click at [145, 70] on icon at bounding box center [147, 71] width 4 height 4
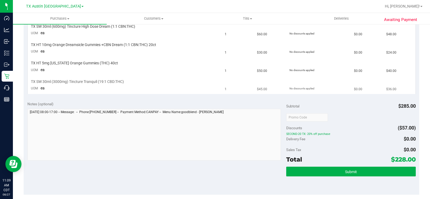
scroll to position [188, 0]
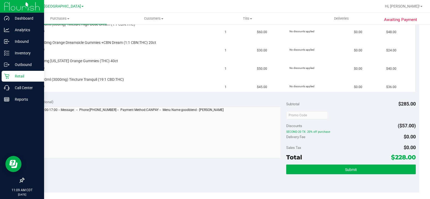
click at [10, 76] on p "Retail" at bounding box center [25, 76] width 32 height 6
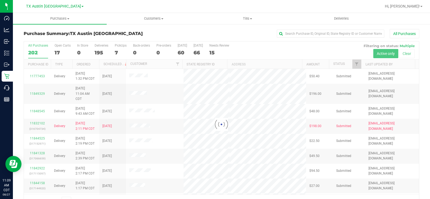
click at [58, 51] on div at bounding box center [221, 123] width 395 height 165
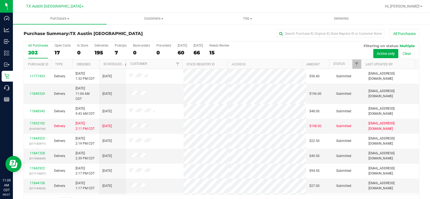
click at [57, 51] on div "17" at bounding box center [63, 52] width 16 height 6
click at [0, 0] on input "Open Carts 17" at bounding box center [0, 0] width 0 height 0
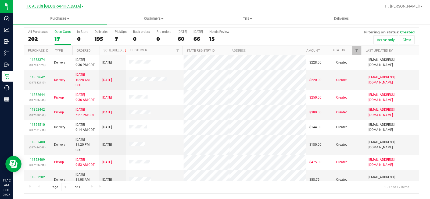
click at [46, 6] on span "TX Austin [GEOGRAPHIC_DATA]" at bounding box center [53, 6] width 55 height 5
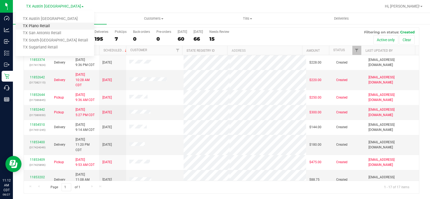
click at [49, 26] on link "TX Plano Retail" at bounding box center [55, 26] width 78 height 7
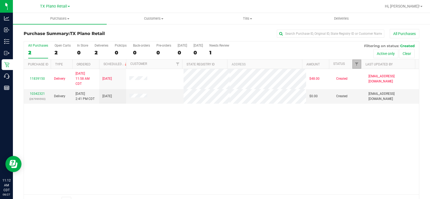
click at [352, 61] on link "Filter" at bounding box center [356, 63] width 9 height 9
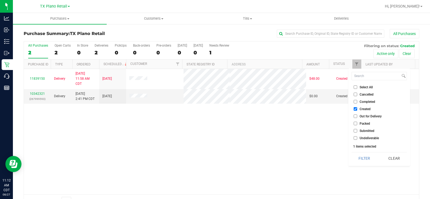
click at [356, 116] on input "Out for Delivery" at bounding box center [355, 115] width 3 height 3
checkbox input "true"
click at [355, 122] on input "Packed" at bounding box center [355, 122] width 3 height 3
checkbox input "true"
click at [356, 132] on input "Submitted" at bounding box center [355, 130] width 3 height 3
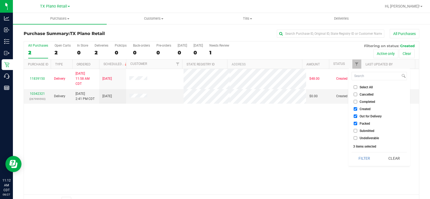
checkbox input "true"
click at [360, 156] on button "Filter" at bounding box center [364, 158] width 26 height 12
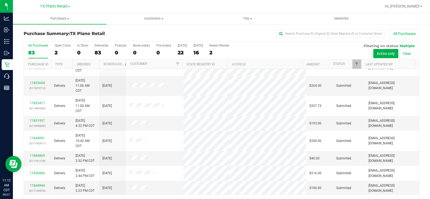
scroll to position [134, 0]
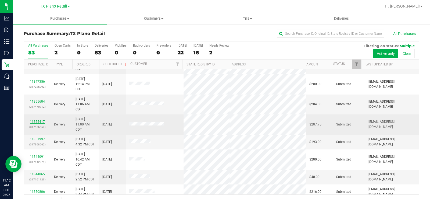
click at [44, 123] on link "11855417" at bounding box center [37, 122] width 15 height 4
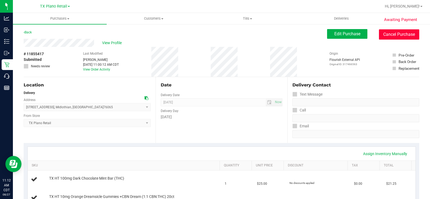
click at [404, 33] on button "Cancel Purchase" at bounding box center [399, 34] width 40 height 10
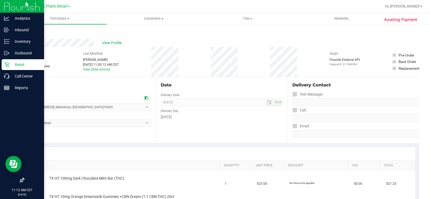
click at [8, 62] on icon at bounding box center [6, 64] width 5 height 5
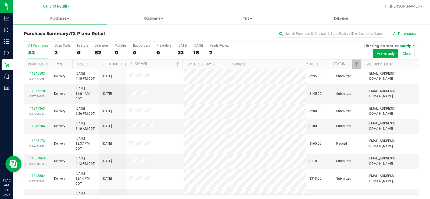
click at [33, 49] on label "All Purchases 82" at bounding box center [38, 51] width 20 height 15
click at [0, 0] on input "All Purchases 82" at bounding box center [0, 0] width 0 height 0
click at [55, 8] on span "TX Plano Retail" at bounding box center [53, 6] width 27 height 5
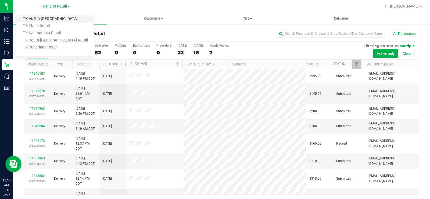
click at [52, 20] on link "TX Austin [GEOGRAPHIC_DATA]" at bounding box center [55, 18] width 78 height 7
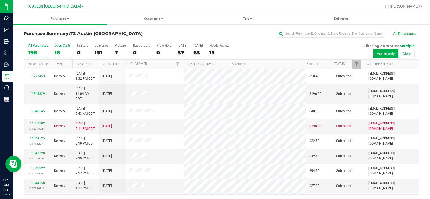
click at [59, 53] on div "16" at bounding box center [63, 52] width 16 height 6
click at [0, 0] on input "Open Carts 16" at bounding box center [0, 0] width 0 height 0
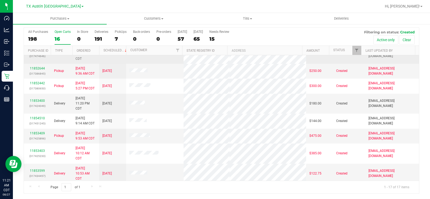
scroll to position [54, 0]
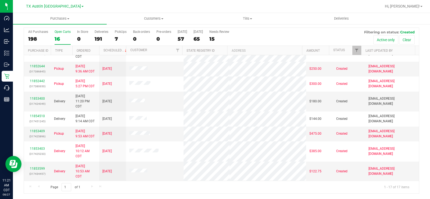
click at [56, 33] on div "Open Carts" at bounding box center [63, 32] width 16 height 4
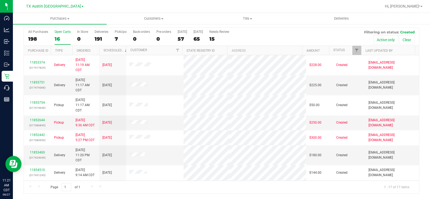
click at [59, 37] on div "16" at bounding box center [63, 39] width 16 height 6
click at [0, 0] on input "Open Carts 16" at bounding box center [0, 0] width 0 height 0
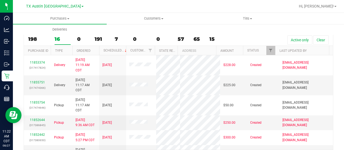
scroll to position [13, 0]
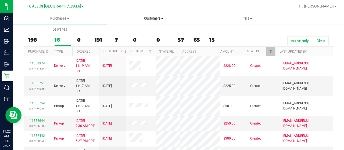
click at [156, 17] on span "Customers" at bounding box center [153, 18] width 93 height 5
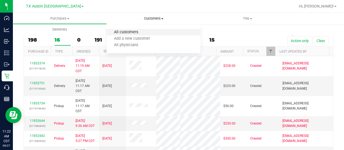
click at [136, 32] on span "All customers" at bounding box center [126, 32] width 39 height 5
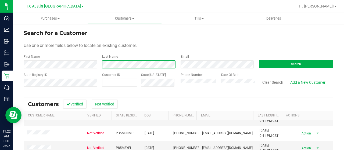
scroll to position [27, 0]
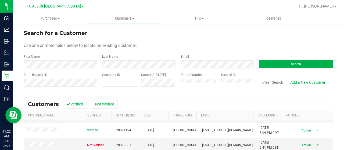
click at [51, 60] on div "First Name" at bounding box center [61, 61] width 74 height 14
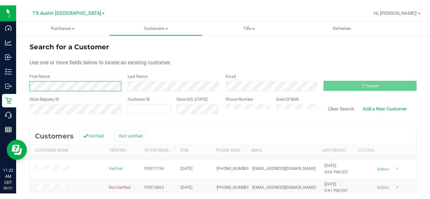
scroll to position [0, 0]
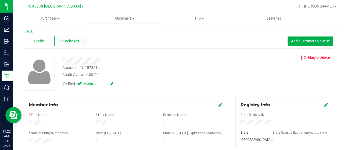
click at [72, 41] on span "Purchases" at bounding box center [70, 41] width 18 height 6
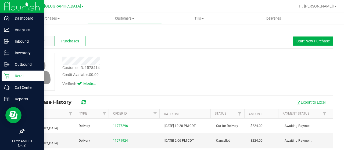
click at [8, 76] on icon at bounding box center [6, 76] width 5 height 5
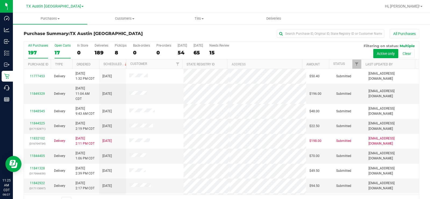
click at [55, 46] on div "Open Carts" at bounding box center [63, 46] width 16 height 4
click at [0, 0] on input "Open Carts 17" at bounding box center [0, 0] width 0 height 0
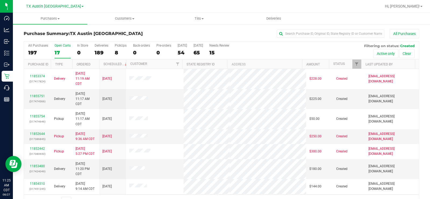
click at [58, 45] on div "Open Carts" at bounding box center [63, 46] width 16 height 4
click at [0, 0] on input "Open Carts 17" at bounding box center [0, 0] width 0 height 0
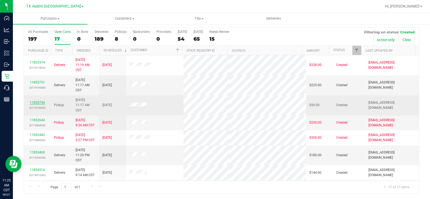
click at [36, 102] on link "11855754" at bounding box center [37, 102] width 15 height 4
click at [41, 103] on link "11855754" at bounding box center [37, 102] width 15 height 4
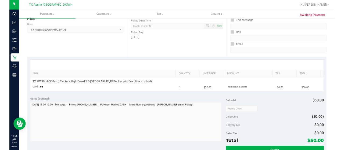
scroll to position [67, 0]
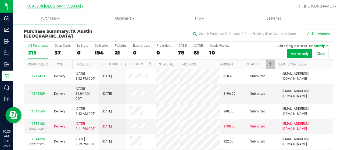
click at [46, 6] on span "TX Austin [GEOGRAPHIC_DATA]" at bounding box center [53, 6] width 55 height 5
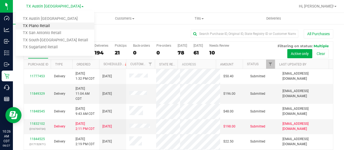
click at [48, 25] on link "TX Plano Retail" at bounding box center [55, 26] width 78 height 7
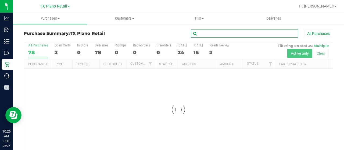
click at [218, 34] on input "text" at bounding box center [244, 34] width 107 height 8
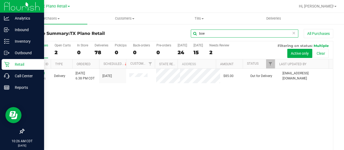
type input "boe"
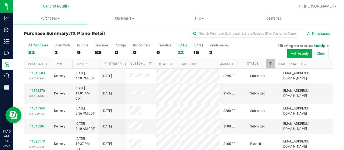
click at [181, 46] on div "[DATE]" at bounding box center [182, 46] width 9 height 4
click at [0, 0] on input "[DATE] 22" at bounding box center [0, 0] width 0 height 0
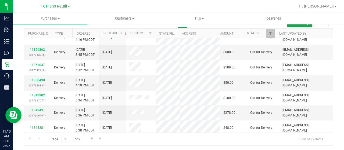
scroll to position [31, 0]
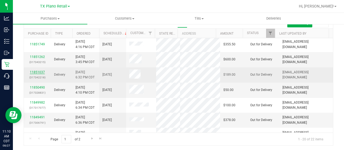
click at [40, 74] on link "11851037" at bounding box center [37, 72] width 15 height 4
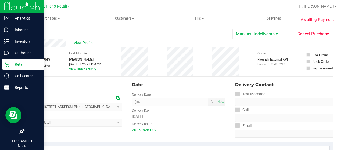
click at [6, 63] on icon at bounding box center [6, 64] width 5 height 5
